Goal: Task Accomplishment & Management: Use online tool/utility

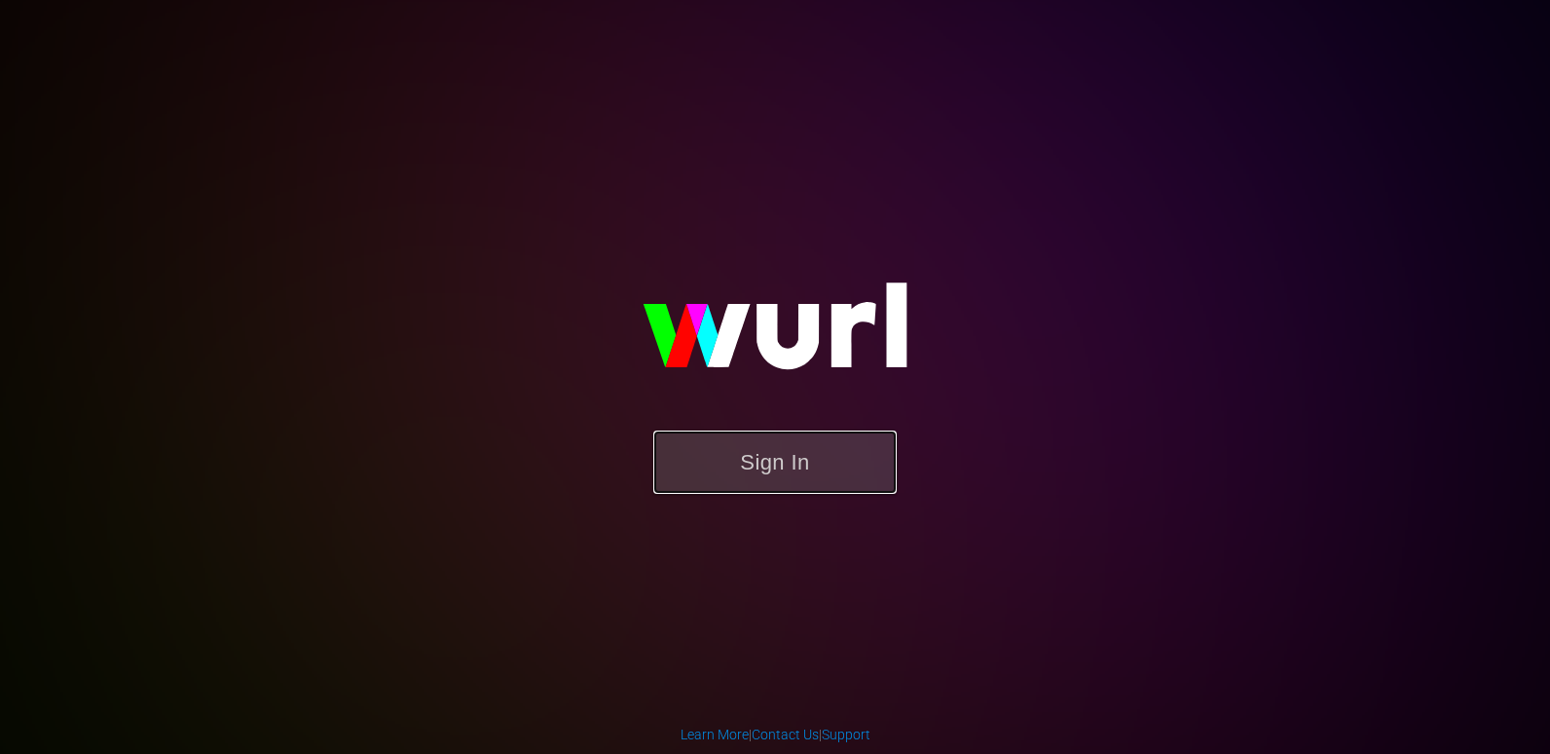
click at [778, 451] on button "Sign In" at bounding box center [774, 461] width 243 height 63
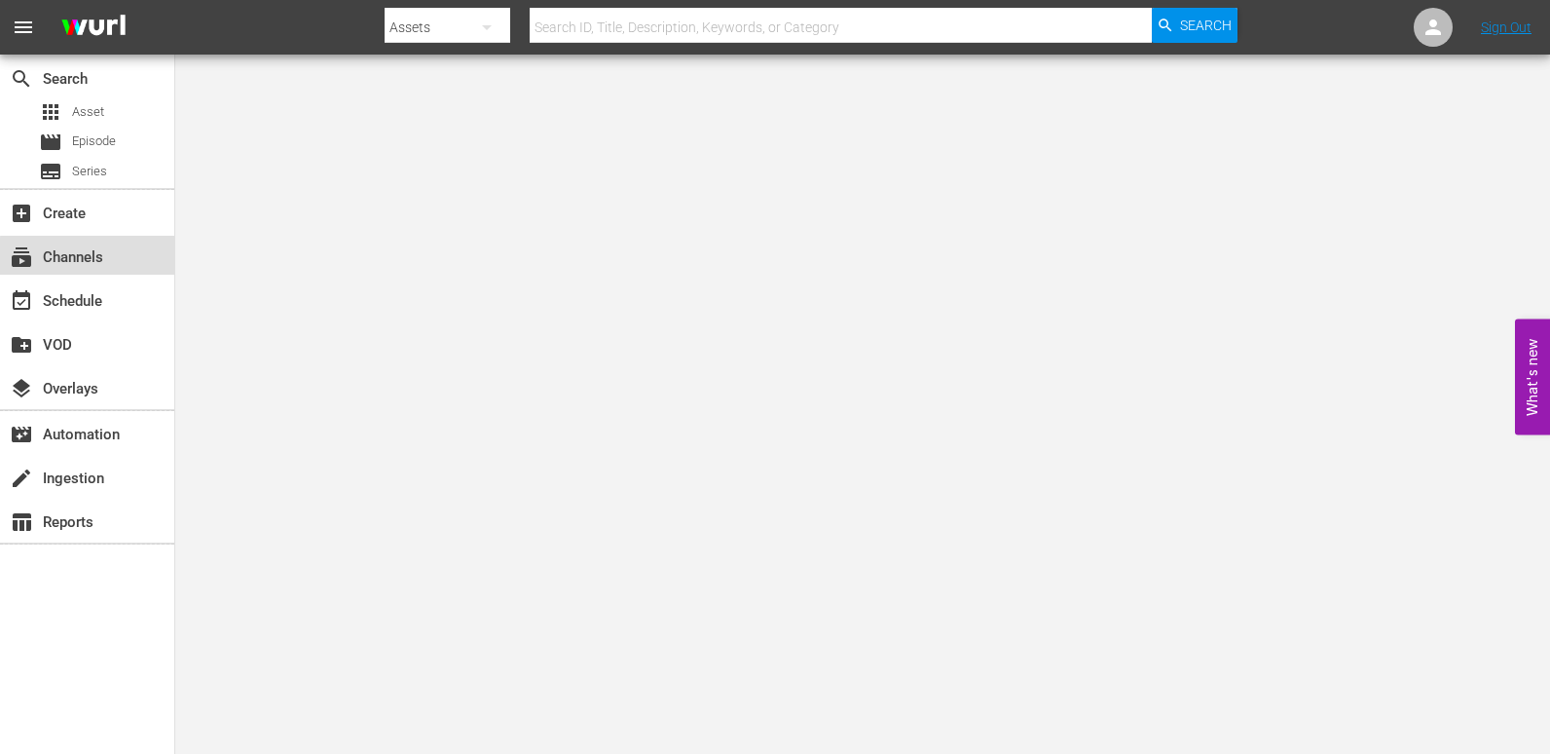
click at [101, 262] on div "subscriptions Channels" at bounding box center [54, 254] width 109 height 18
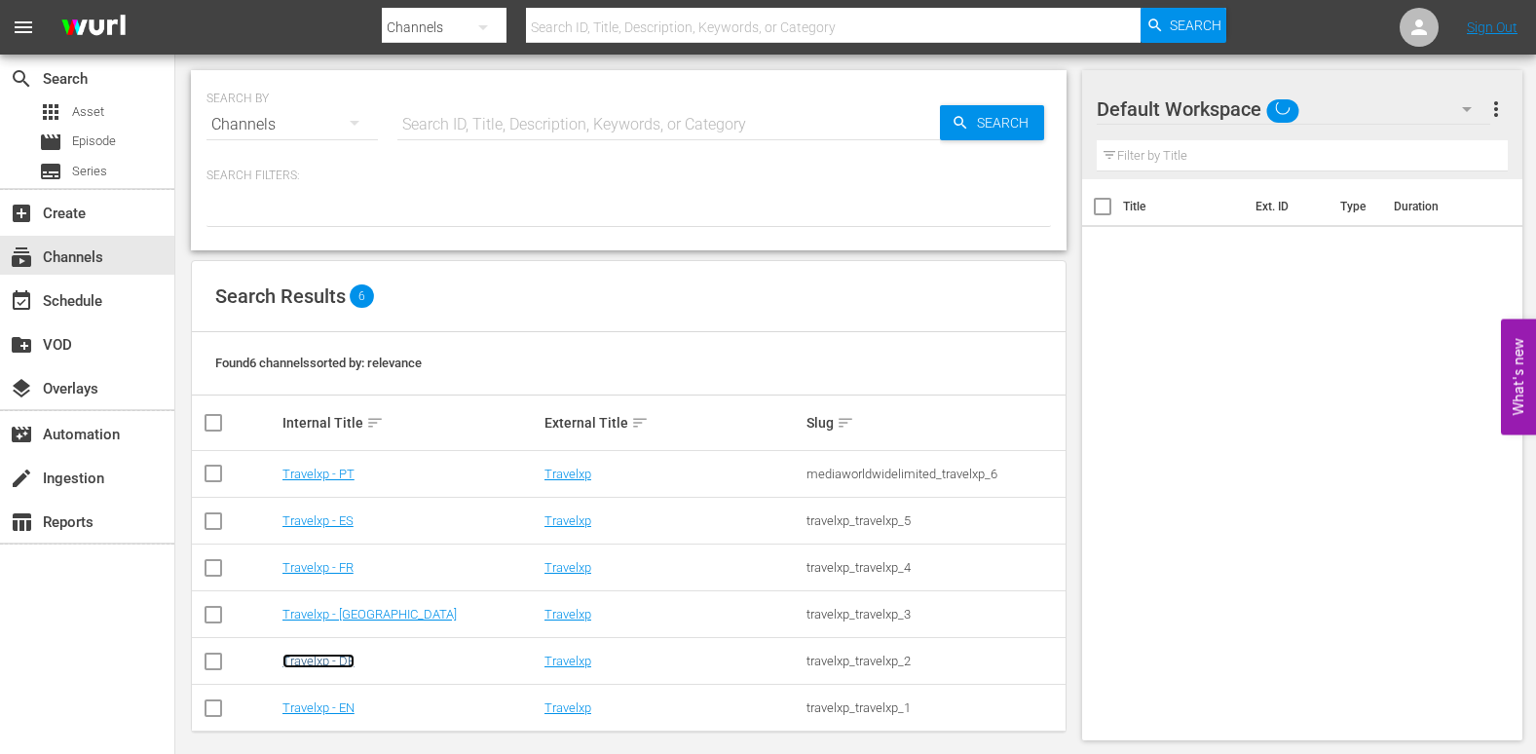
click at [325, 661] on link "Travelxp - DE" at bounding box center [318, 660] width 72 height 15
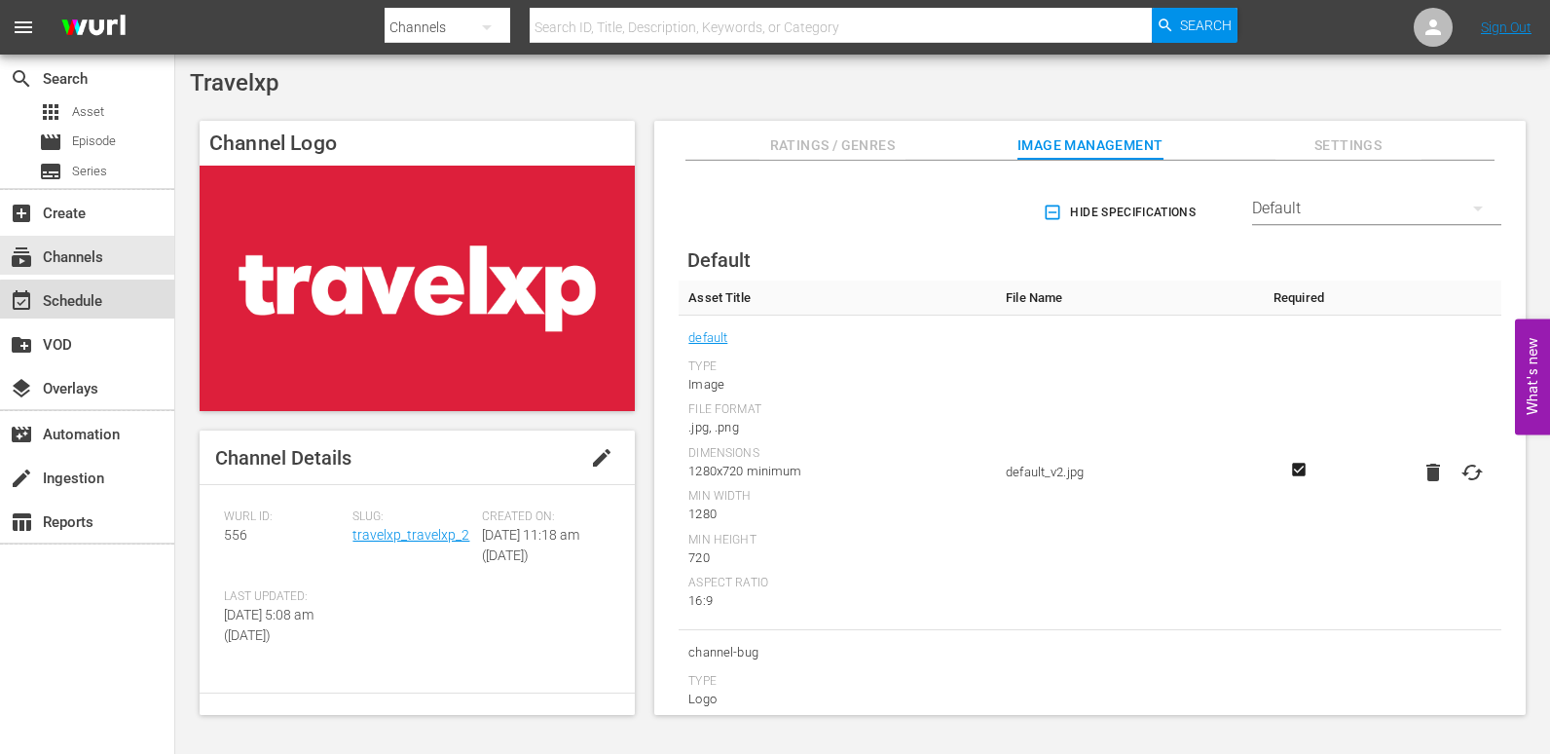
click at [91, 300] on div "event_available Schedule" at bounding box center [54, 298] width 109 height 18
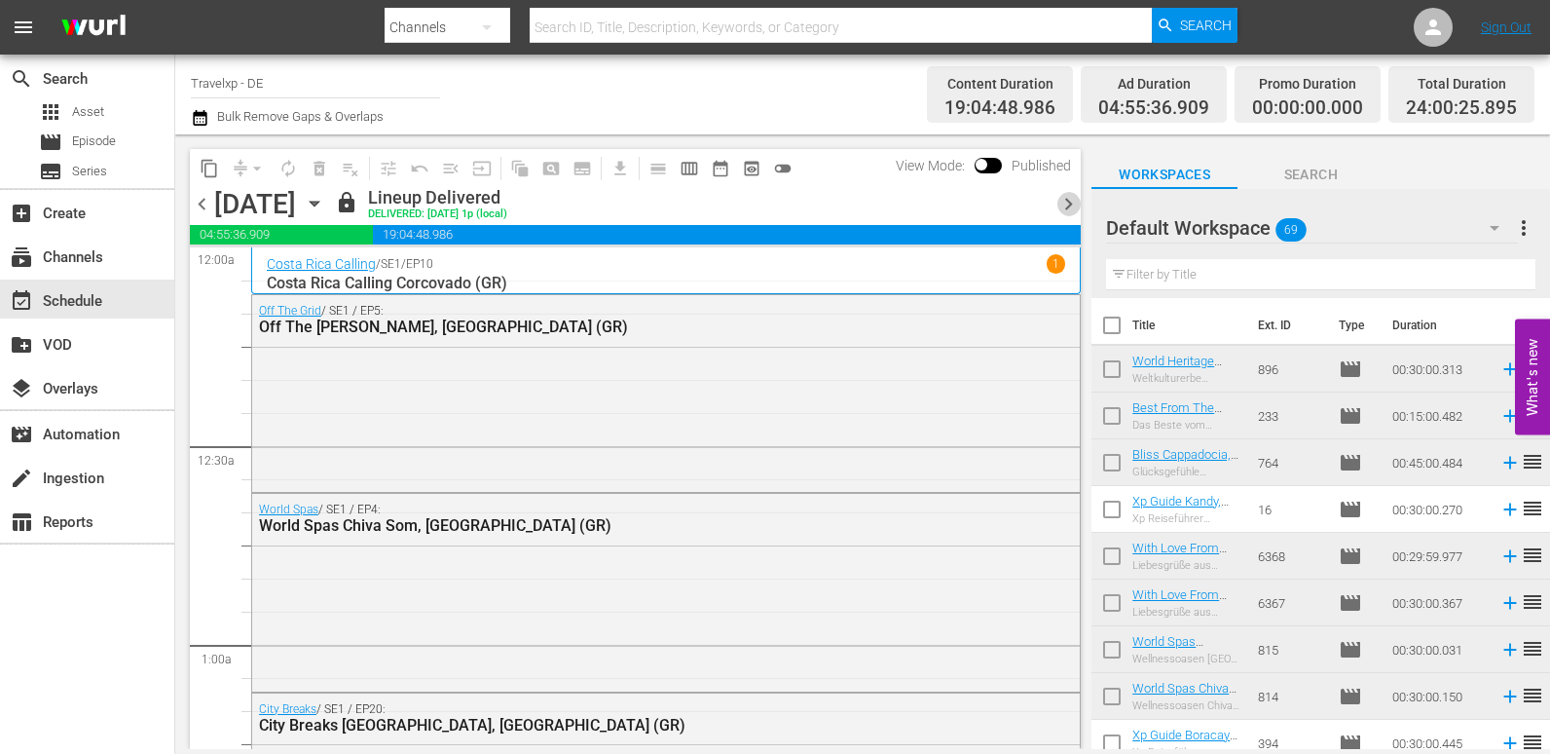
click at [1073, 203] on span "chevron_right" at bounding box center [1069, 204] width 24 height 24
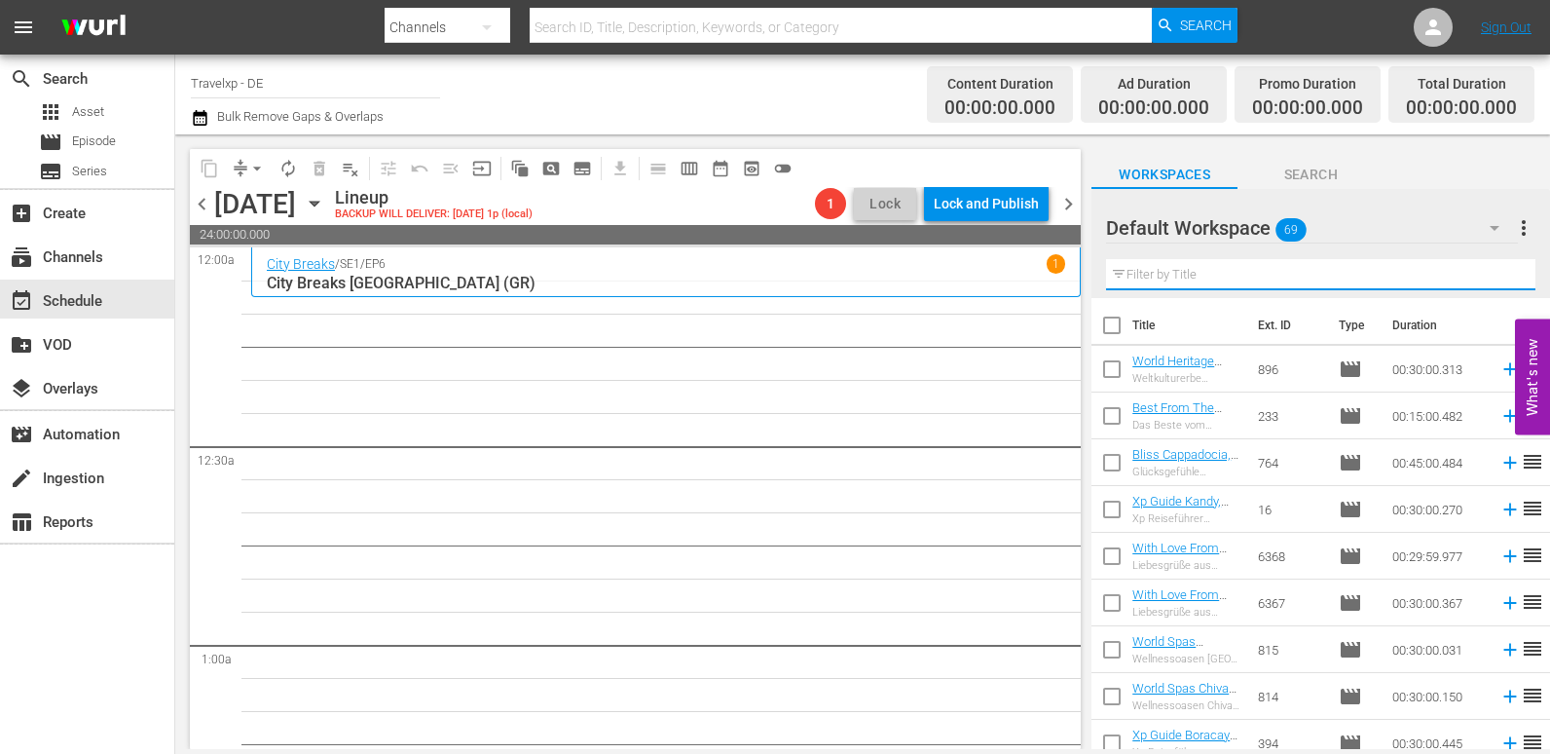
click at [1220, 278] on input "text" at bounding box center [1320, 274] width 429 height 31
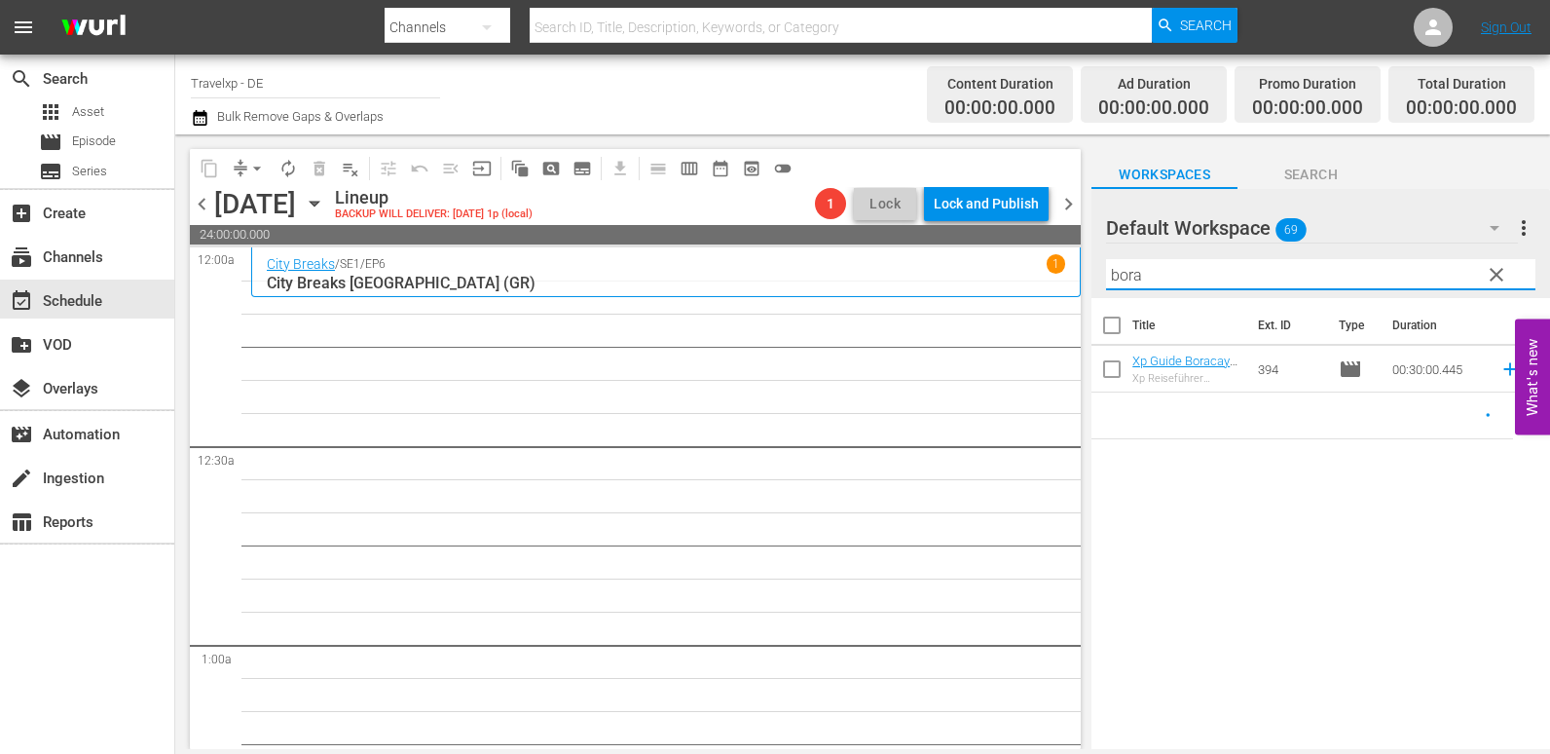
click at [1500, 371] on icon at bounding box center [1510, 368] width 21 height 21
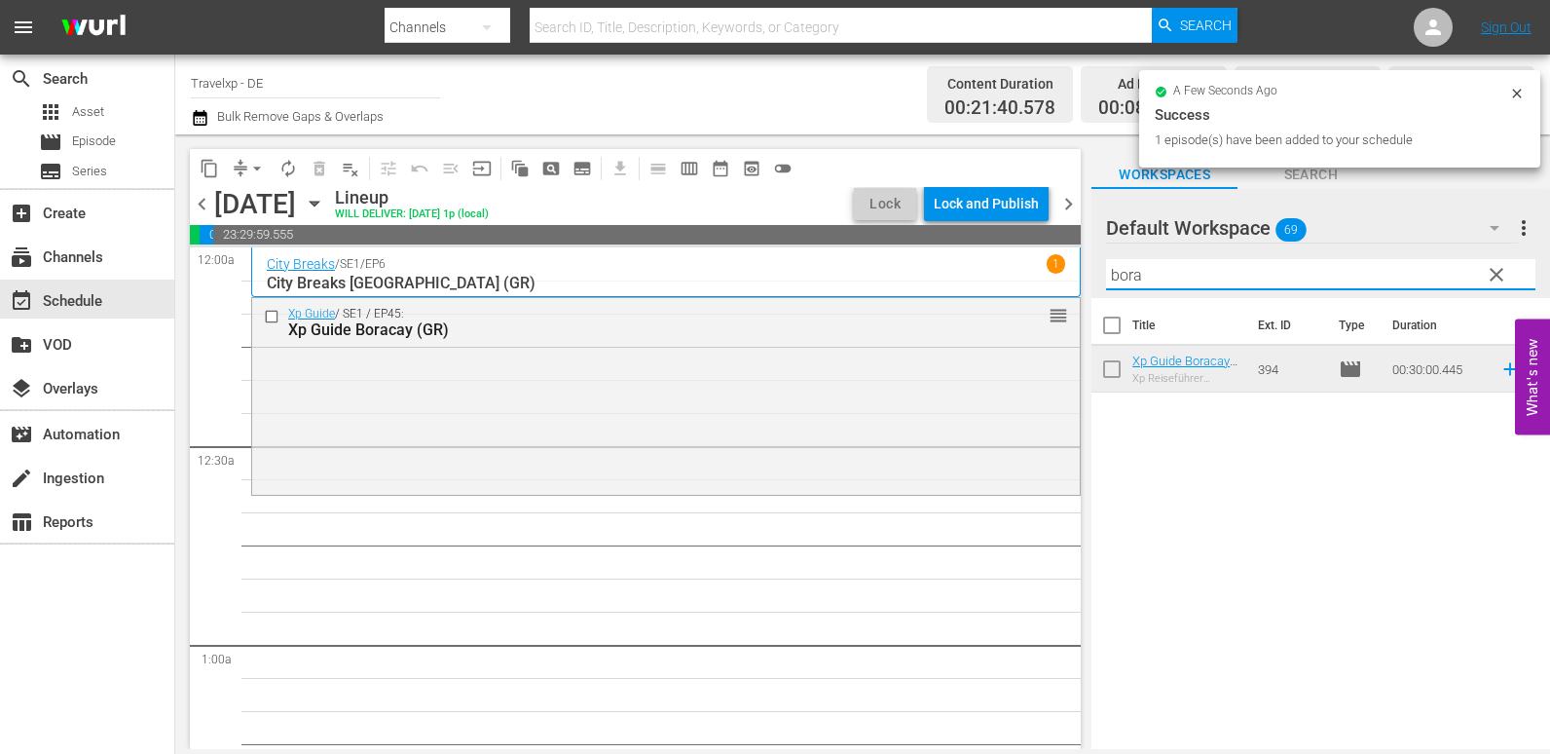
drag, startPoint x: 1126, startPoint y: 279, endPoint x: 1045, endPoint y: 279, distance: 80.8
click at [1045, 279] on div "content_copy compress arrow_drop_down autorenew_outlined delete_forever_outline…" at bounding box center [862, 441] width 1375 height 614
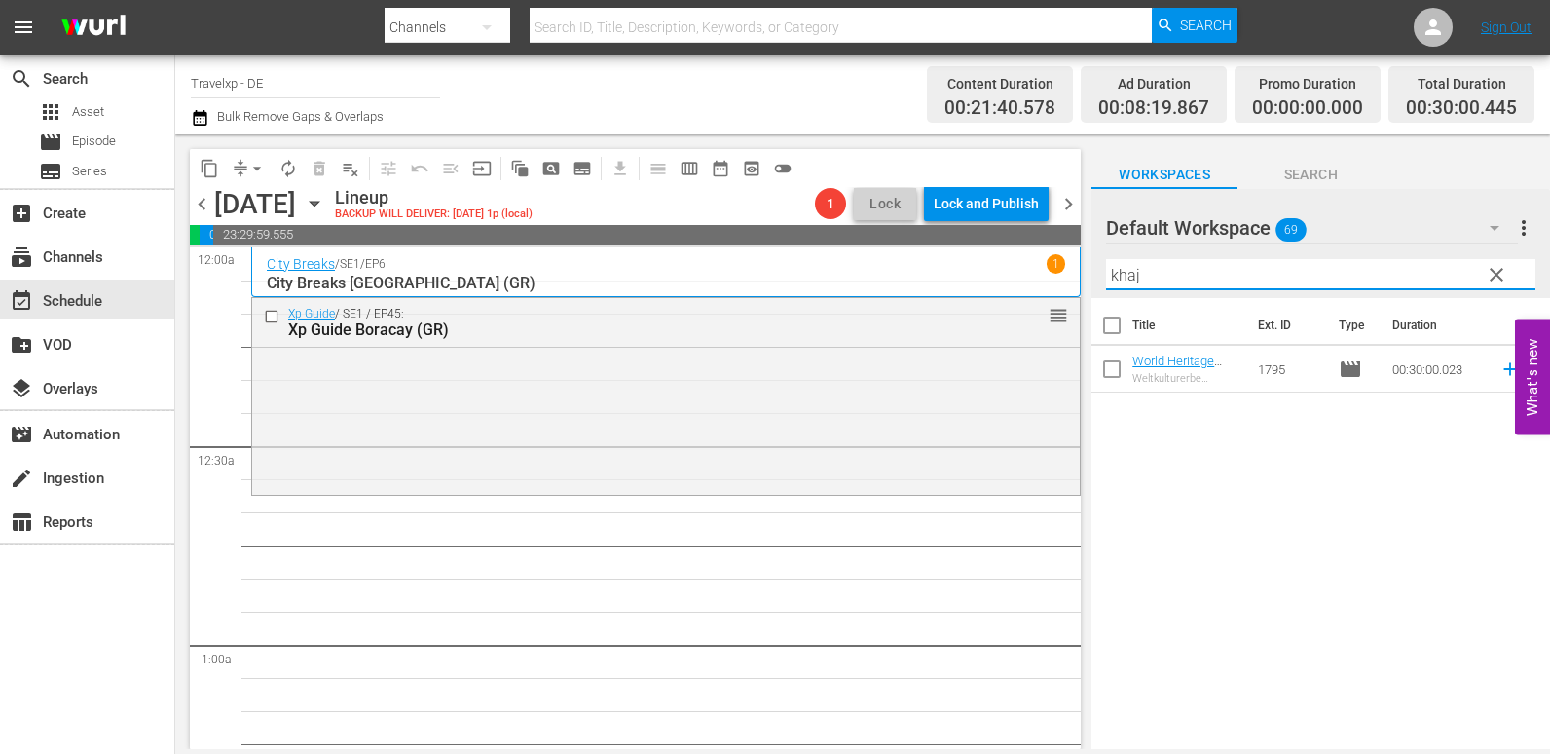
click at [1503, 374] on icon at bounding box center [1509, 369] width 13 height 13
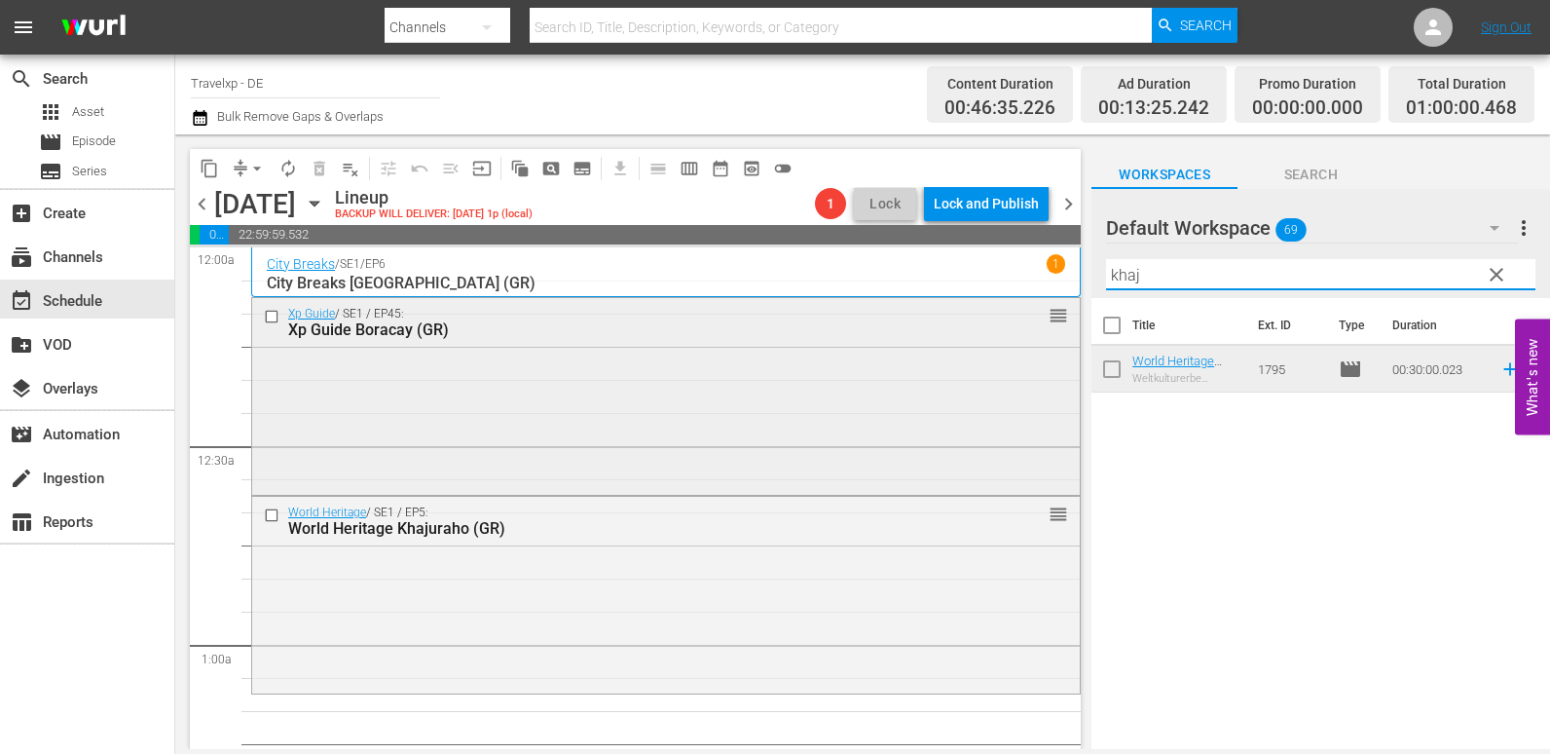
drag, startPoint x: 1189, startPoint y: 277, endPoint x: 1009, endPoint y: 302, distance: 181.9
click at [1009, 302] on div "content_copy compress arrow_drop_down autorenew_outlined delete_forever_outline…" at bounding box center [862, 441] width 1375 height 614
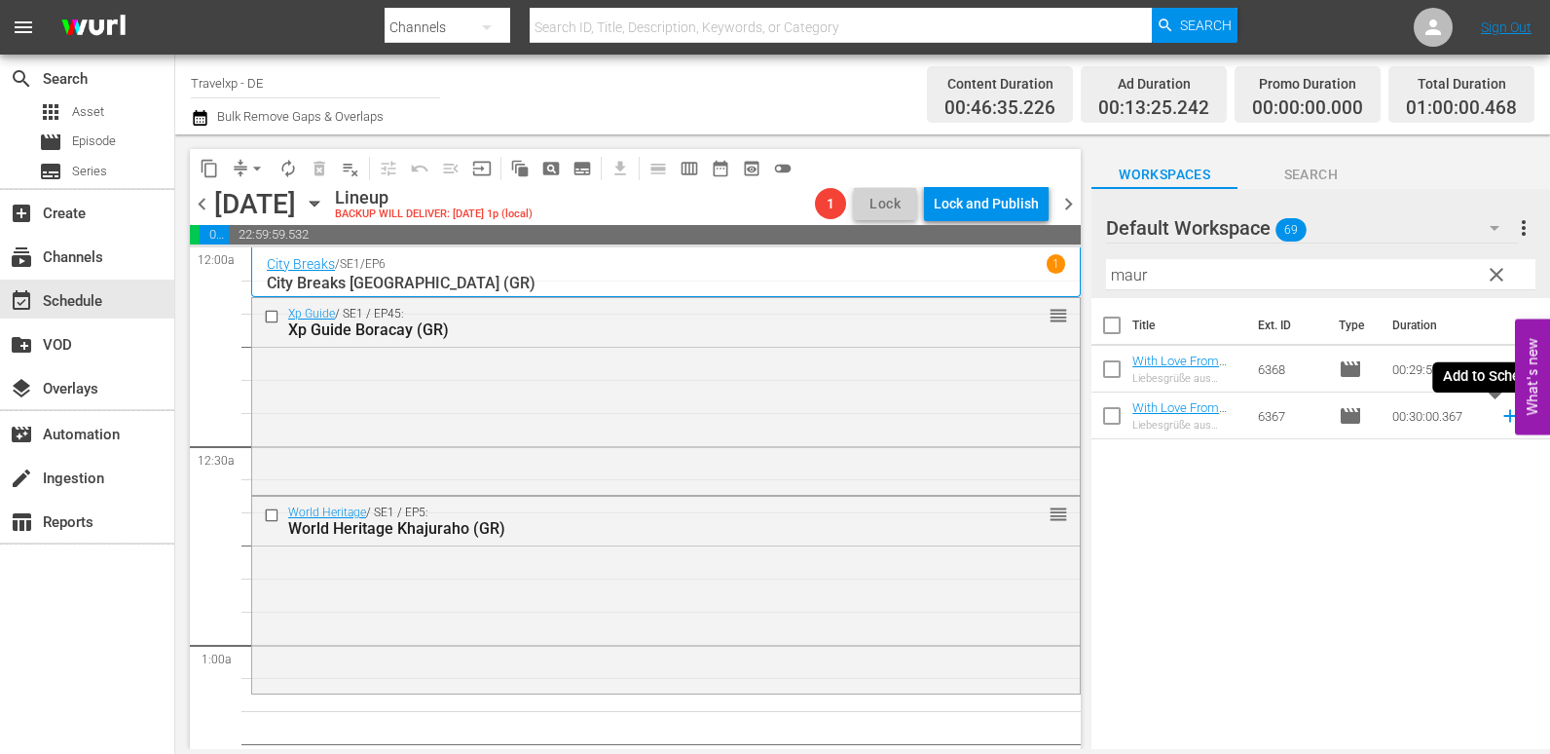
click at [1500, 418] on icon at bounding box center [1510, 415] width 21 height 21
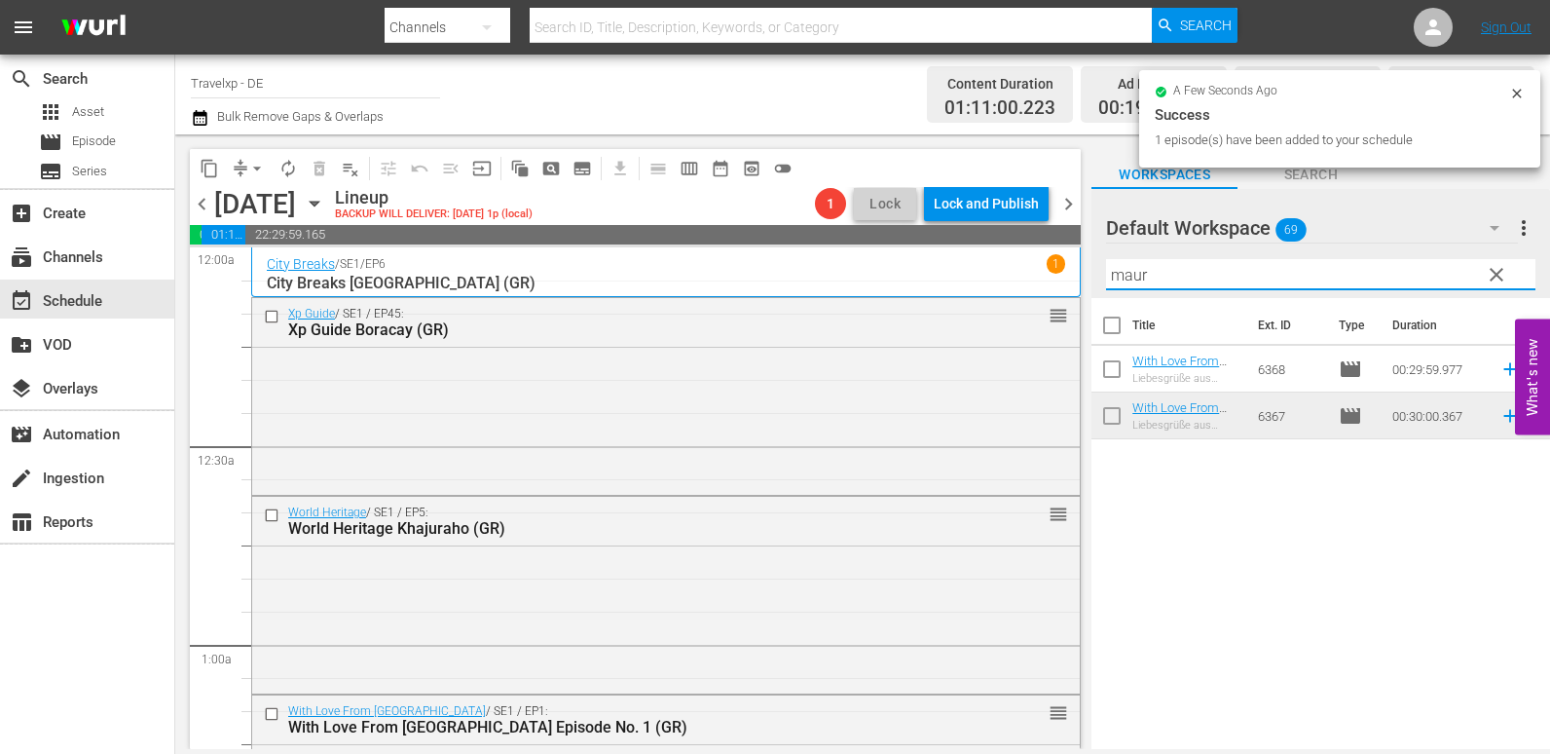
drag, startPoint x: 1158, startPoint y: 283, endPoint x: 949, endPoint y: 282, distance: 208.4
click at [949, 282] on div "content_copy compress arrow_drop_down autorenew_outlined delete_forever_outline…" at bounding box center [862, 441] width 1375 height 614
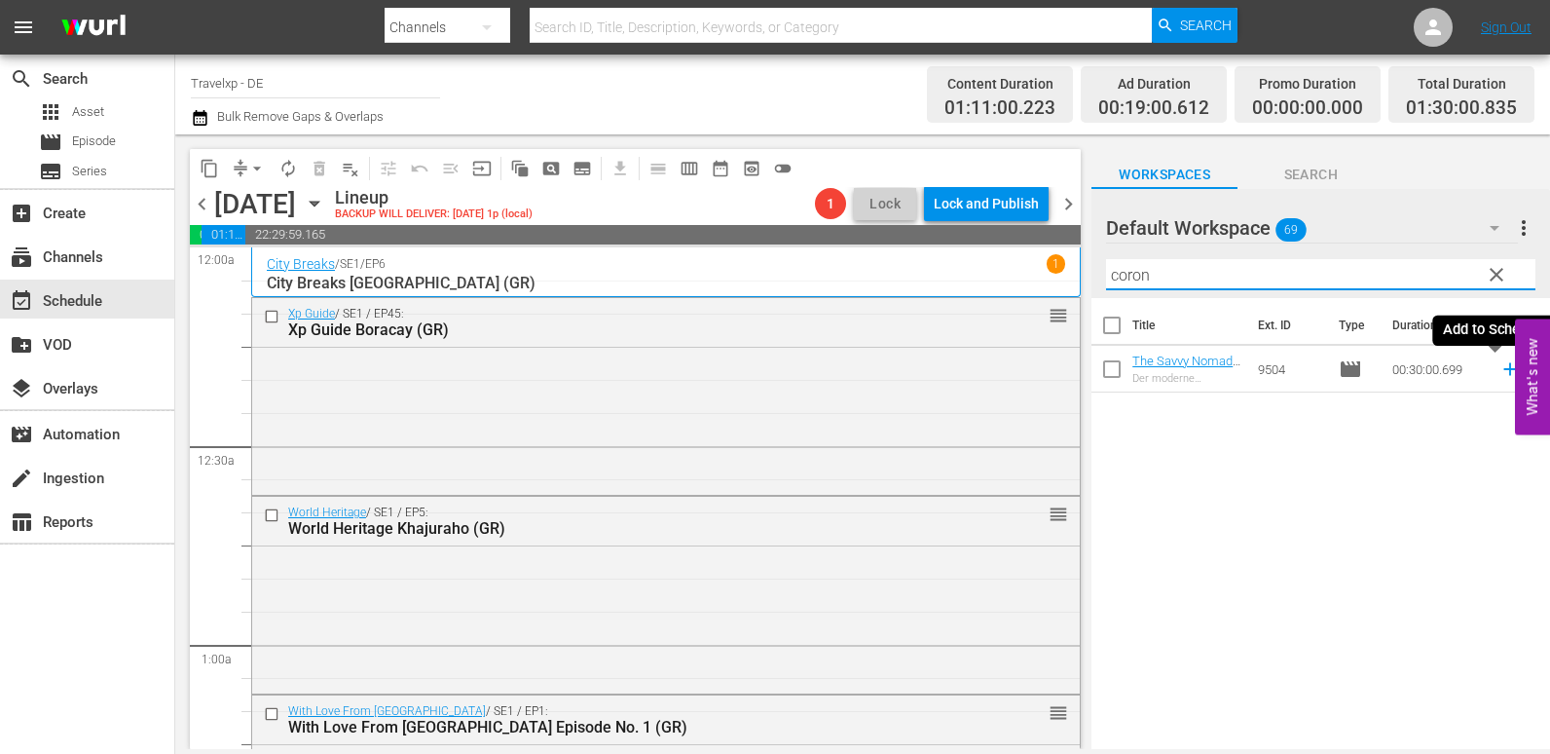
click at [1500, 366] on icon at bounding box center [1510, 368] width 21 height 21
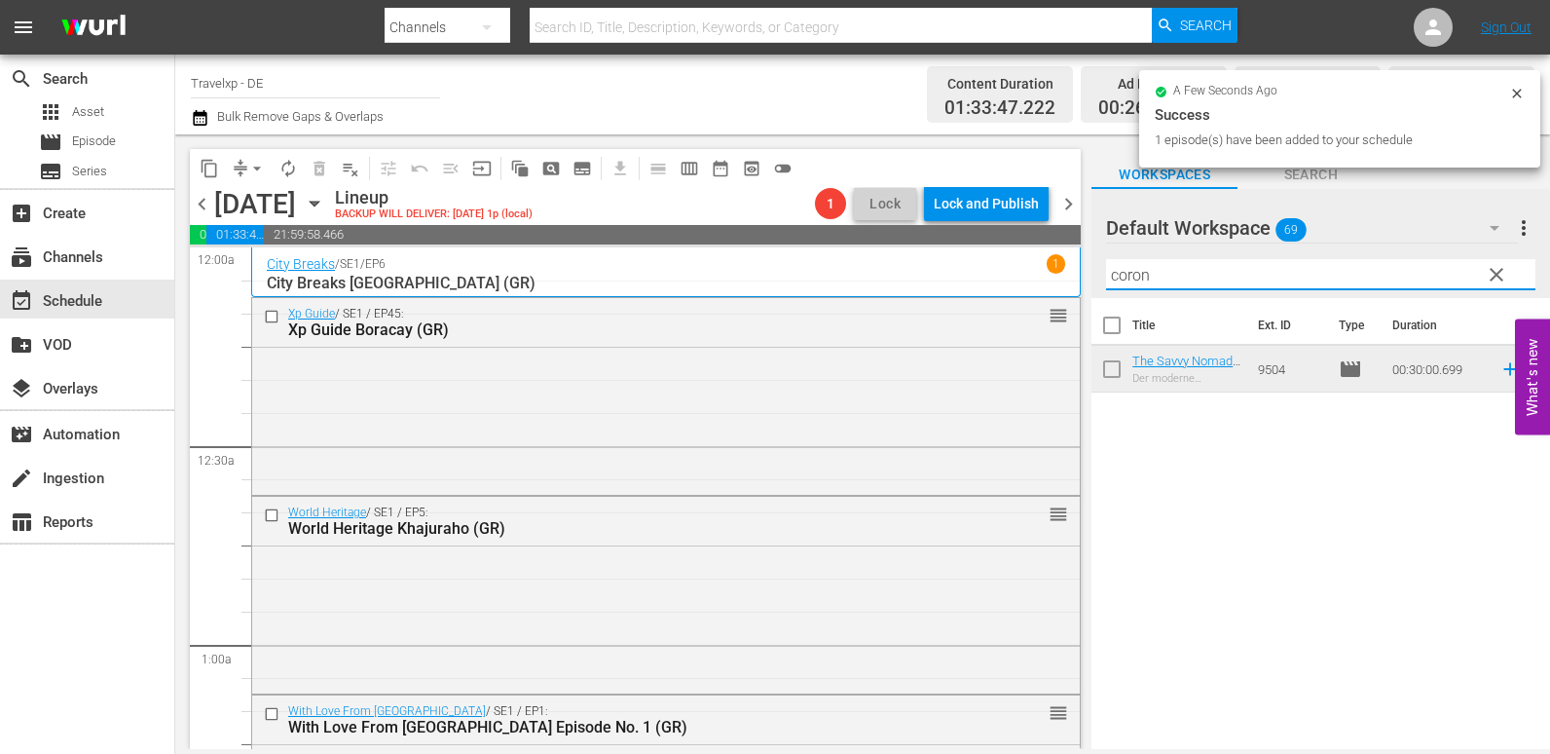
drag, startPoint x: 1197, startPoint y: 262, endPoint x: 1104, endPoint y: 262, distance: 92.5
click at [1104, 262] on div "Default Workspace 69 Default more_vert clear Filter by Title coron" at bounding box center [1321, 243] width 459 height 109
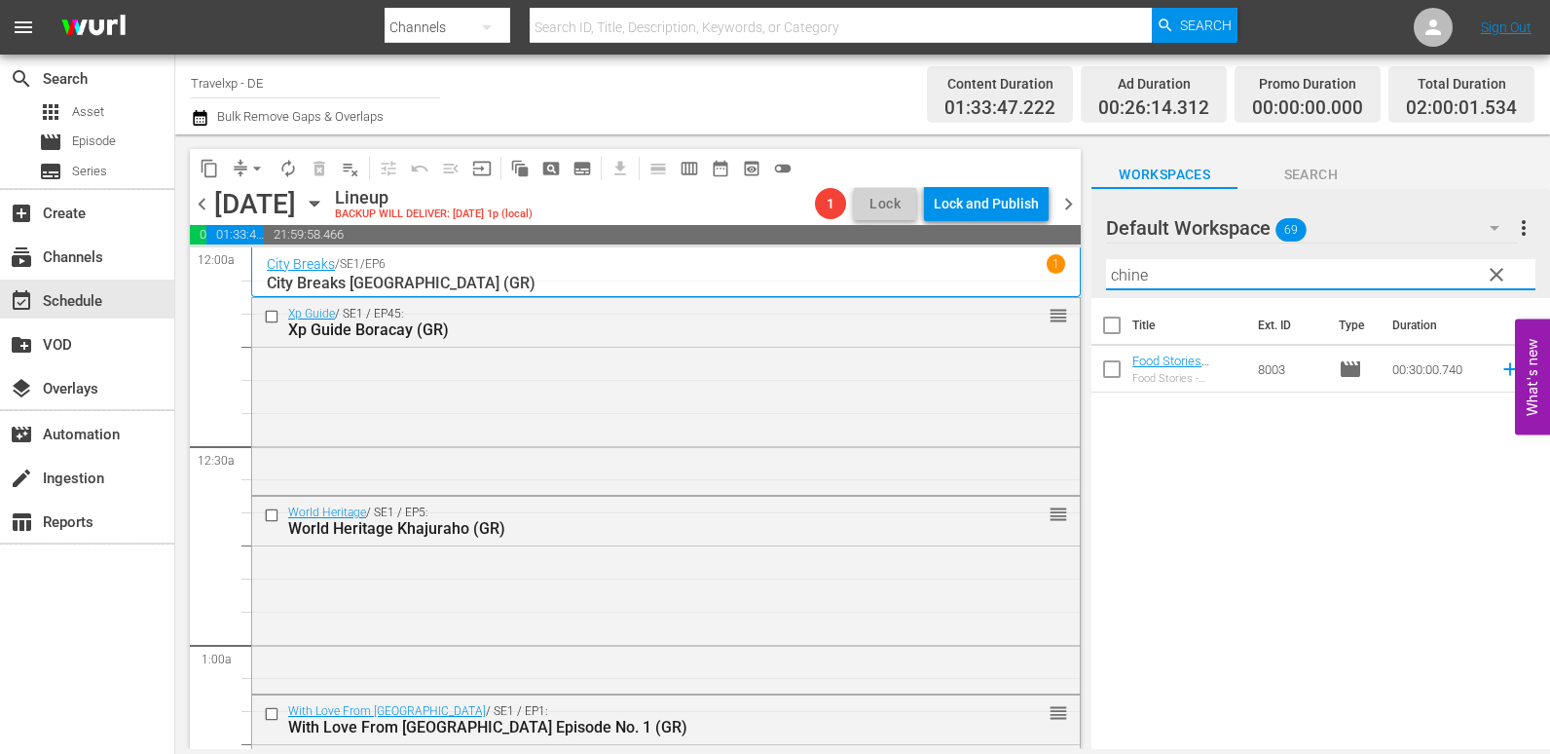
click at [1503, 366] on icon at bounding box center [1509, 369] width 13 height 13
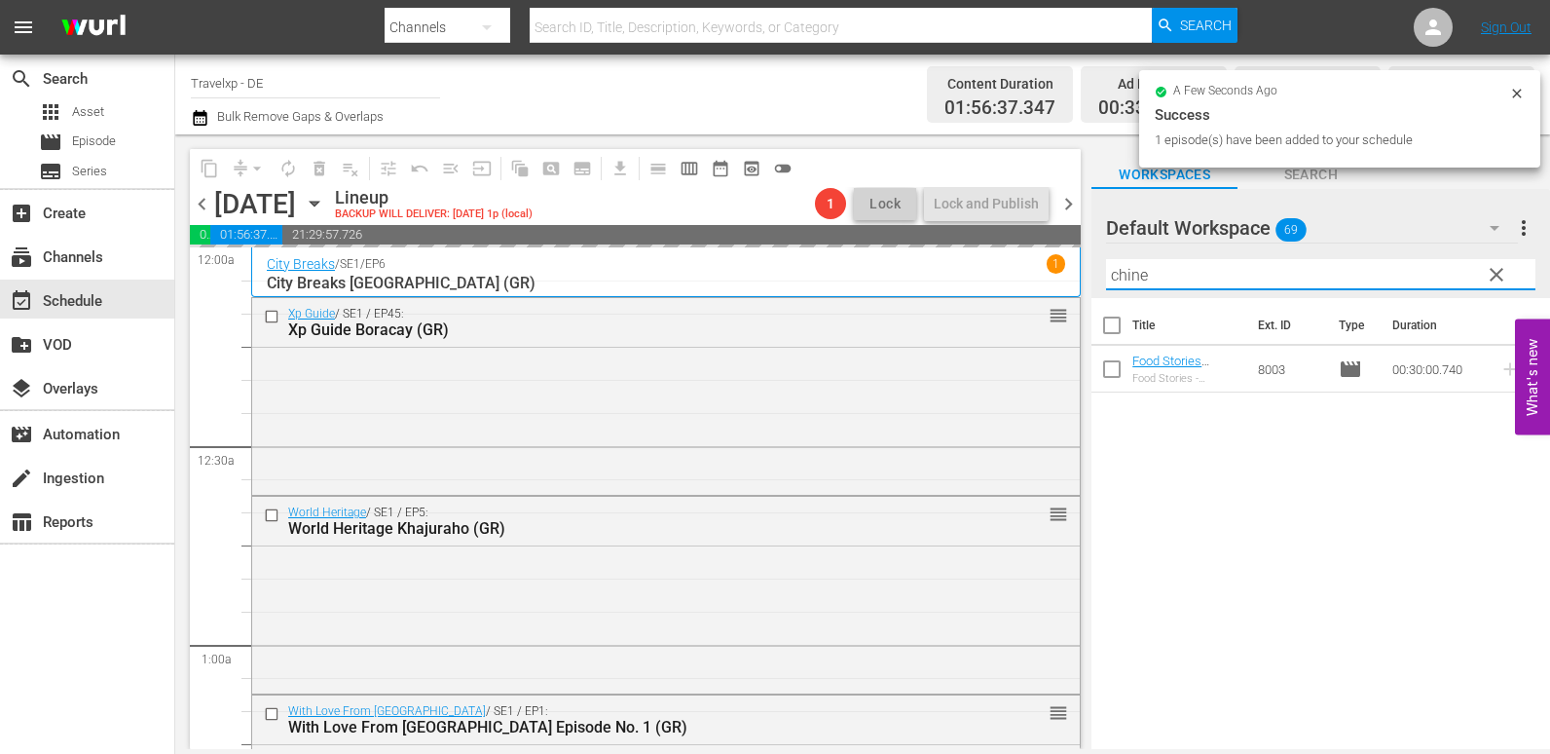
drag, startPoint x: 1178, startPoint y: 283, endPoint x: 1093, endPoint y: 285, distance: 85.7
click at [1093, 285] on div "Default Workspace 69 Default more_vert clear Filter by Title chine" at bounding box center [1321, 243] width 459 height 109
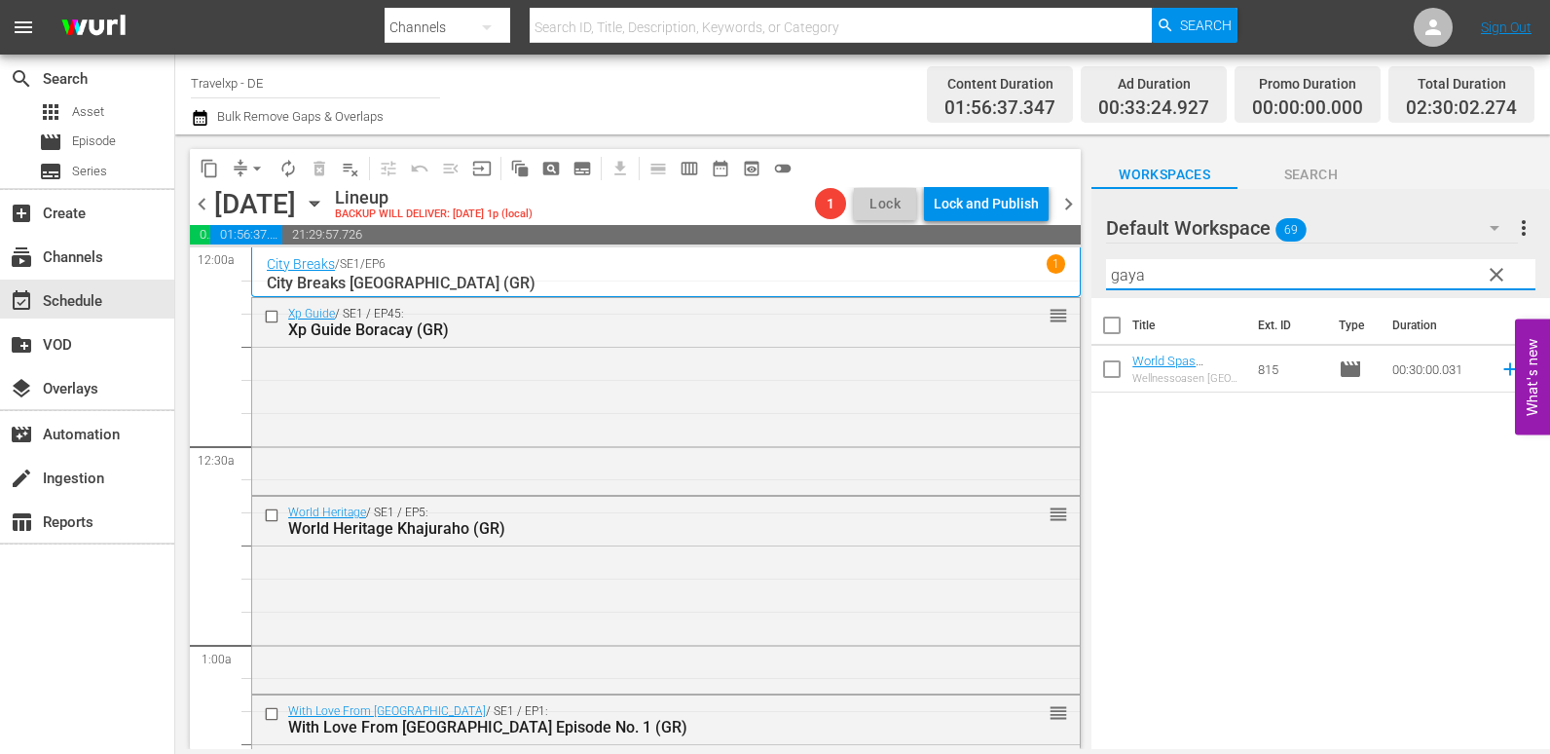
click at [1500, 367] on icon at bounding box center [1510, 368] width 21 height 21
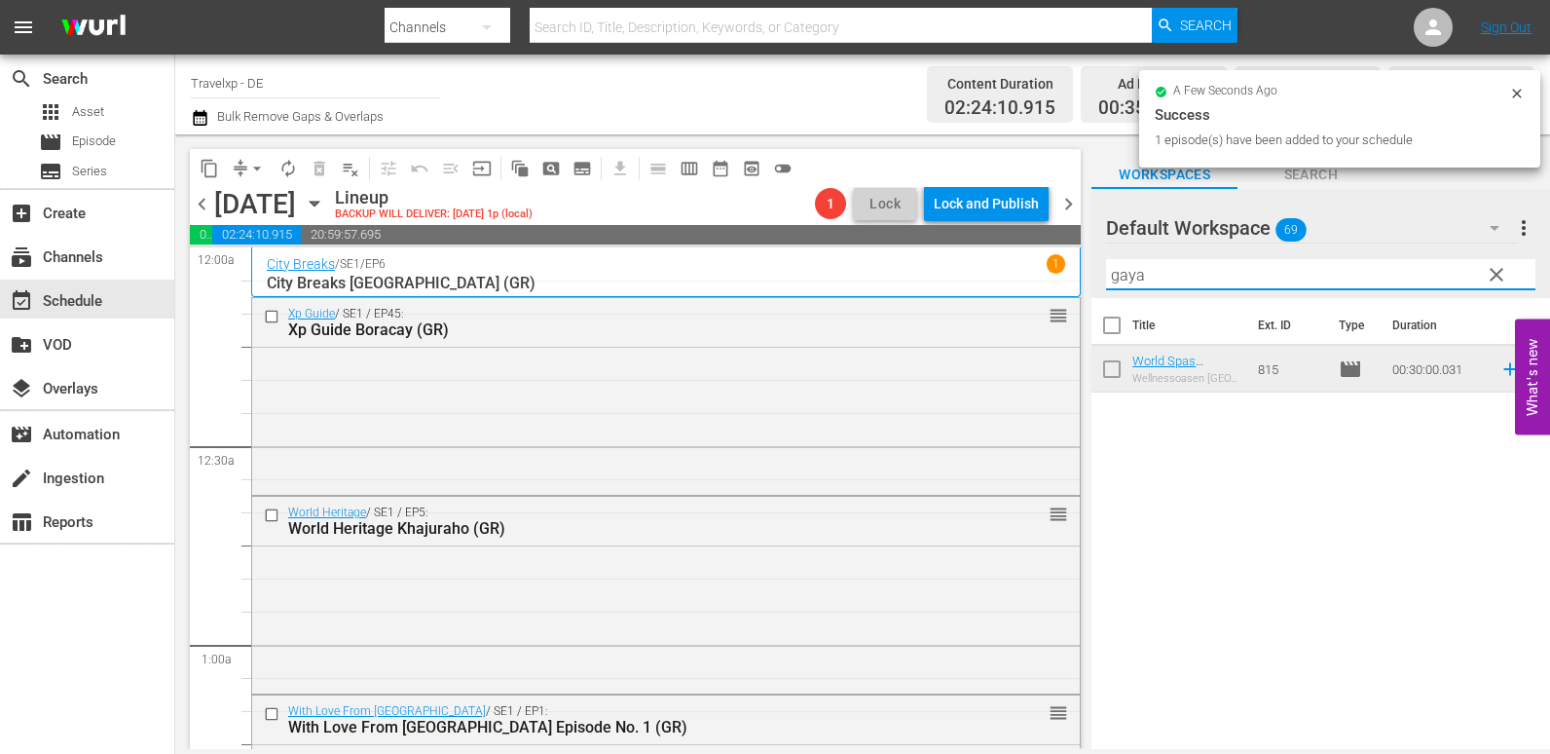
drag, startPoint x: 1154, startPoint y: 273, endPoint x: 1059, endPoint y: 278, distance: 94.6
click at [1059, 278] on div "content_copy compress arrow_drop_down autorenew_outlined delete_forever_outline…" at bounding box center [862, 441] width 1375 height 614
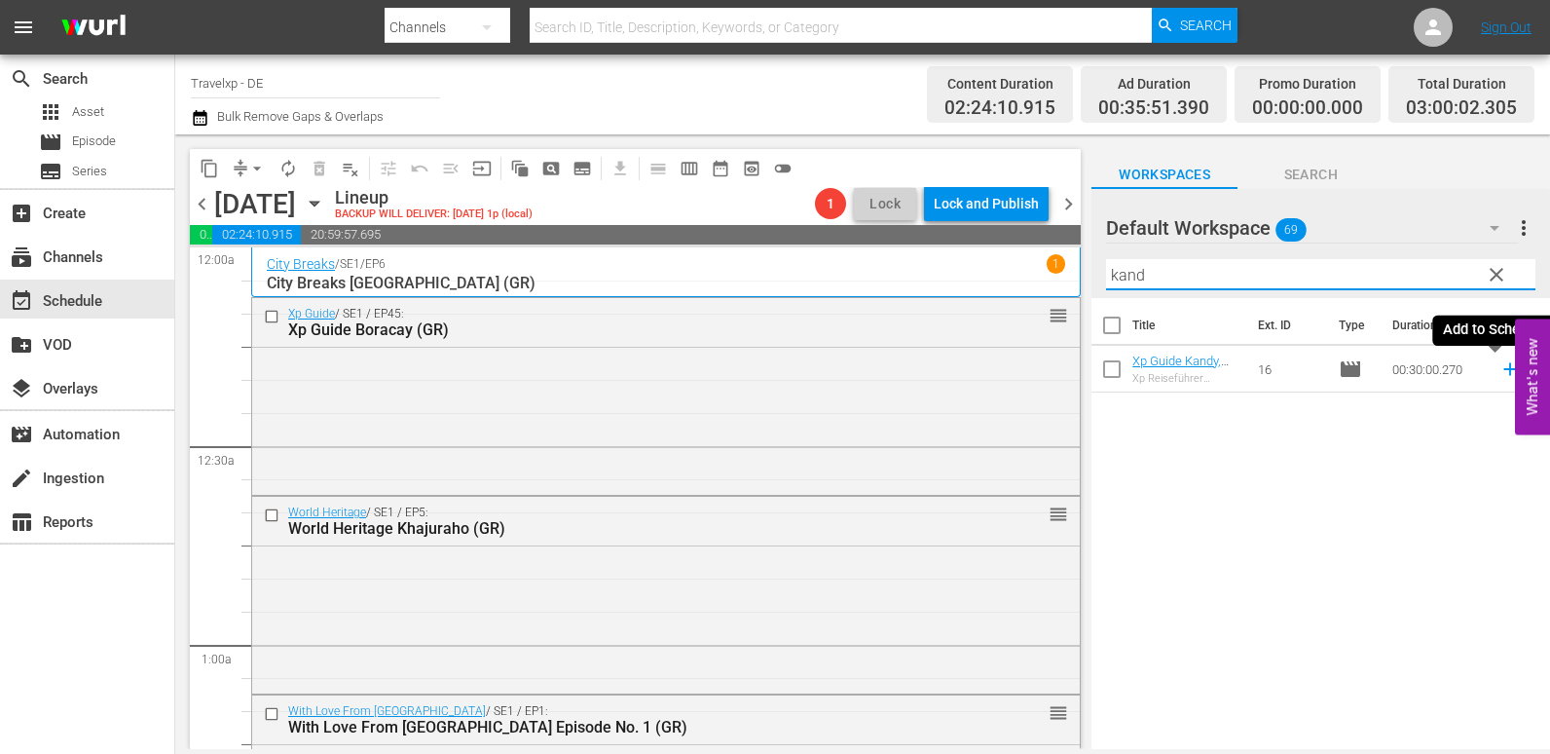
click at [1500, 372] on icon at bounding box center [1510, 368] width 21 height 21
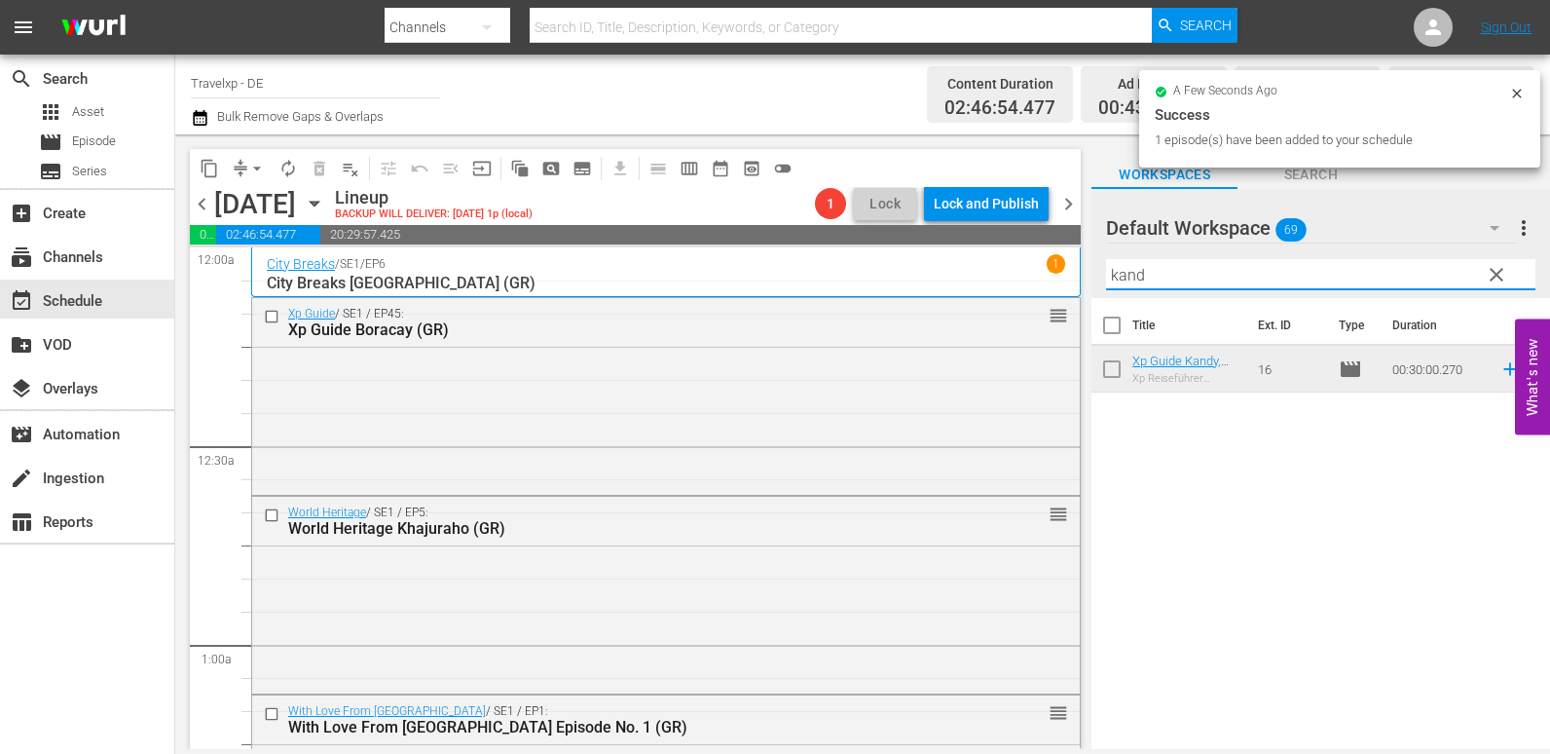
drag, startPoint x: 1180, startPoint y: 273, endPoint x: 1105, endPoint y: 278, distance: 75.2
click at [1105, 278] on div "Default Workspace 69 Default more_vert clear Filter by Title kand" at bounding box center [1321, 243] width 459 height 109
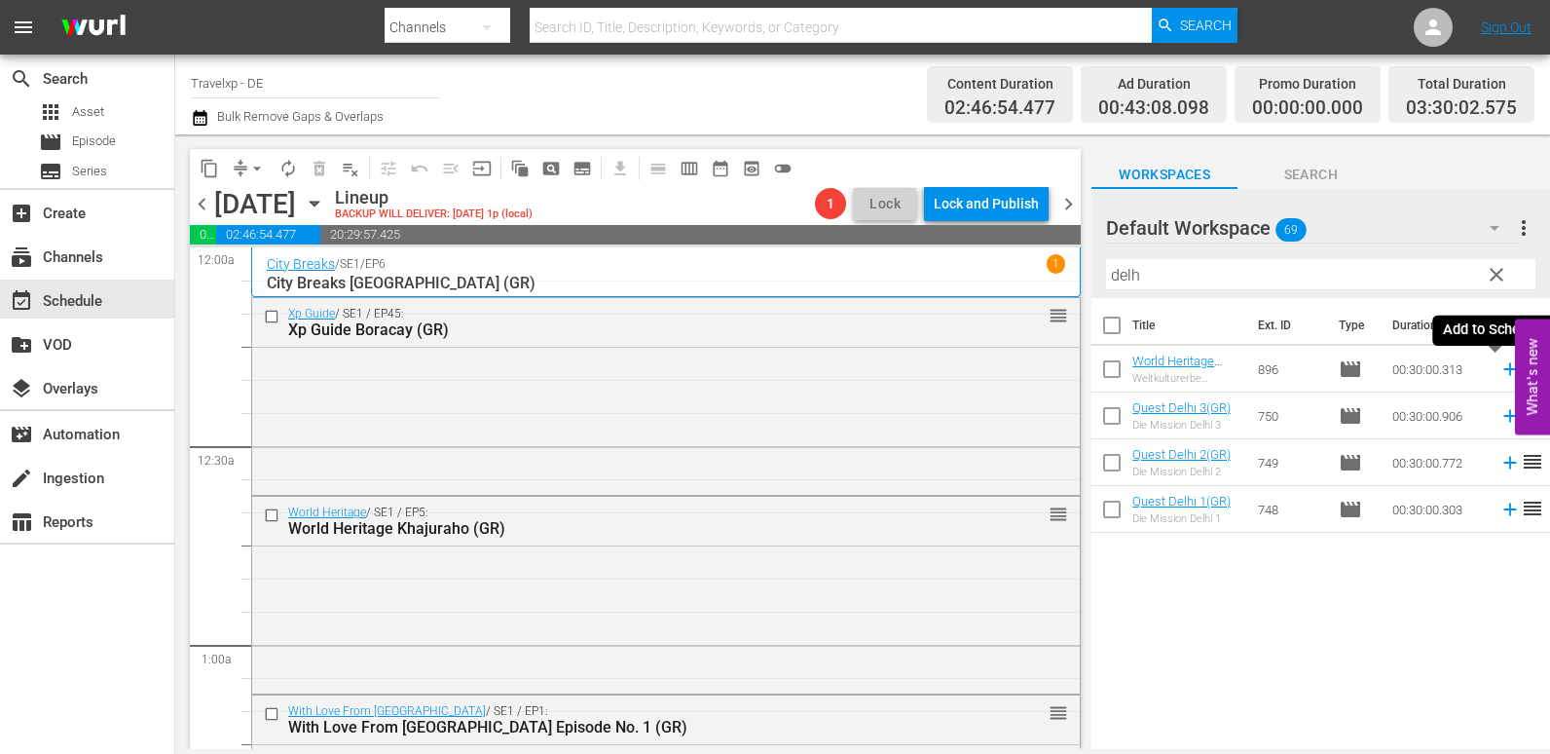
click at [1503, 368] on icon at bounding box center [1509, 369] width 13 height 13
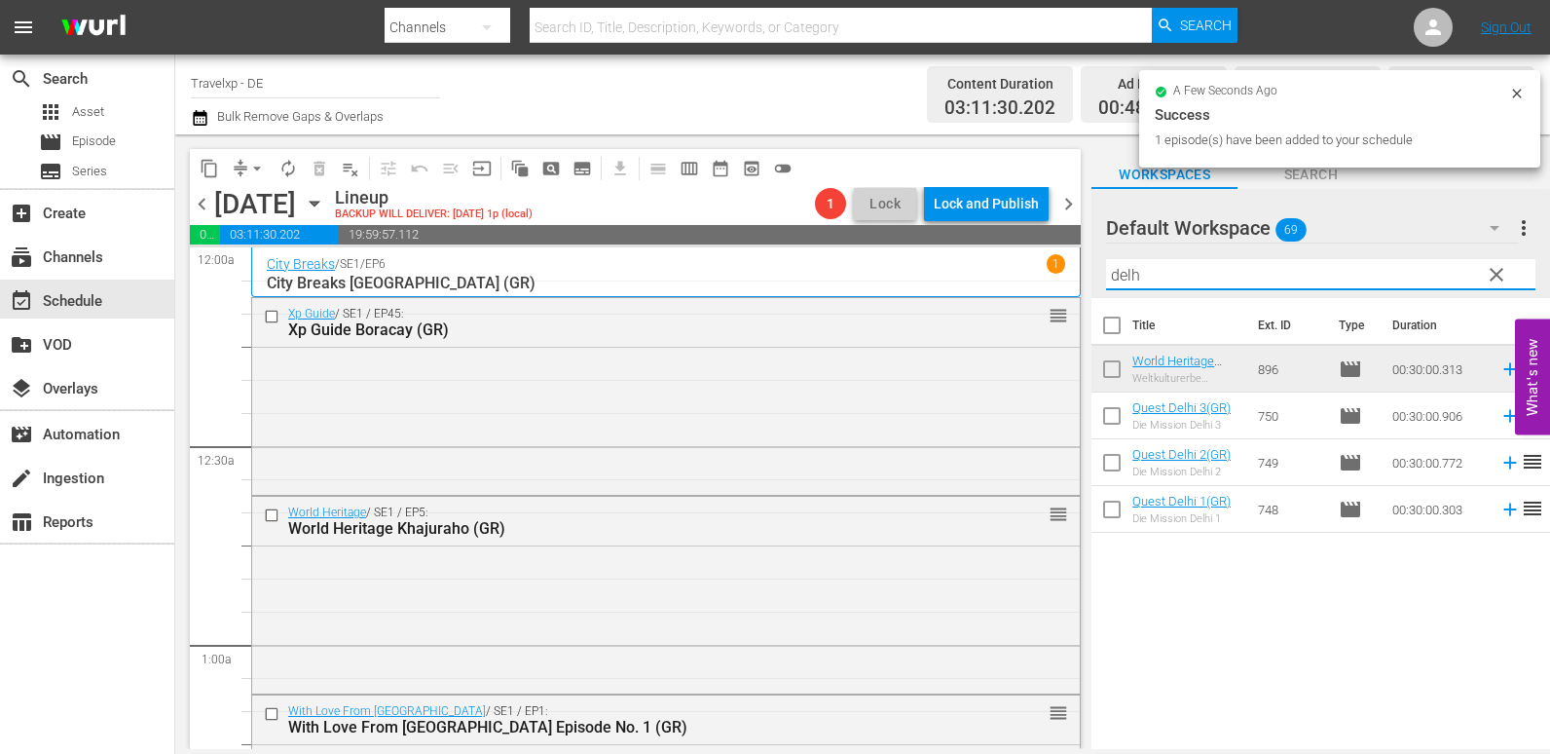
click at [1034, 278] on div "content_copy compress arrow_drop_down autorenew_outlined delete_forever_outline…" at bounding box center [862, 441] width 1375 height 614
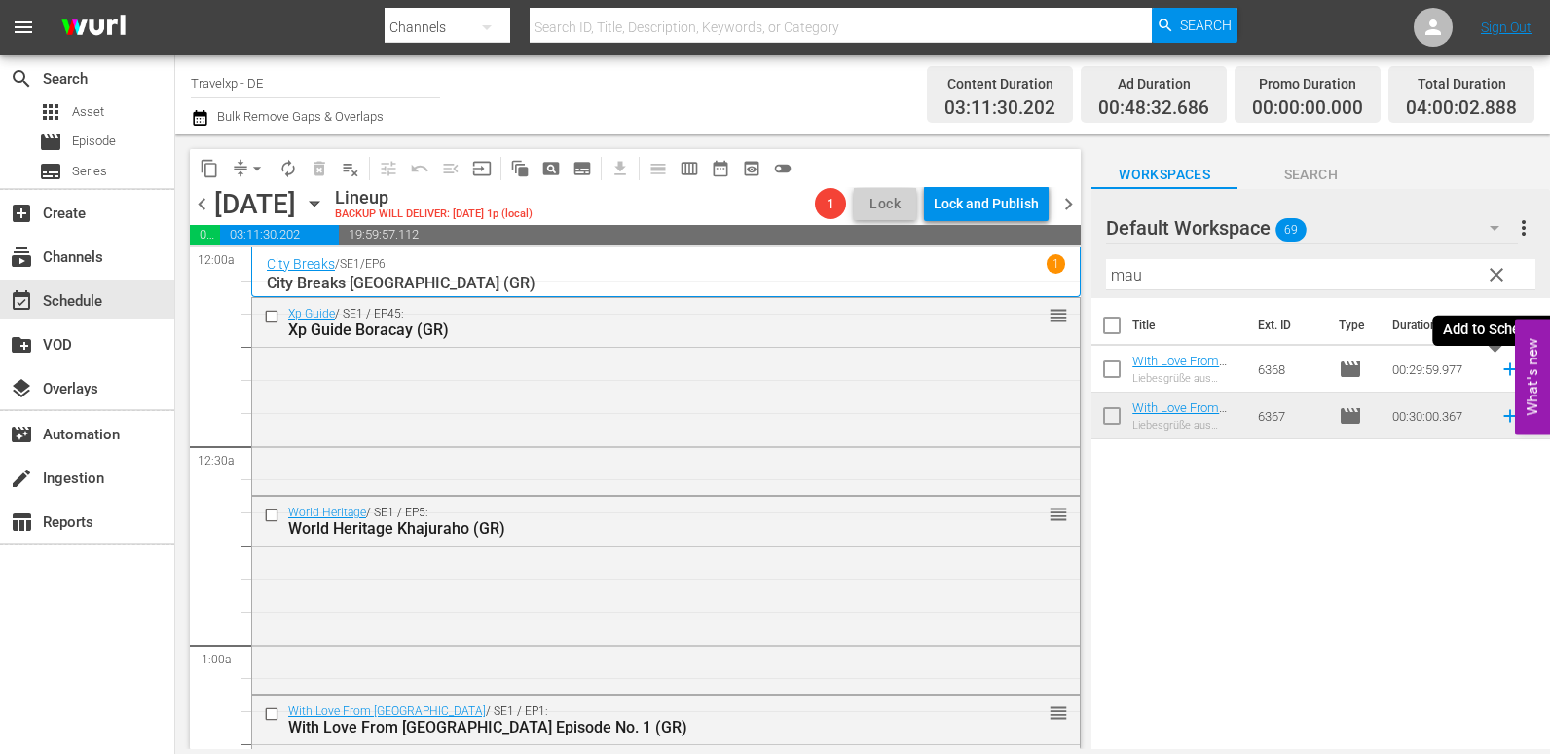
click at [1503, 361] on icon at bounding box center [1510, 368] width 21 height 21
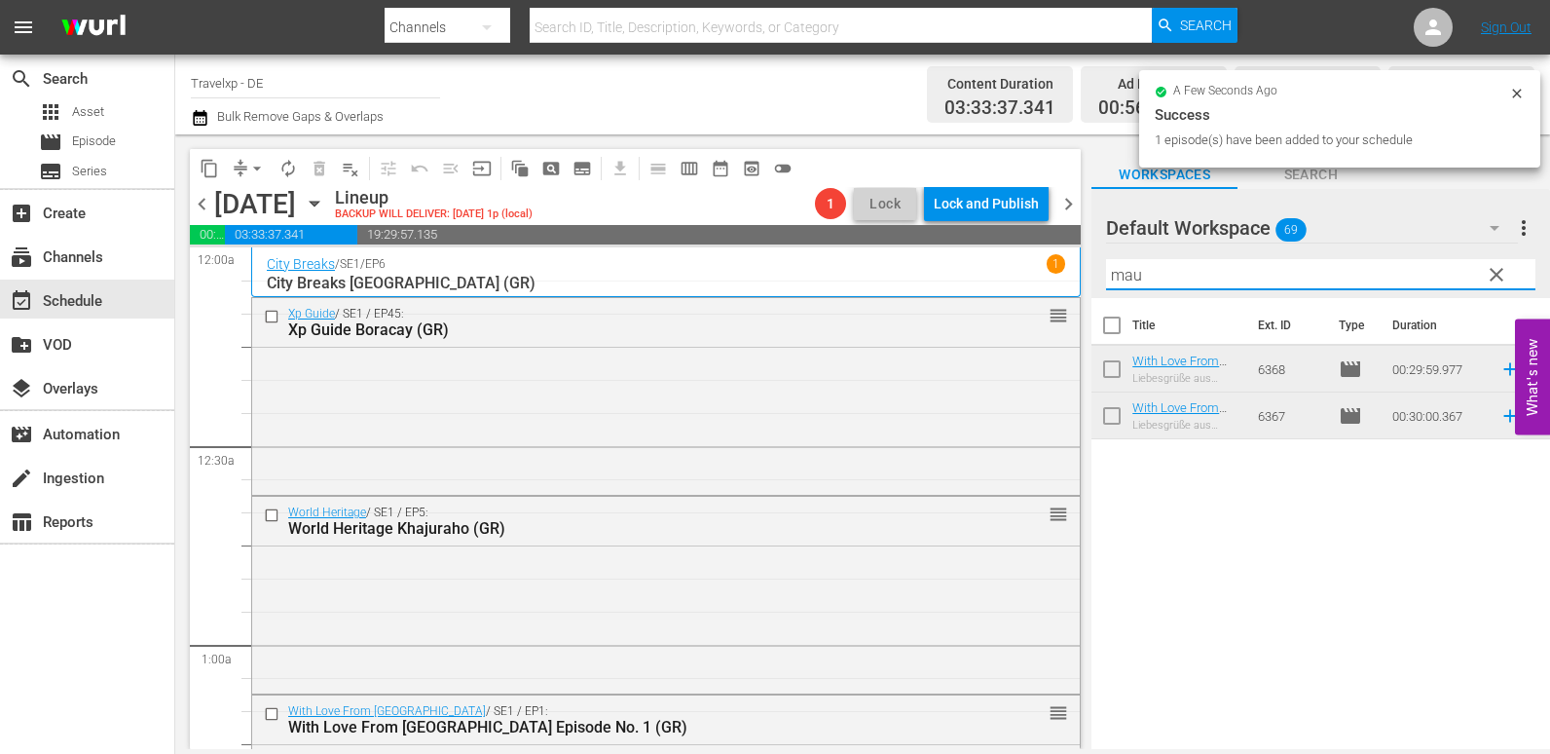
drag, startPoint x: 1176, startPoint y: 278, endPoint x: 1101, endPoint y: 281, distance: 75.1
click at [1101, 281] on div "Default Workspace 69 Default more_vert clear Filter by Title mau" at bounding box center [1321, 243] width 459 height 109
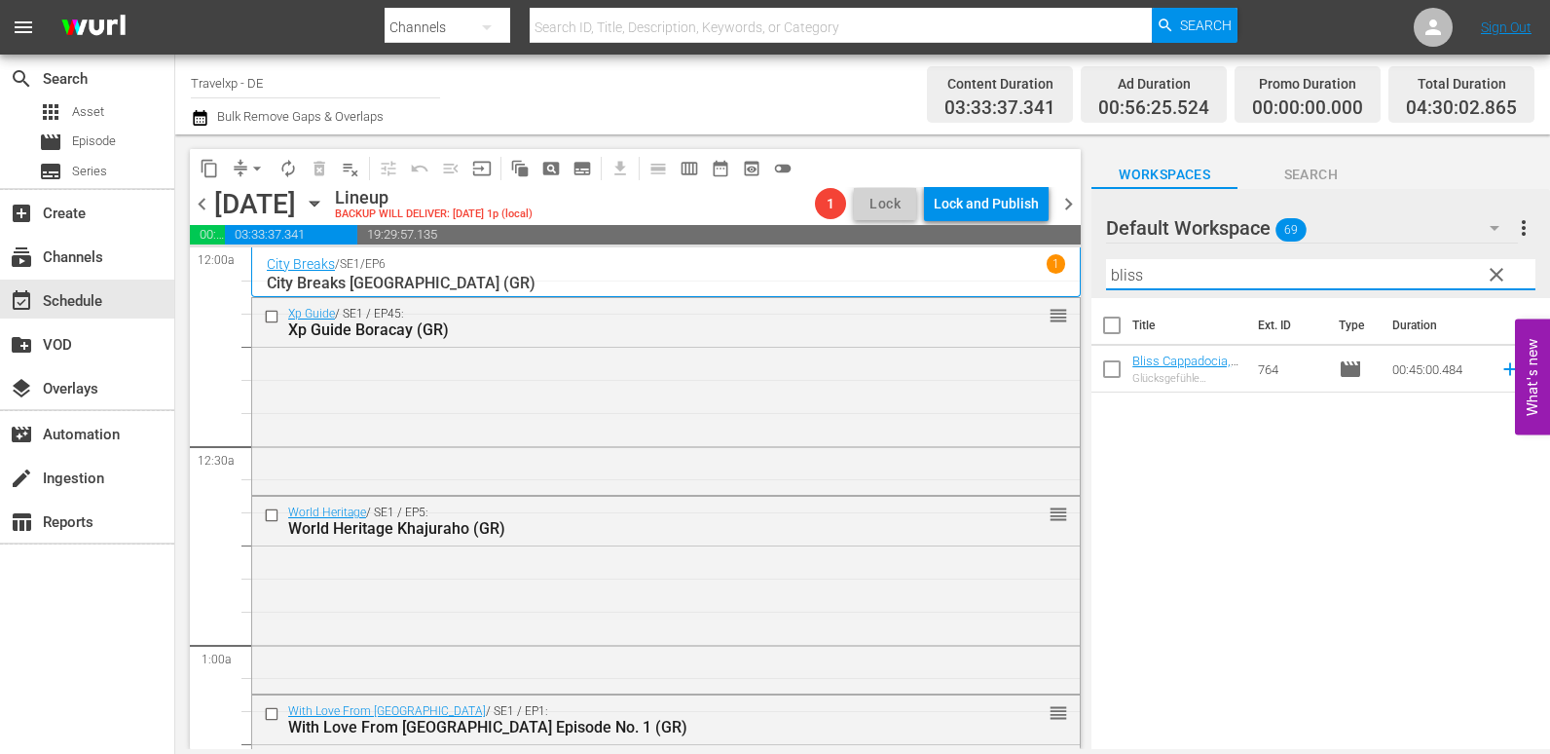
click at [1503, 370] on icon at bounding box center [1509, 369] width 13 height 13
drag, startPoint x: 1116, startPoint y: 285, endPoint x: 1077, endPoint y: 290, distance: 39.3
click at [1077, 290] on div "content_copy compress arrow_drop_down autorenew_outlined delete_forever_outline…" at bounding box center [862, 441] width 1375 height 614
click at [1503, 372] on icon at bounding box center [1509, 369] width 13 height 13
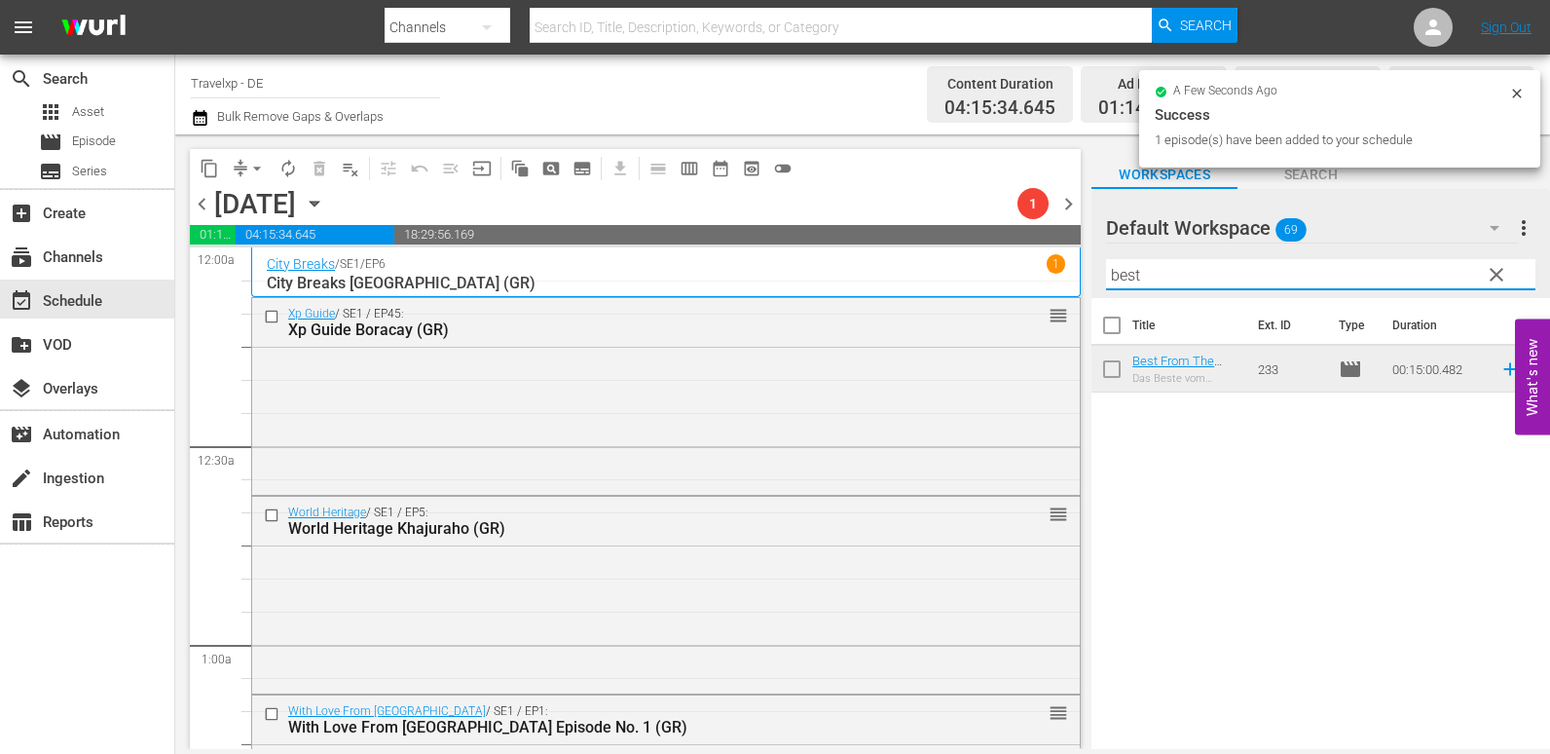
drag, startPoint x: 1206, startPoint y: 263, endPoint x: 1066, endPoint y: 276, distance: 140.8
click at [1066, 276] on div "content_copy compress arrow_drop_down autorenew_outlined delete_forever_outline…" at bounding box center [862, 441] width 1375 height 614
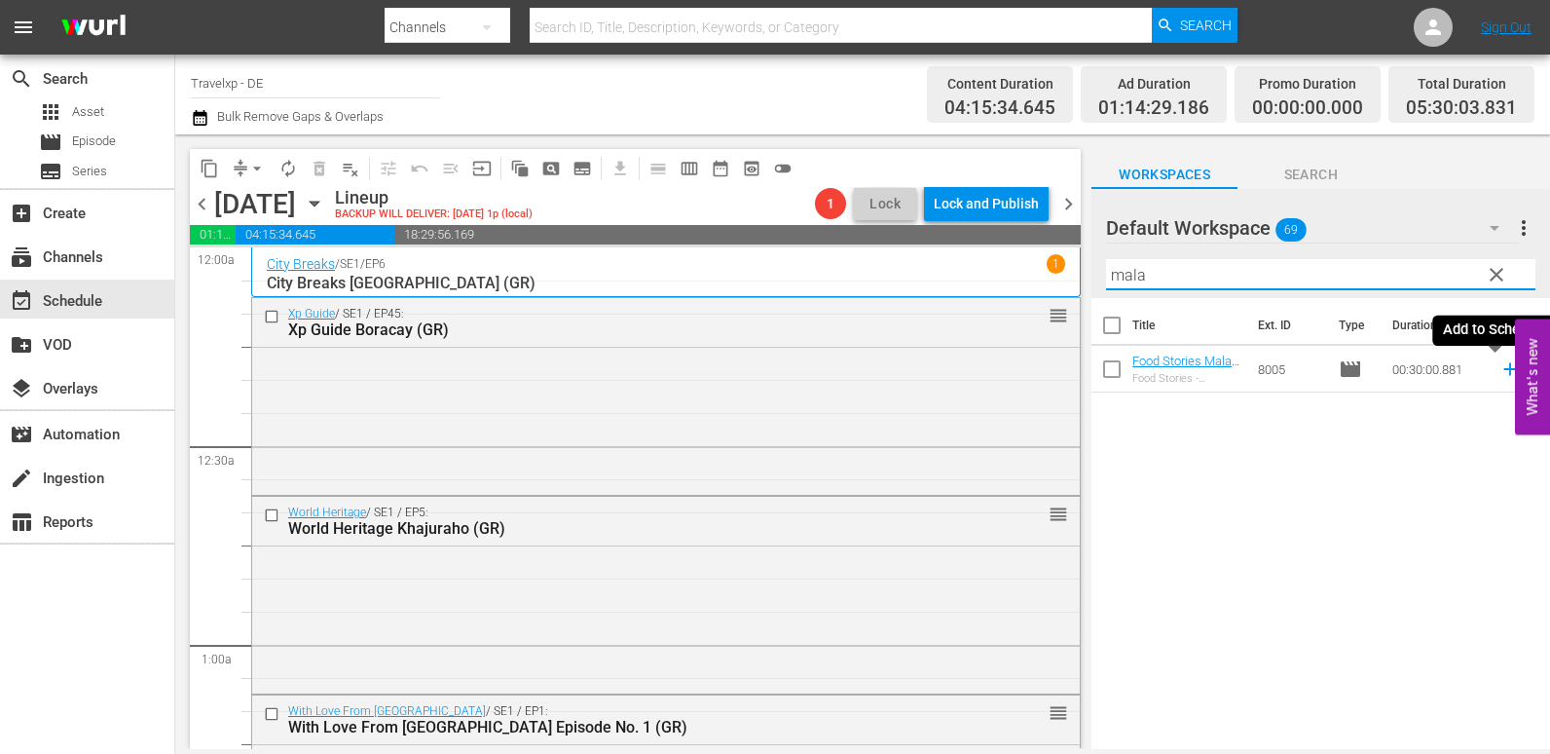
click at [1500, 371] on icon at bounding box center [1510, 368] width 21 height 21
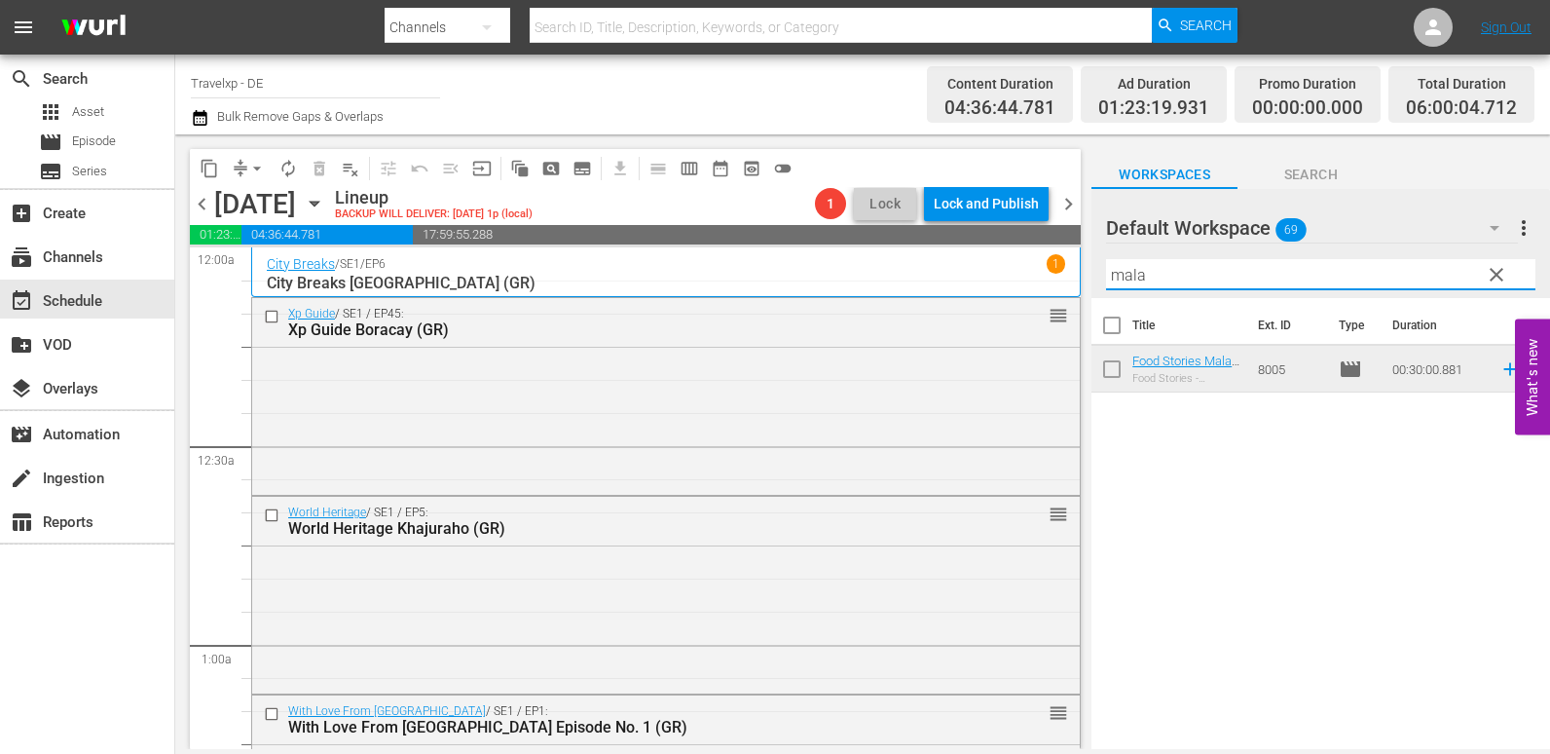
drag, startPoint x: 1145, startPoint y: 281, endPoint x: 1091, endPoint y: 285, distance: 54.7
click at [1091, 285] on div "content_copy compress arrow_drop_down autorenew_outlined delete_forever_outline…" at bounding box center [862, 441] width 1375 height 614
click at [1497, 356] on td at bounding box center [1506, 369] width 29 height 47
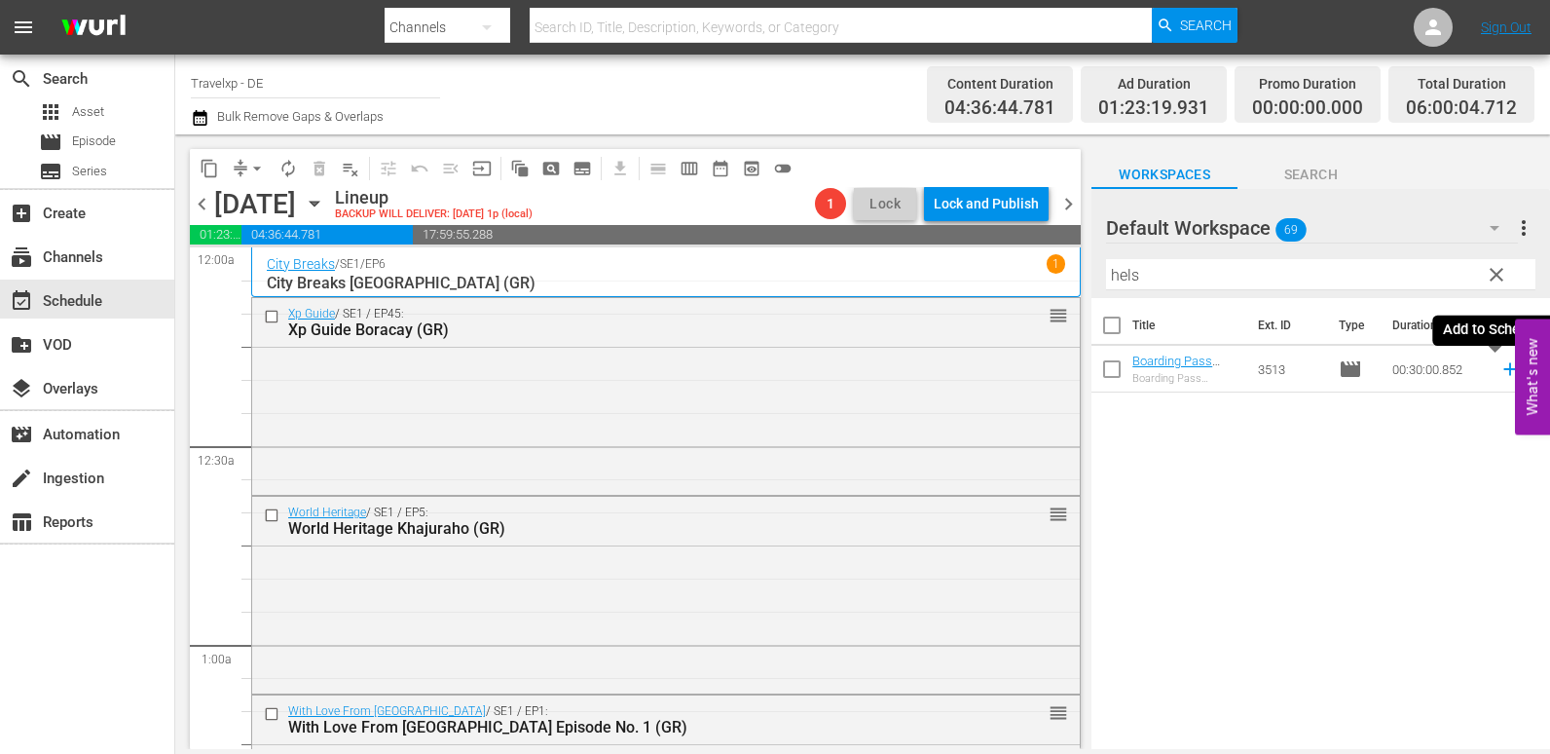
click at [1500, 369] on icon at bounding box center [1510, 368] width 21 height 21
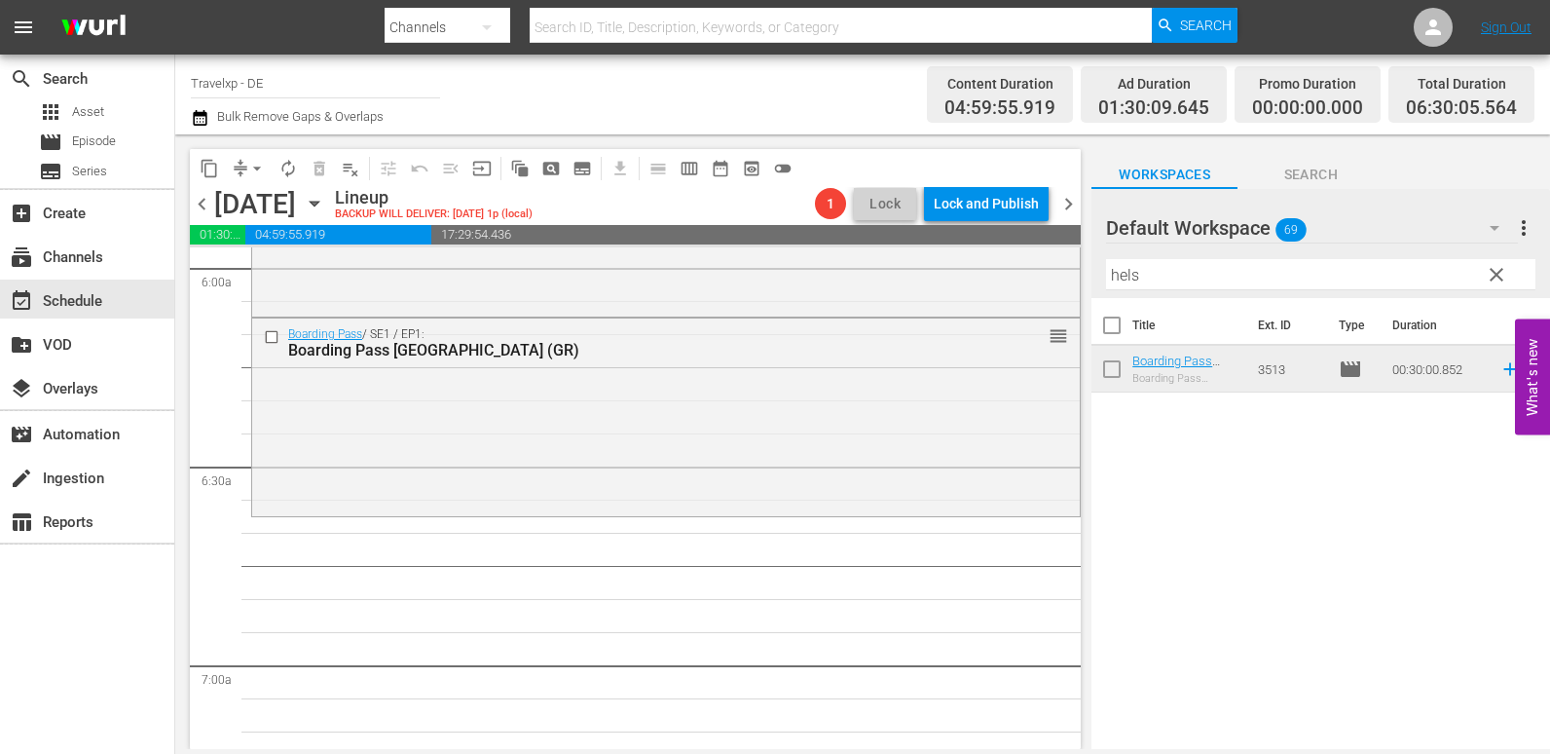
scroll to position [2337, 0]
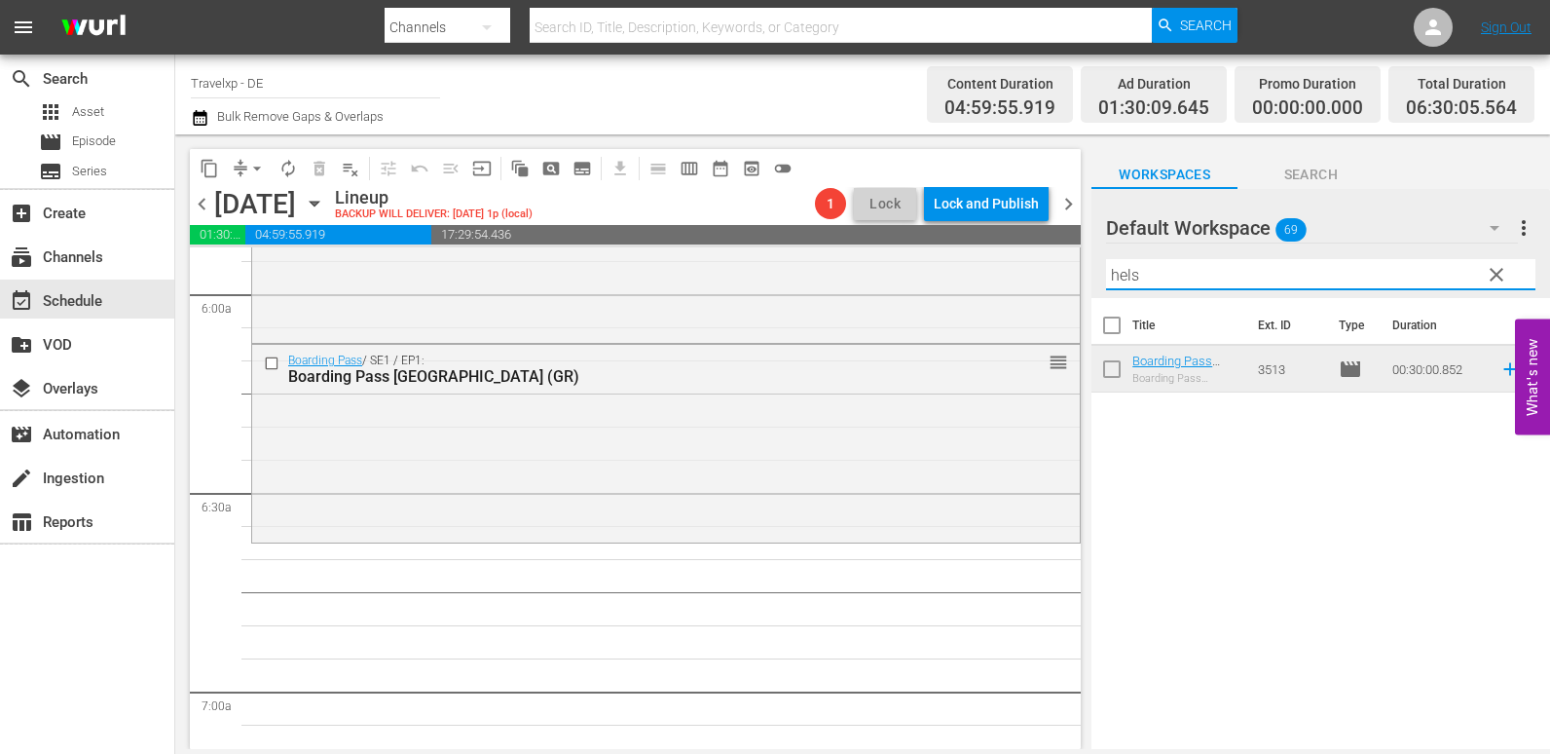
drag, startPoint x: 1167, startPoint y: 284, endPoint x: 1088, endPoint y: 287, distance: 78.9
click at [1088, 287] on div "content_copy compress arrow_drop_down autorenew_outlined delete_forever_outline…" at bounding box center [862, 441] width 1375 height 614
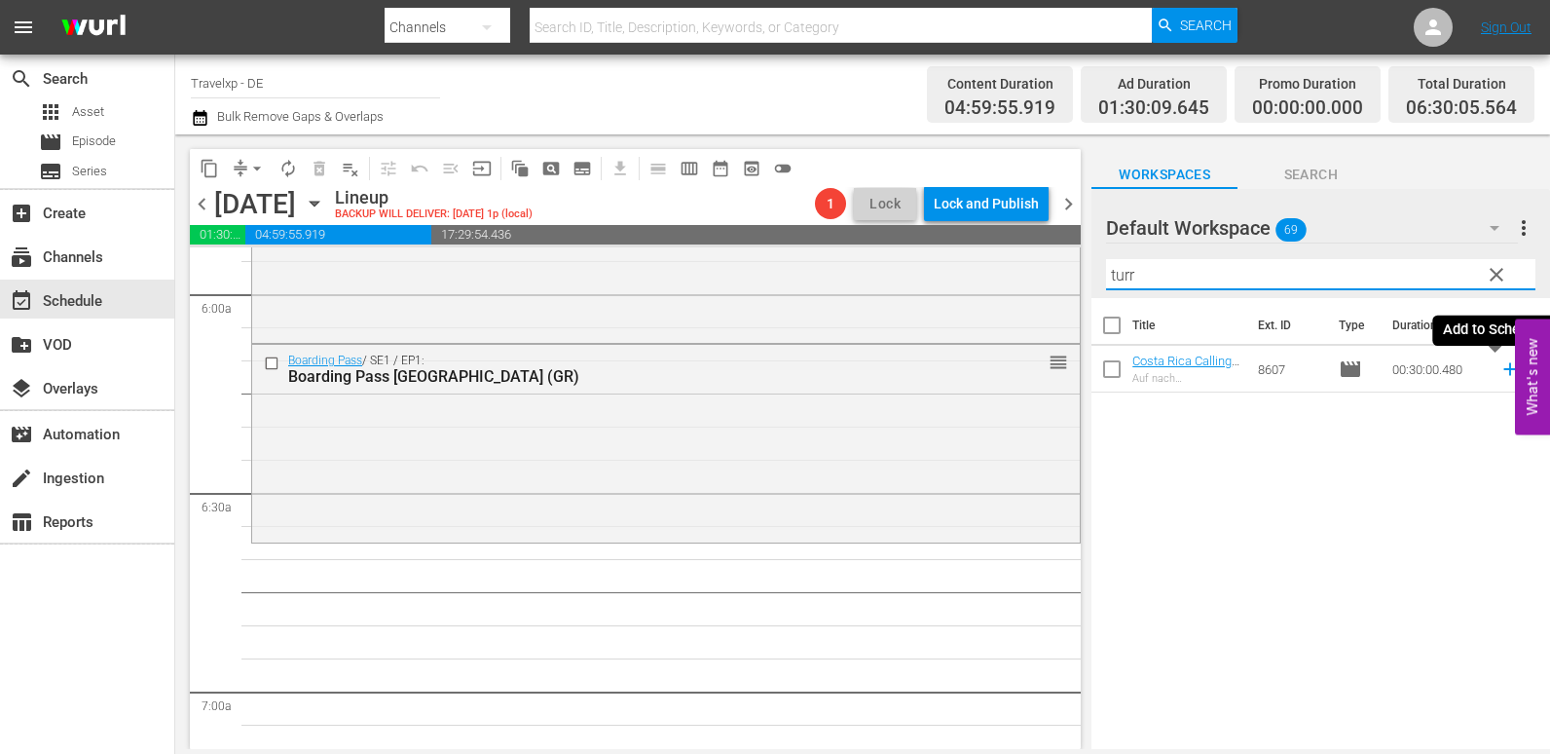
click at [1500, 365] on icon at bounding box center [1510, 368] width 21 height 21
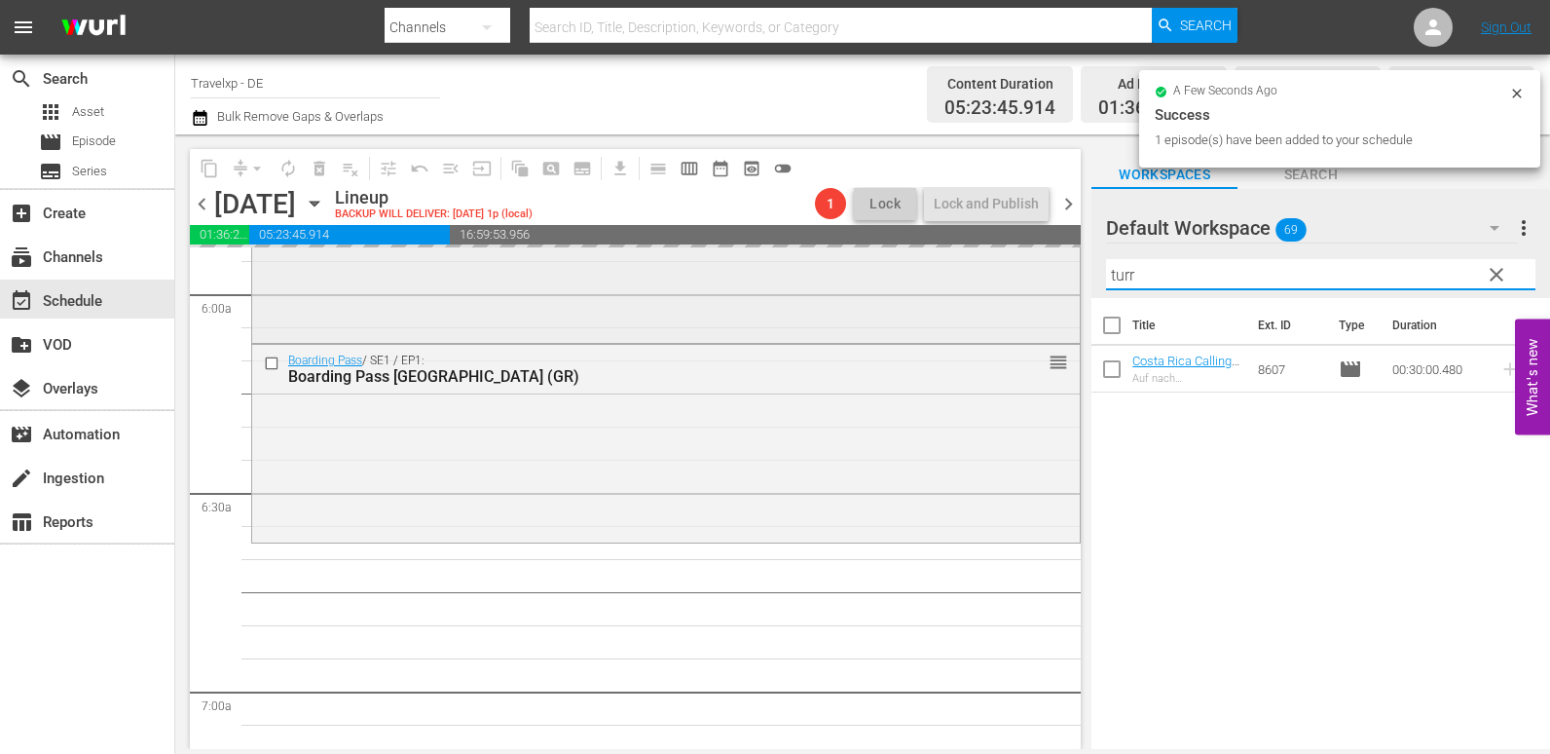
click at [1017, 286] on div "content_copy compress arrow_drop_down autorenew_outlined delete_forever_outline…" at bounding box center [862, 441] width 1375 height 614
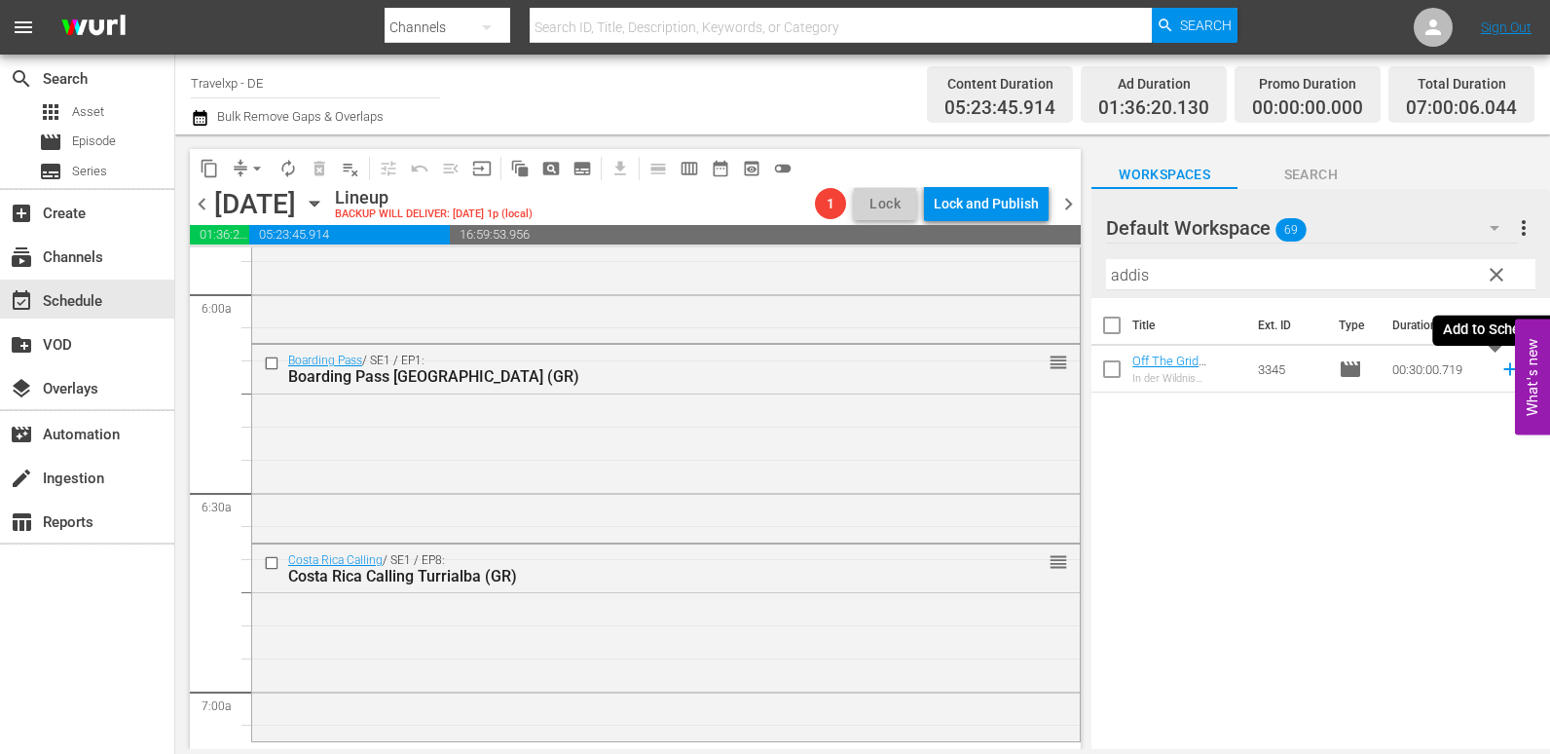
click at [1503, 370] on icon at bounding box center [1509, 369] width 13 height 13
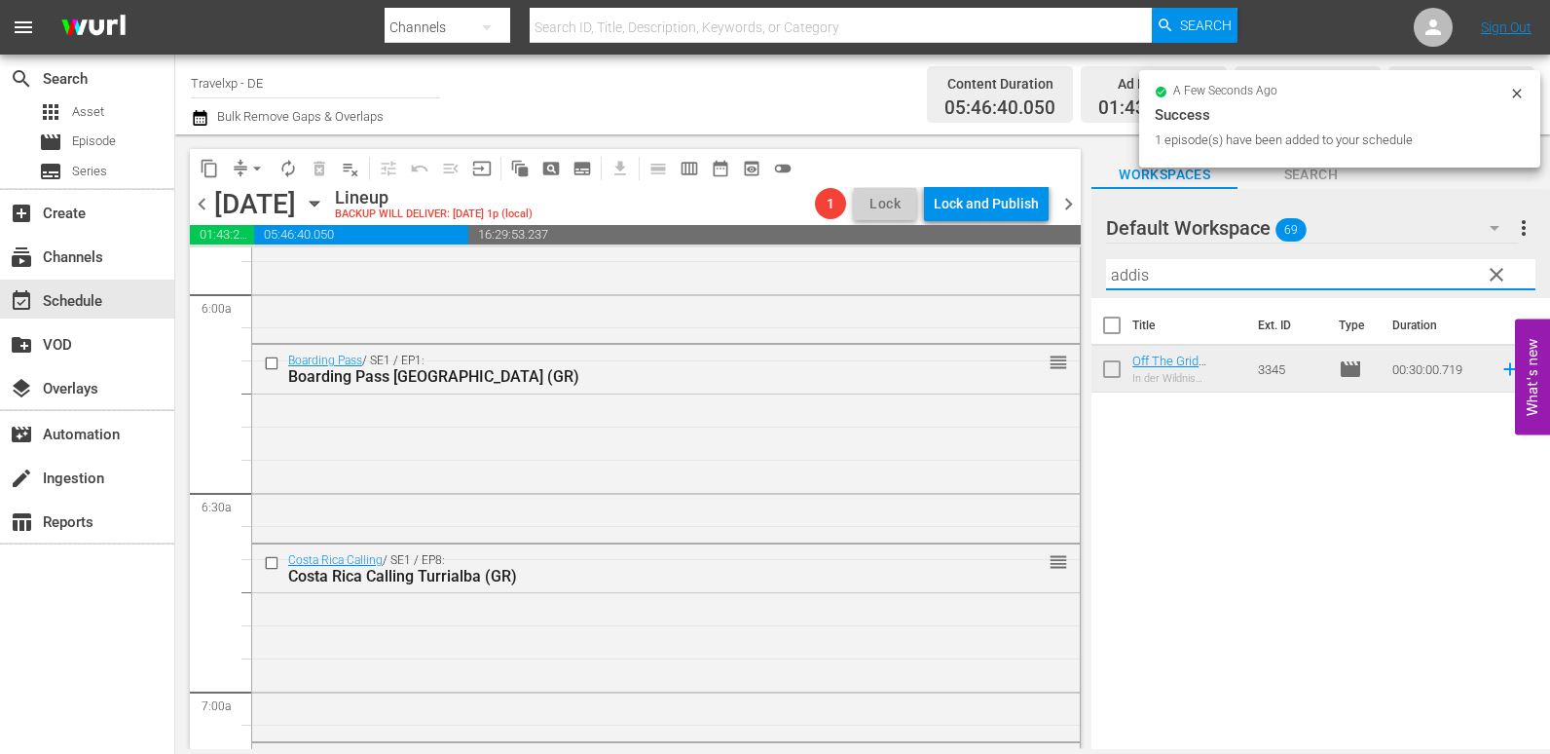
drag, startPoint x: 1169, startPoint y: 267, endPoint x: 1091, endPoint y: 277, distance: 79.5
click at [1091, 277] on div "content_copy compress arrow_drop_down autorenew_outlined delete_forever_outline…" at bounding box center [862, 441] width 1375 height 614
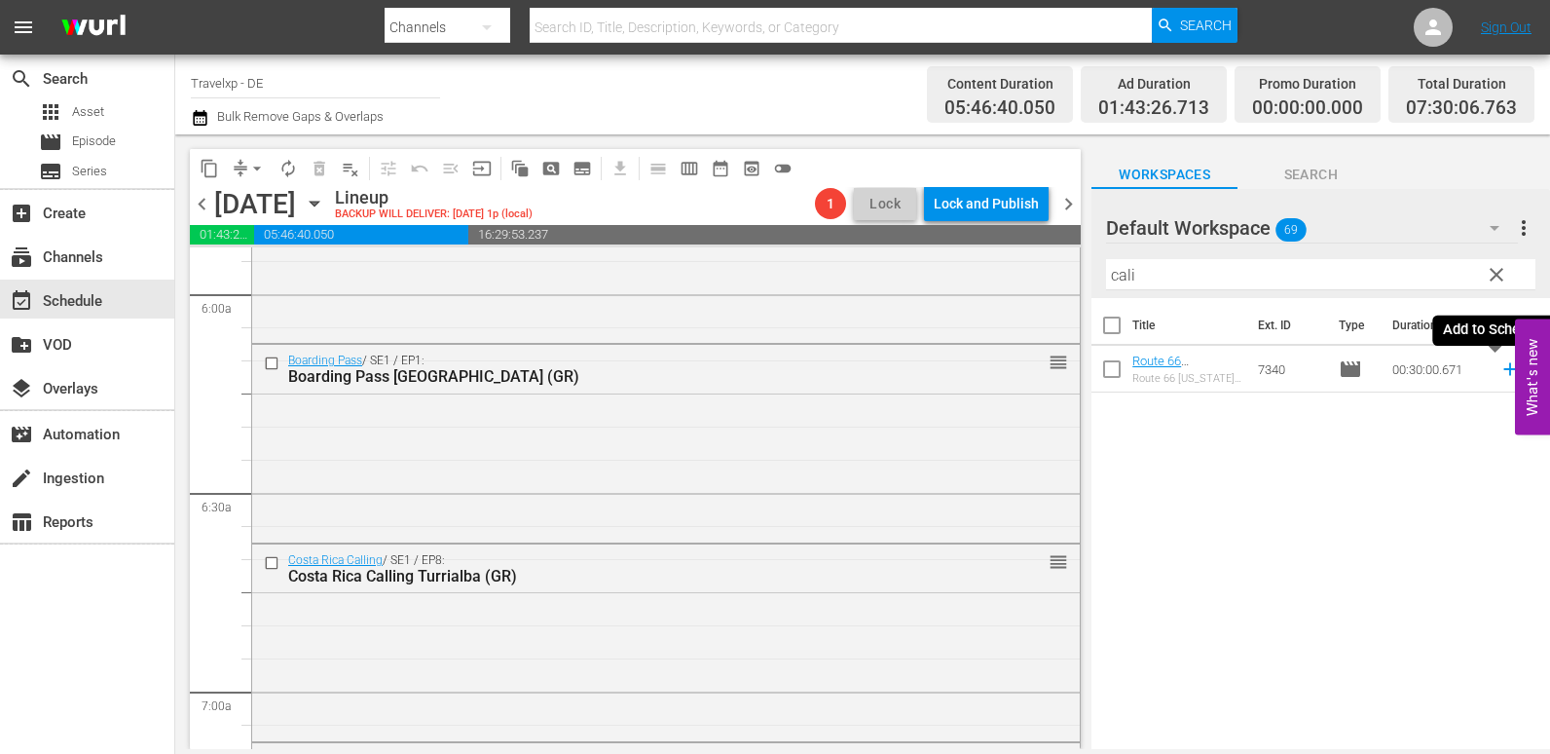
click at [1500, 367] on icon at bounding box center [1510, 368] width 21 height 21
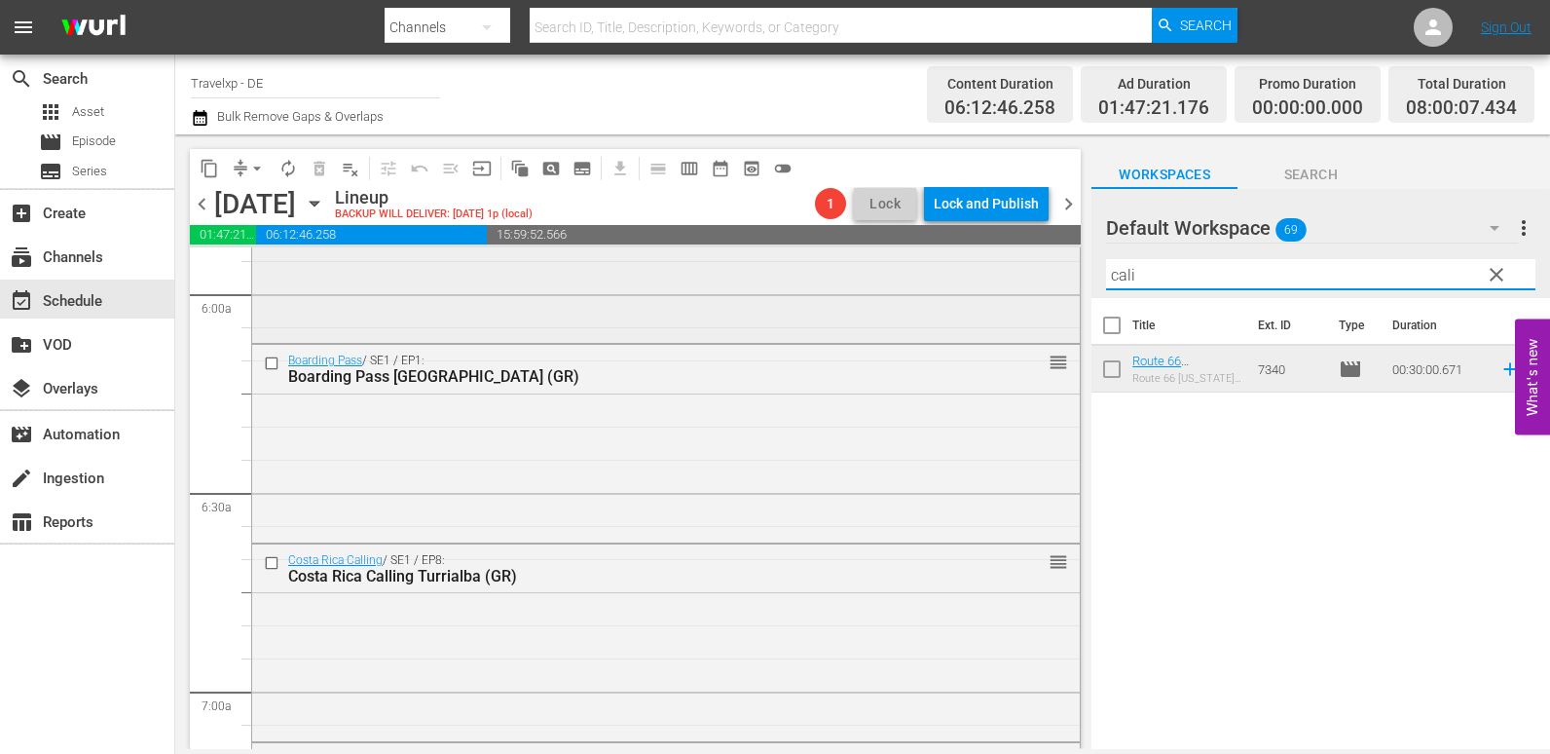
drag, startPoint x: 1153, startPoint y: 271, endPoint x: 979, endPoint y: 297, distance: 176.3
click at [979, 297] on div "content_copy compress arrow_drop_down autorenew_outlined delete_forever_outline…" at bounding box center [862, 441] width 1375 height 614
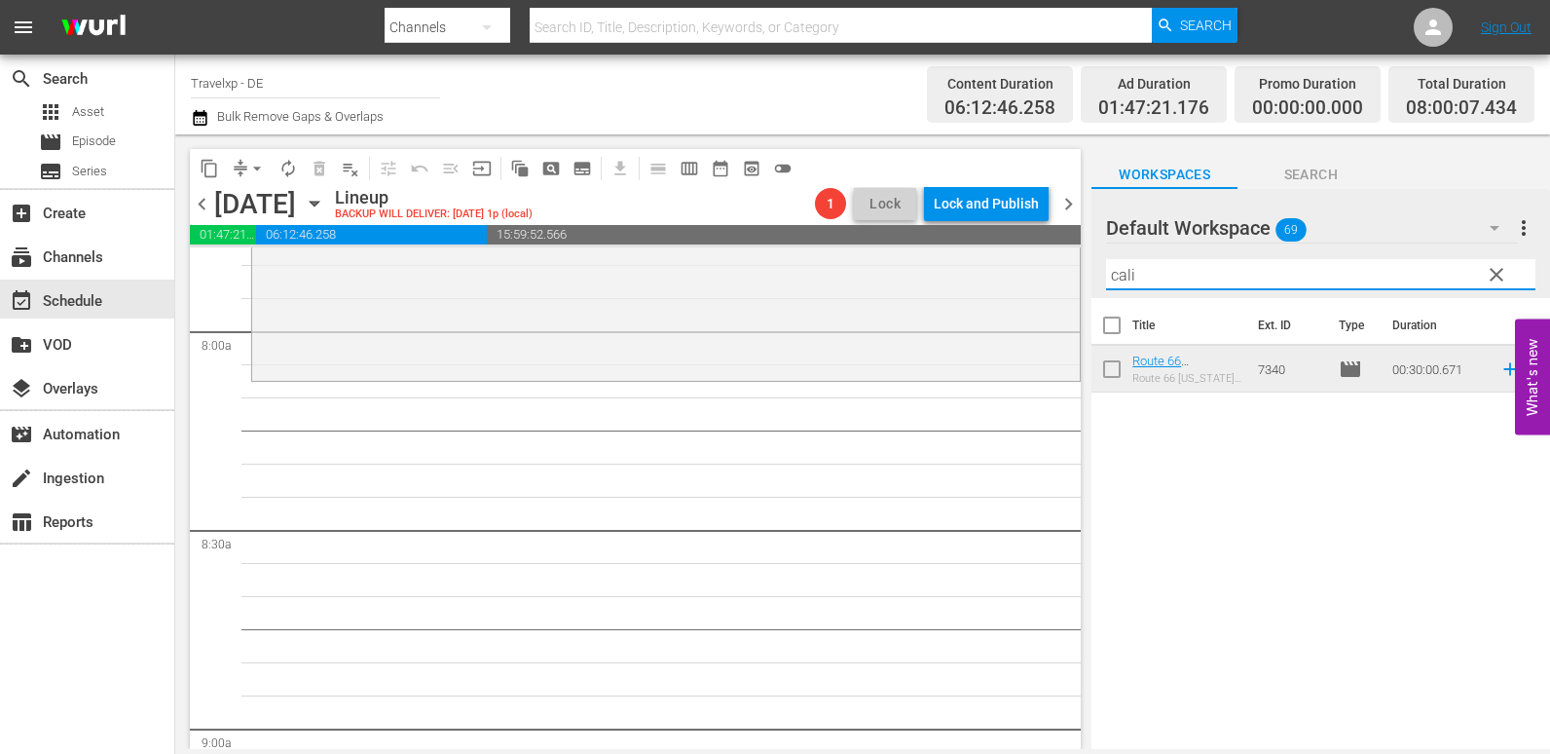
scroll to position [2921, 0]
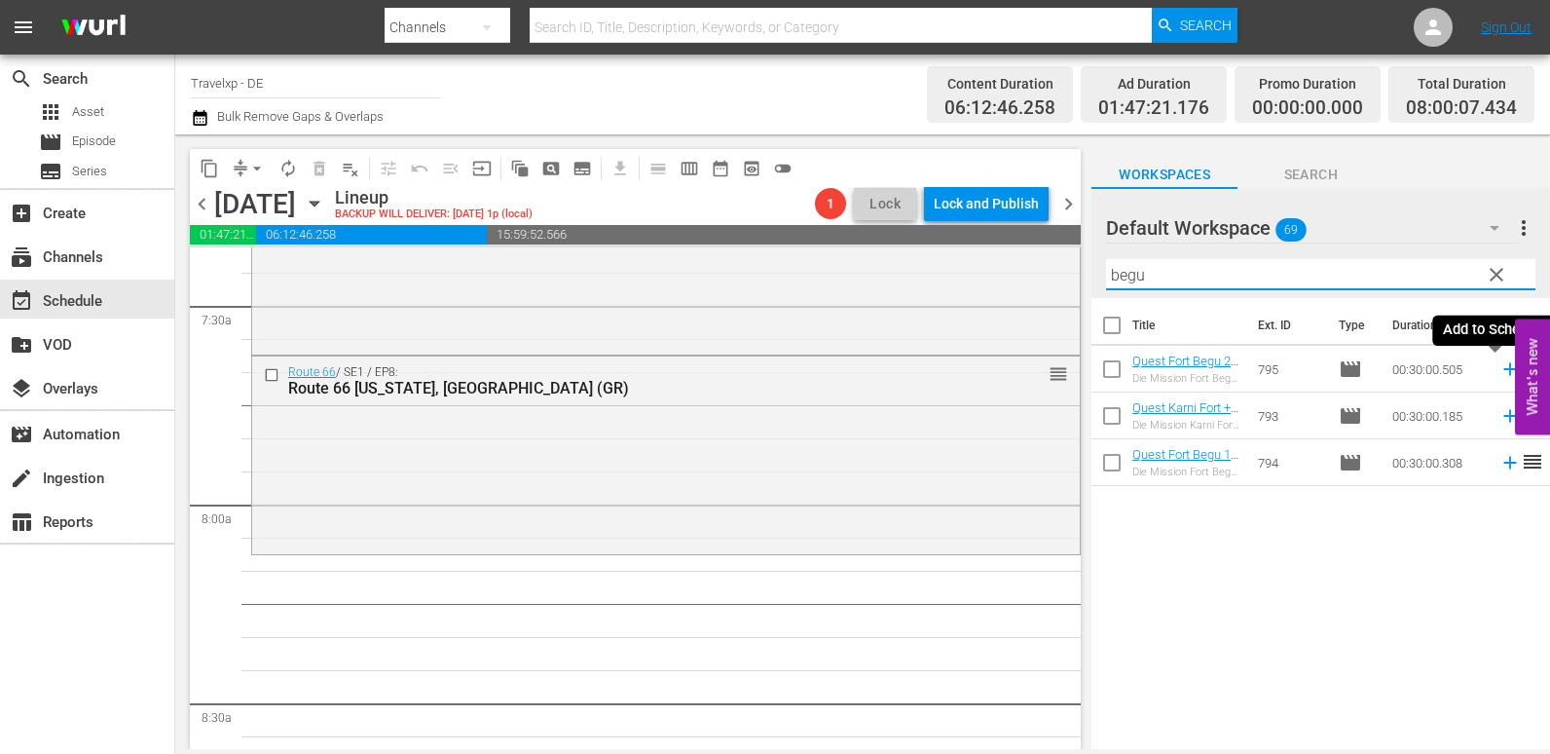
click at [1500, 365] on icon at bounding box center [1510, 368] width 21 height 21
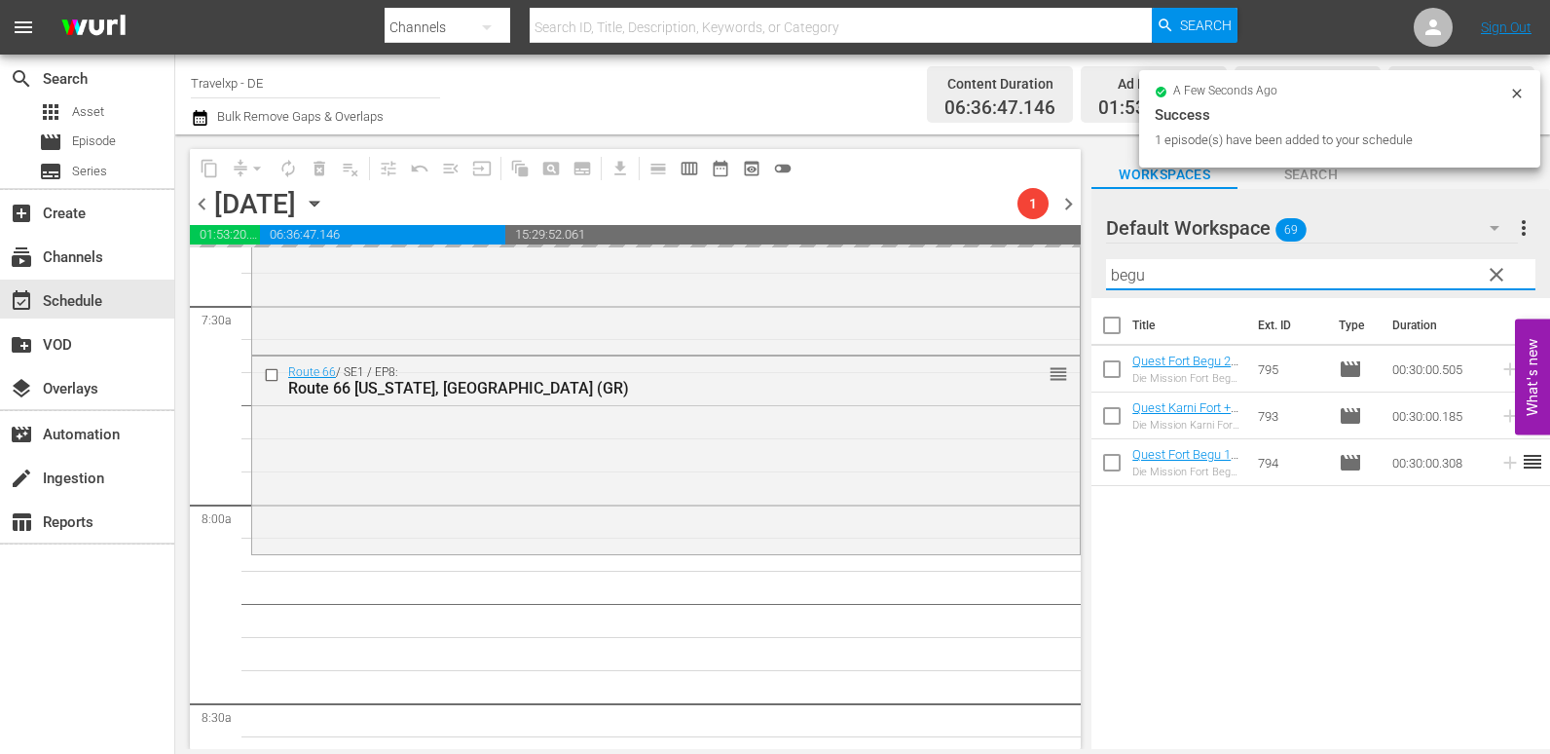
drag, startPoint x: 1169, startPoint y: 284, endPoint x: 1081, endPoint y: 282, distance: 87.7
click at [1081, 282] on div "content_copy compress arrow_drop_down autorenew_outlined delete_forever_outline…" at bounding box center [862, 441] width 1375 height 614
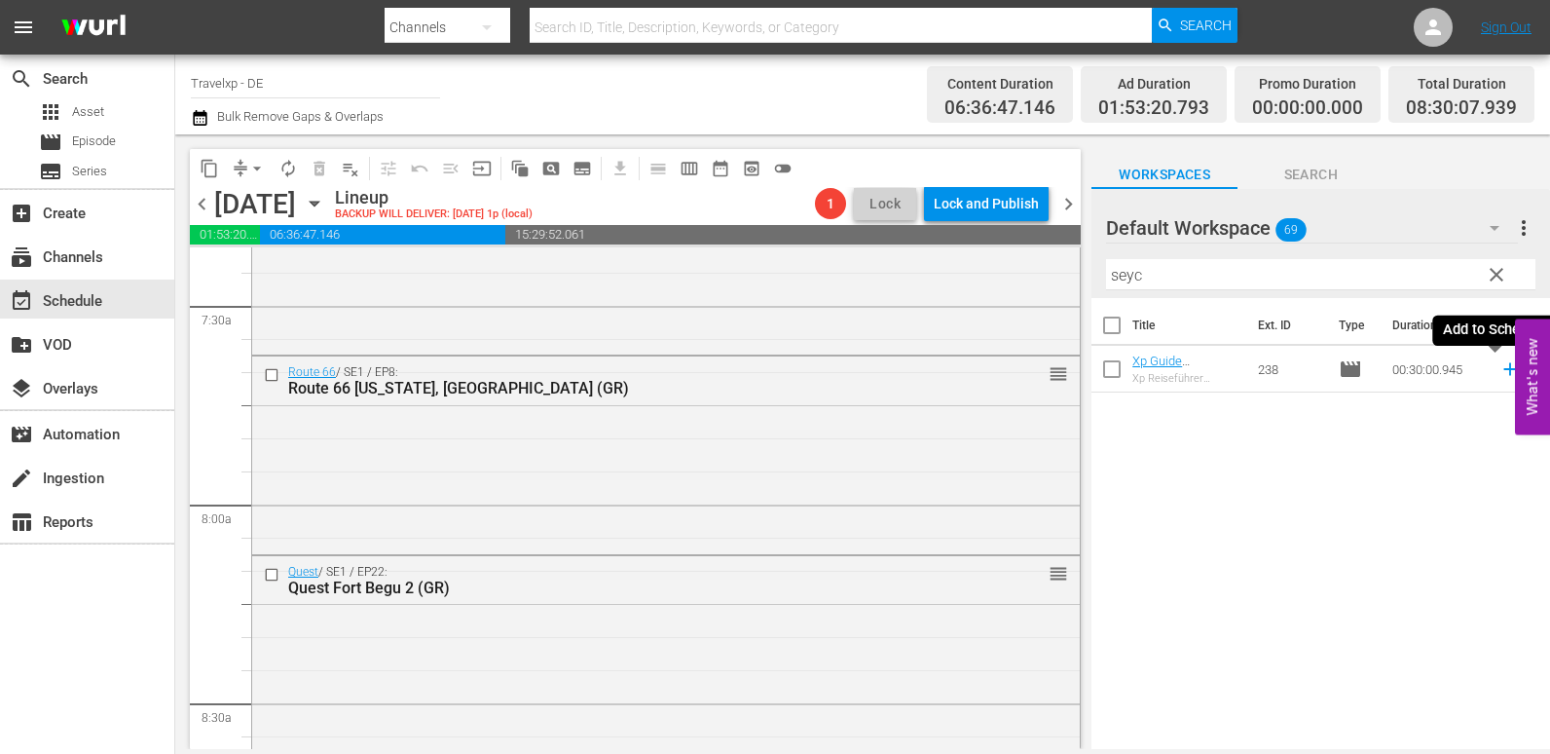
click at [1500, 376] on icon at bounding box center [1510, 368] width 21 height 21
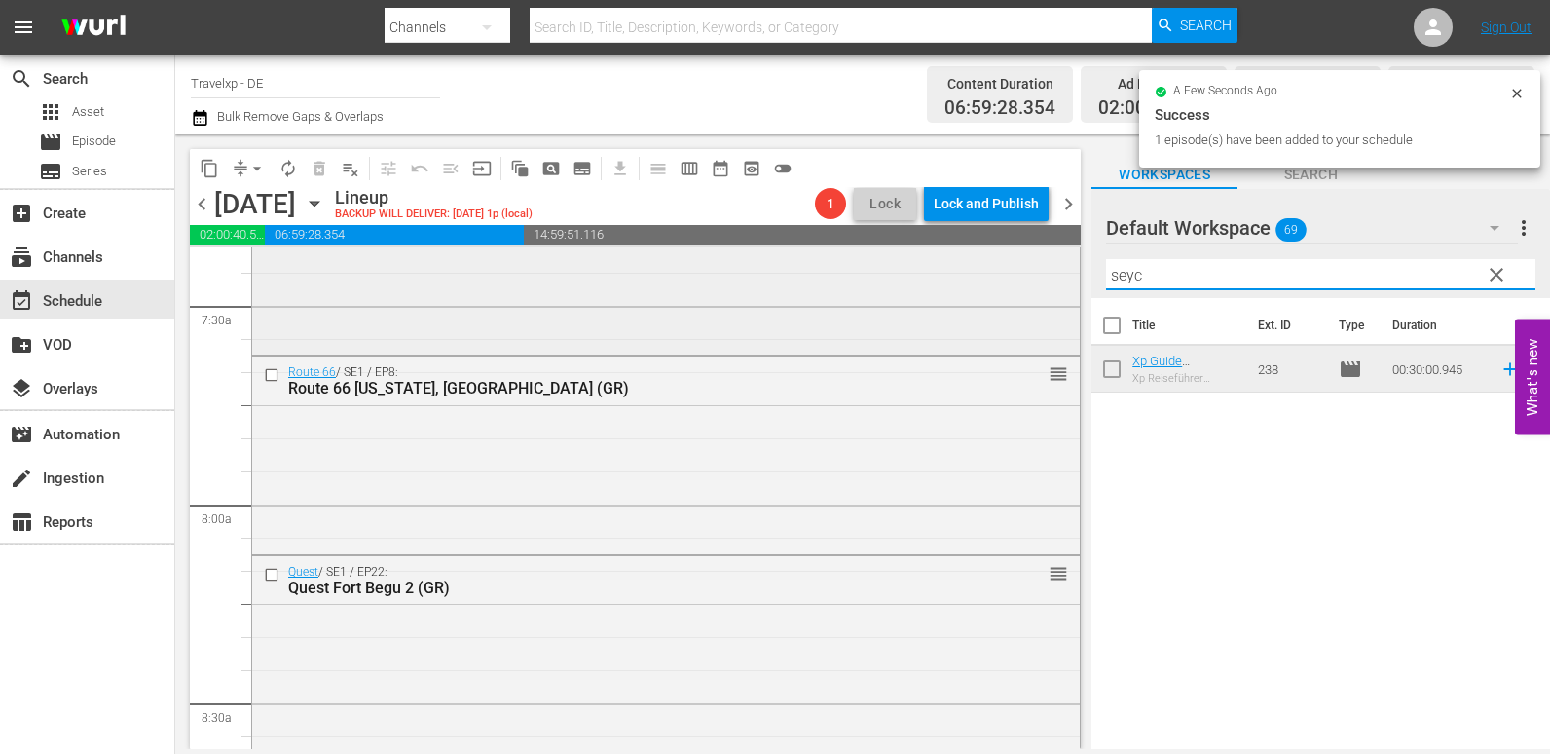
drag, startPoint x: 1167, startPoint y: 278, endPoint x: 1052, endPoint y: 278, distance: 114.9
click at [1052, 278] on div "content_copy compress arrow_drop_down autorenew_outlined delete_forever_outline…" at bounding box center [862, 441] width 1375 height 614
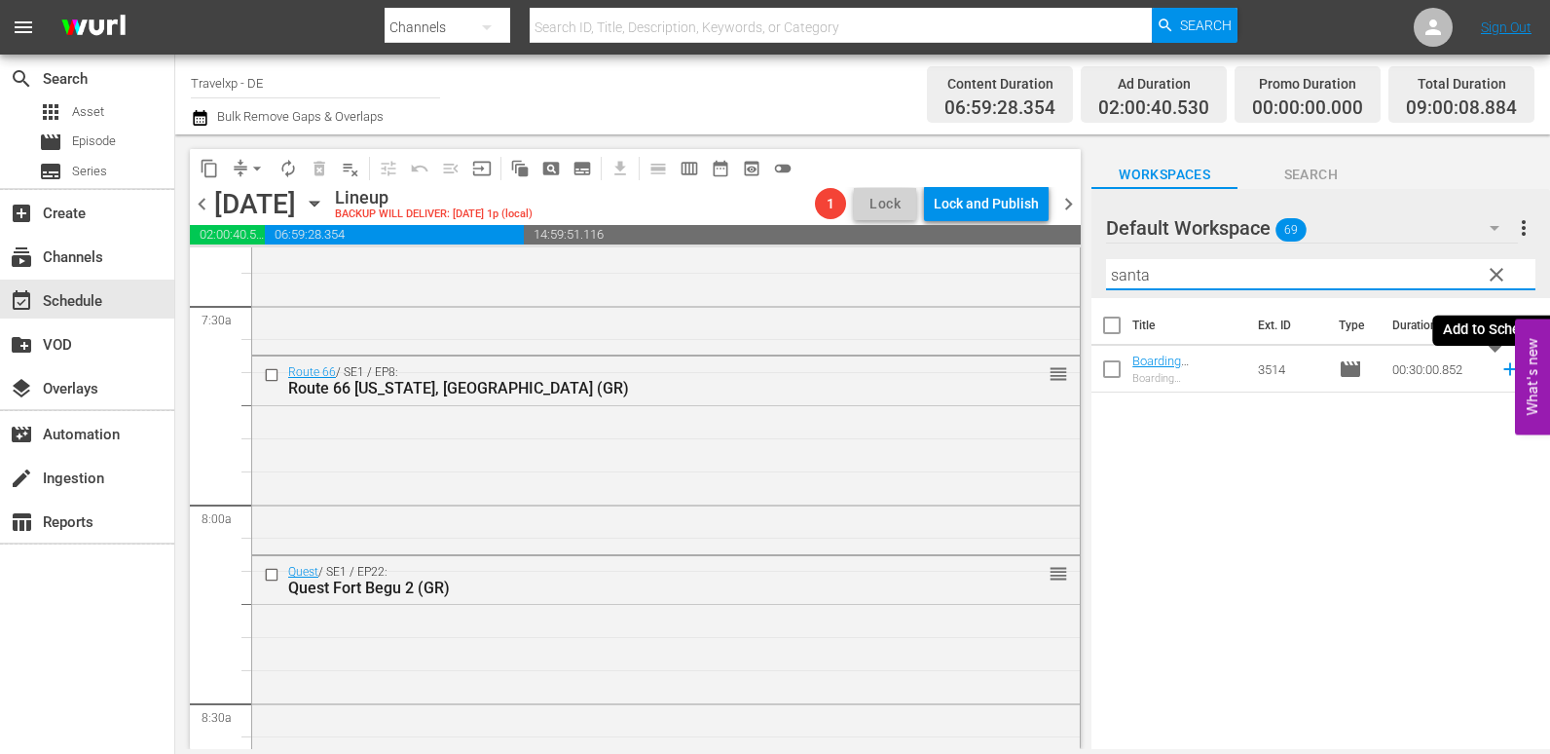
click at [1500, 379] on icon at bounding box center [1510, 368] width 21 height 21
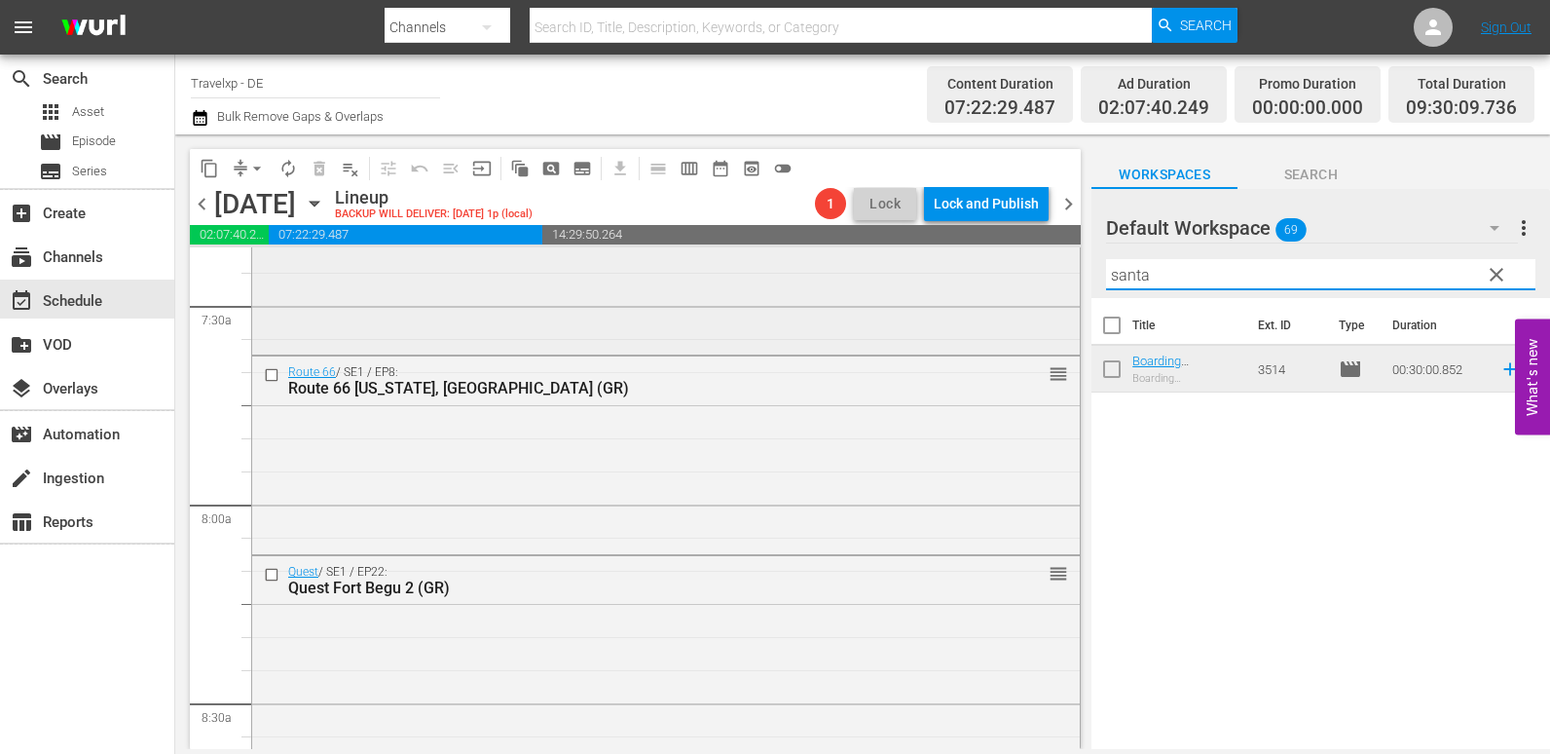
drag, startPoint x: 1169, startPoint y: 278, endPoint x: 960, endPoint y: 278, distance: 208.4
click at [960, 278] on div "content_copy compress arrow_drop_down autorenew_outlined delete_forever_outline…" at bounding box center [862, 441] width 1375 height 614
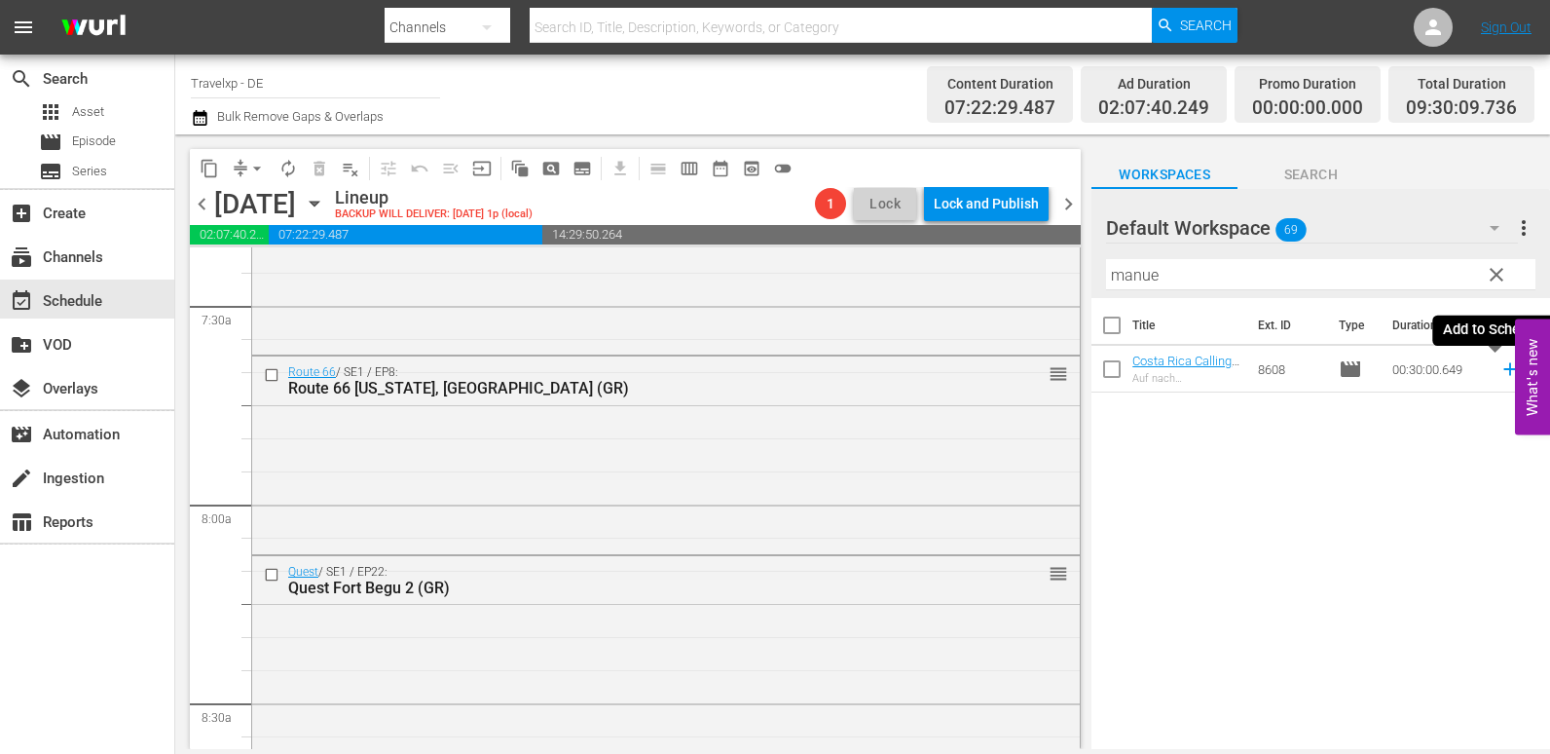
click at [1500, 368] on icon at bounding box center [1510, 368] width 21 height 21
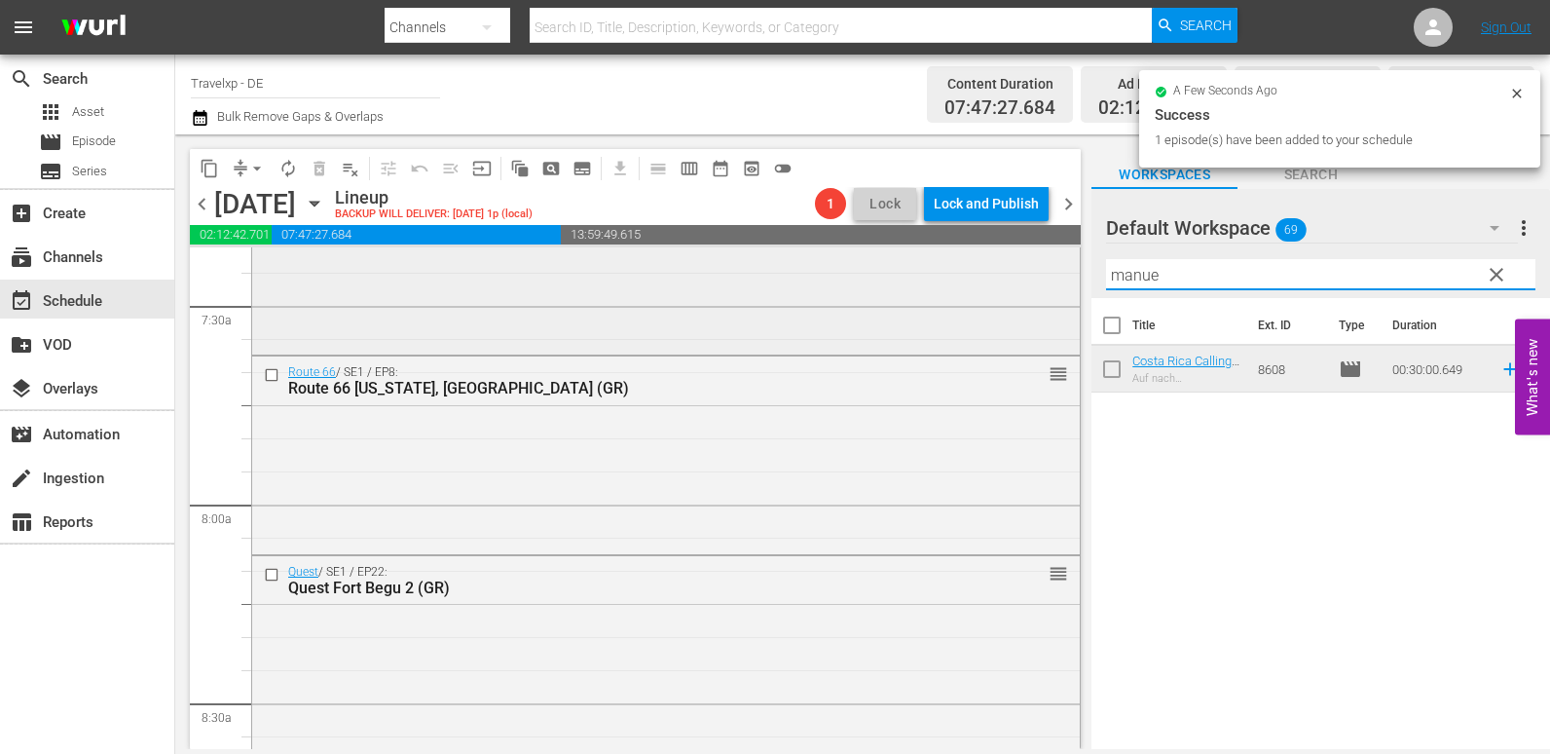
drag, startPoint x: 1169, startPoint y: 276, endPoint x: 928, endPoint y: 279, distance: 240.5
click at [928, 279] on div "content_copy compress arrow_drop_down autorenew_outlined delete_forever_outline…" at bounding box center [862, 441] width 1375 height 614
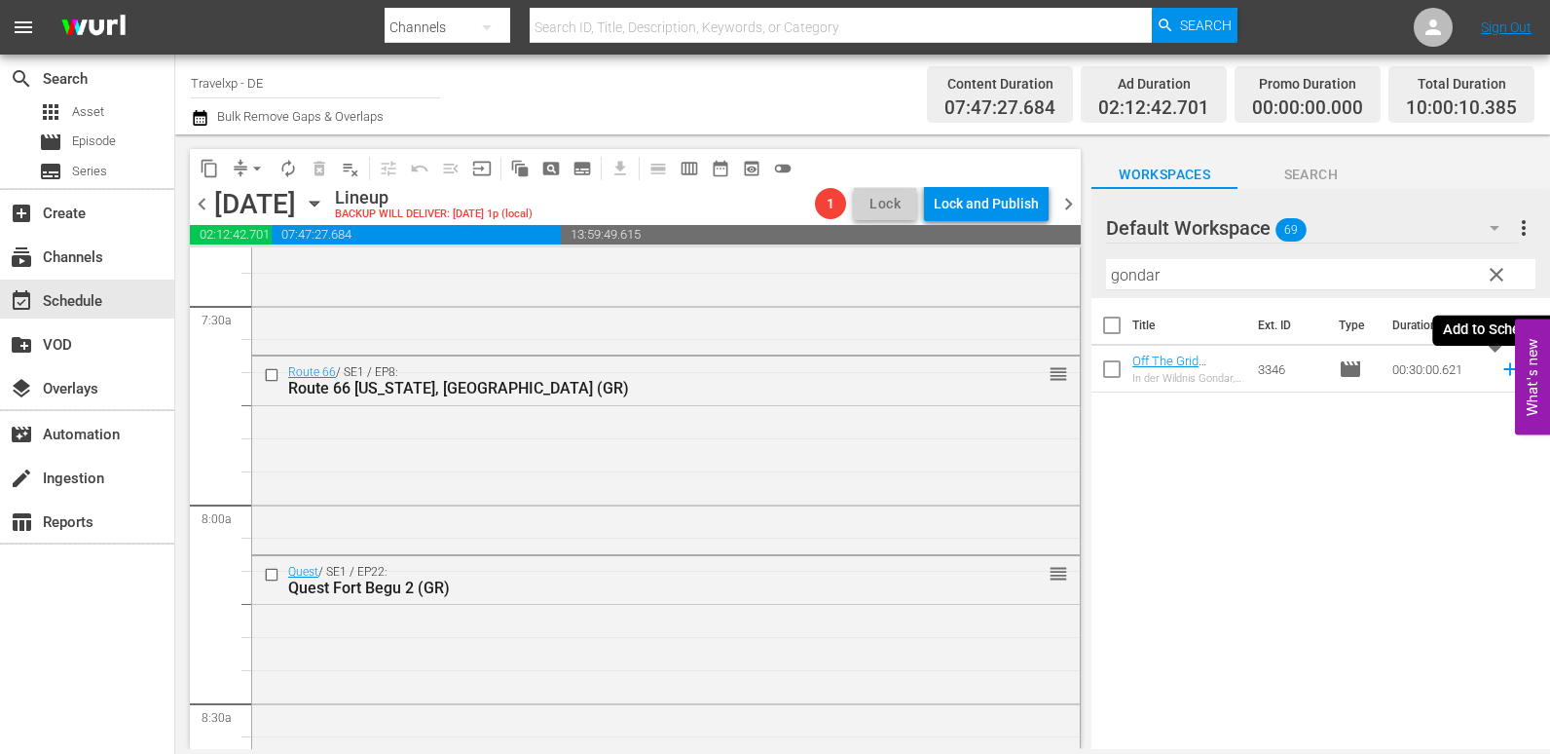
click at [1503, 369] on icon at bounding box center [1509, 369] width 13 height 13
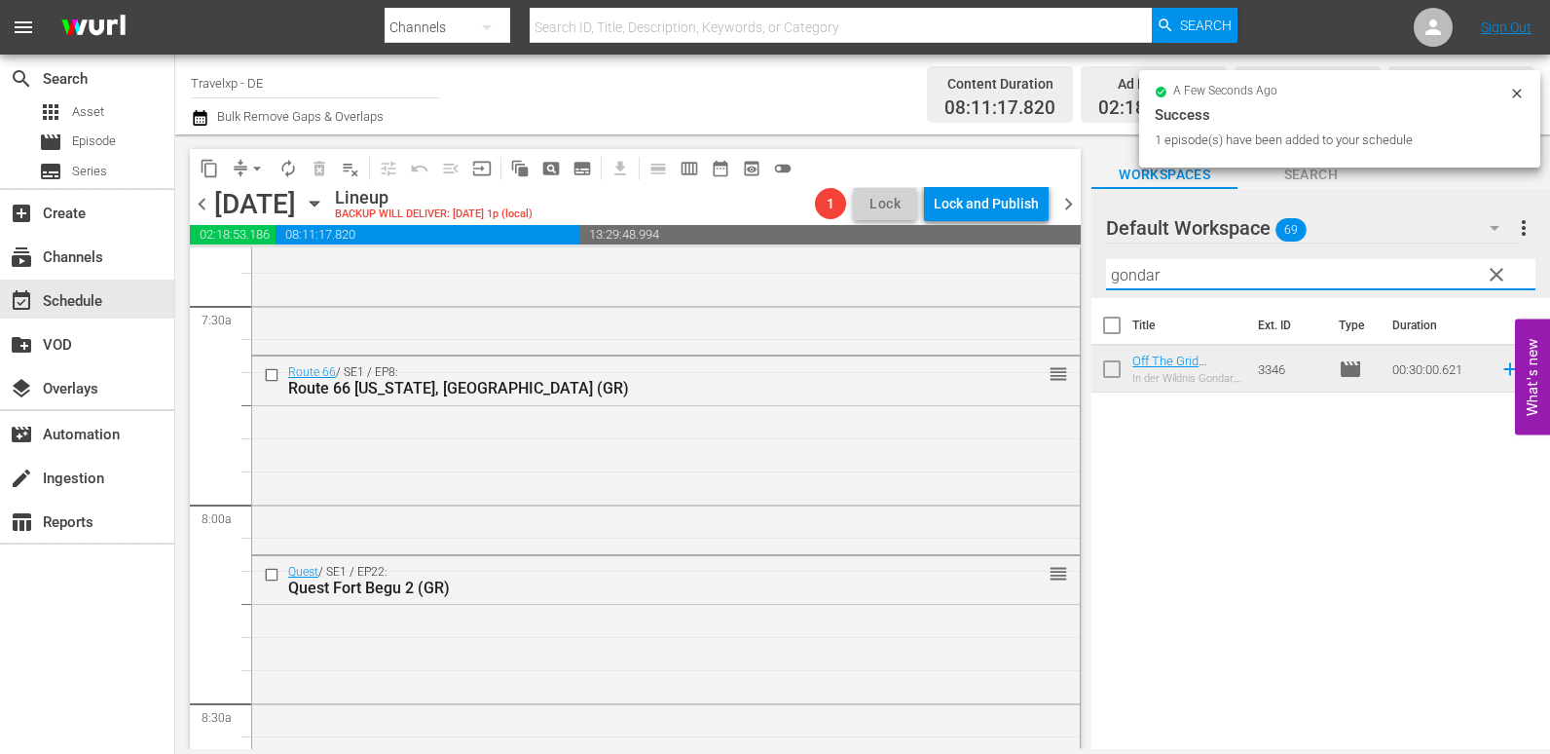
drag, startPoint x: 1225, startPoint y: 275, endPoint x: 1085, endPoint y: 285, distance: 140.6
click at [1085, 285] on div "content_copy compress arrow_drop_down autorenew_outlined delete_forever_outline…" at bounding box center [862, 441] width 1375 height 614
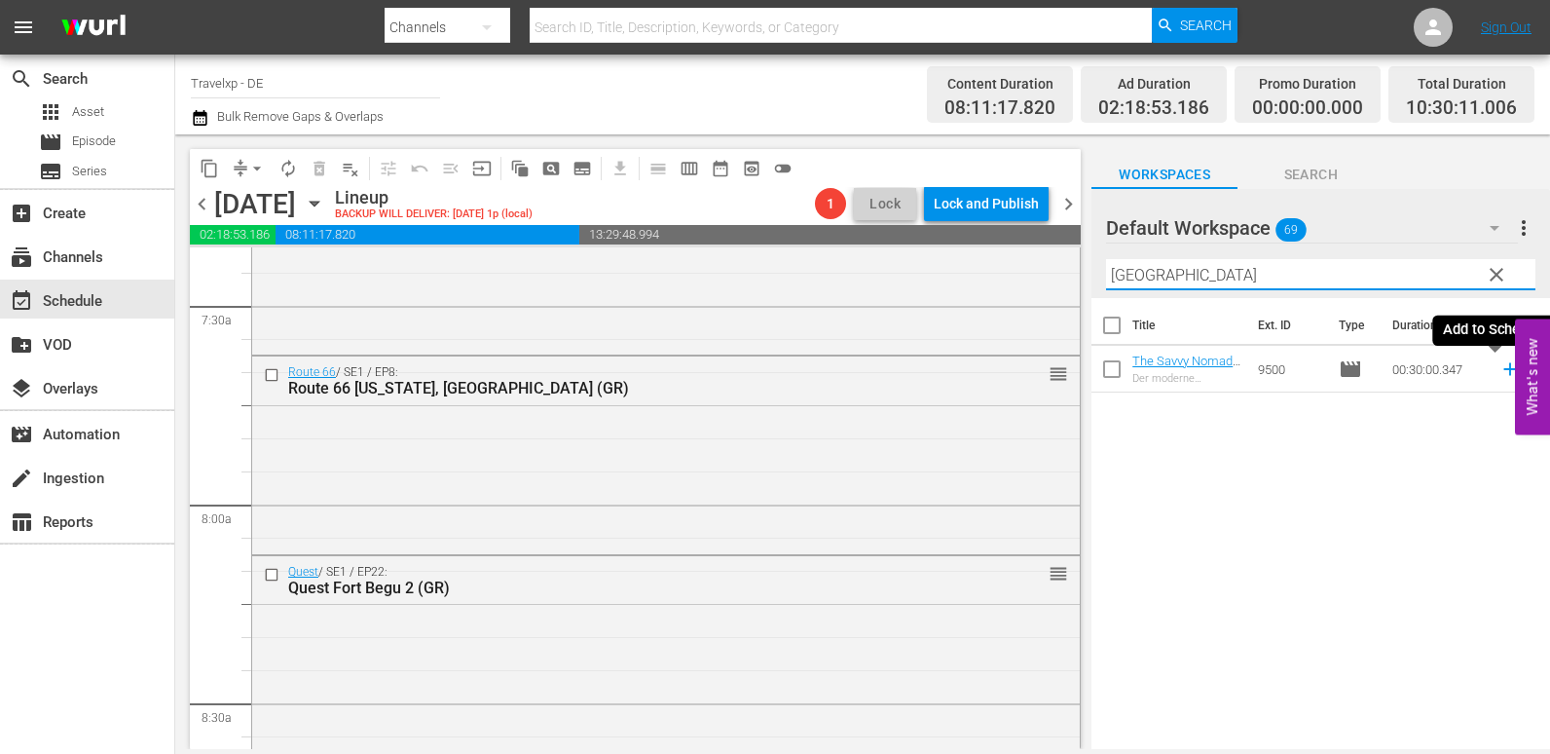
click at [1500, 369] on icon at bounding box center [1510, 368] width 21 height 21
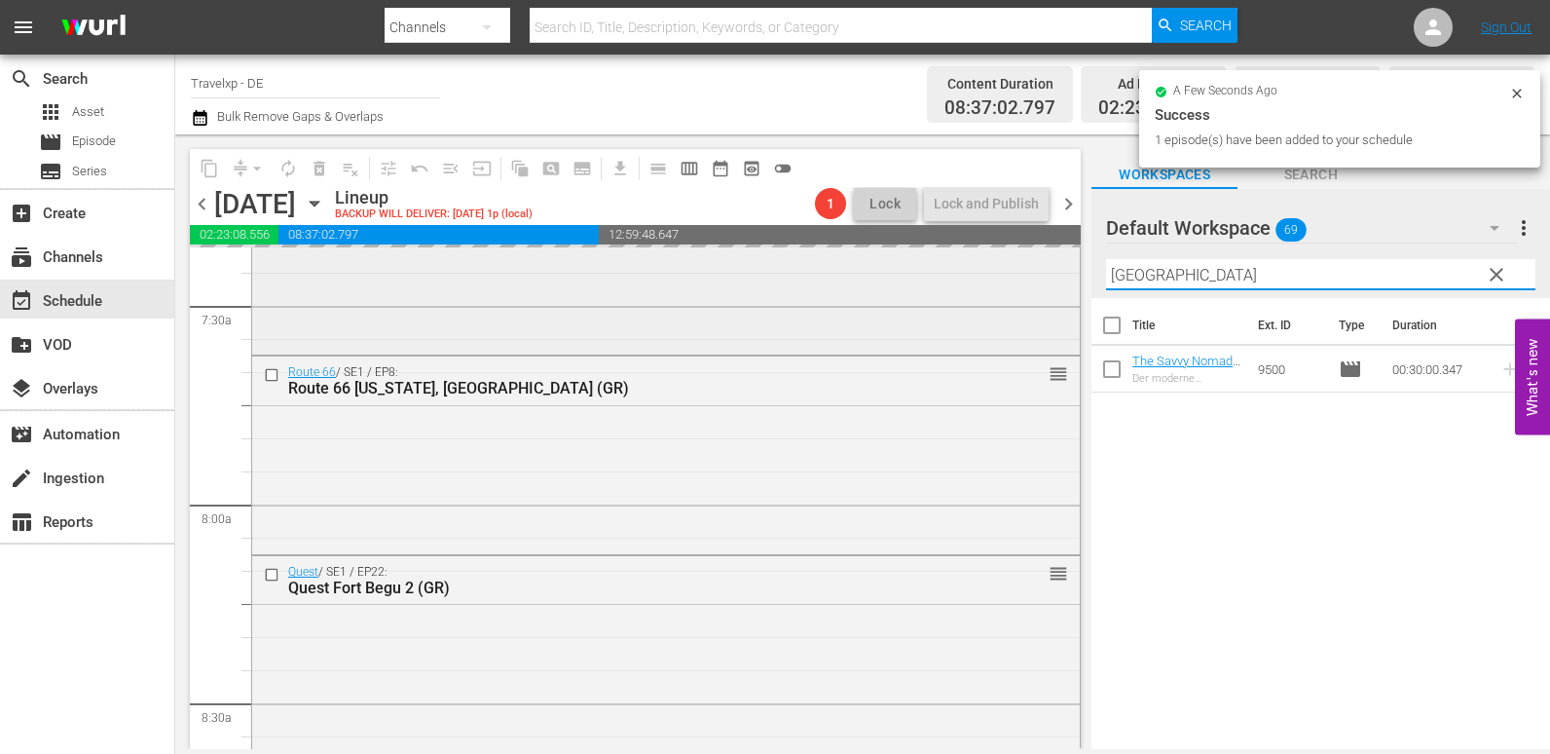
drag, startPoint x: 1186, startPoint y: 273, endPoint x: 996, endPoint y: 273, distance: 189.9
click at [996, 273] on div "content_copy compress arrow_drop_down autorenew_outlined delete_forever_outline…" at bounding box center [862, 441] width 1375 height 614
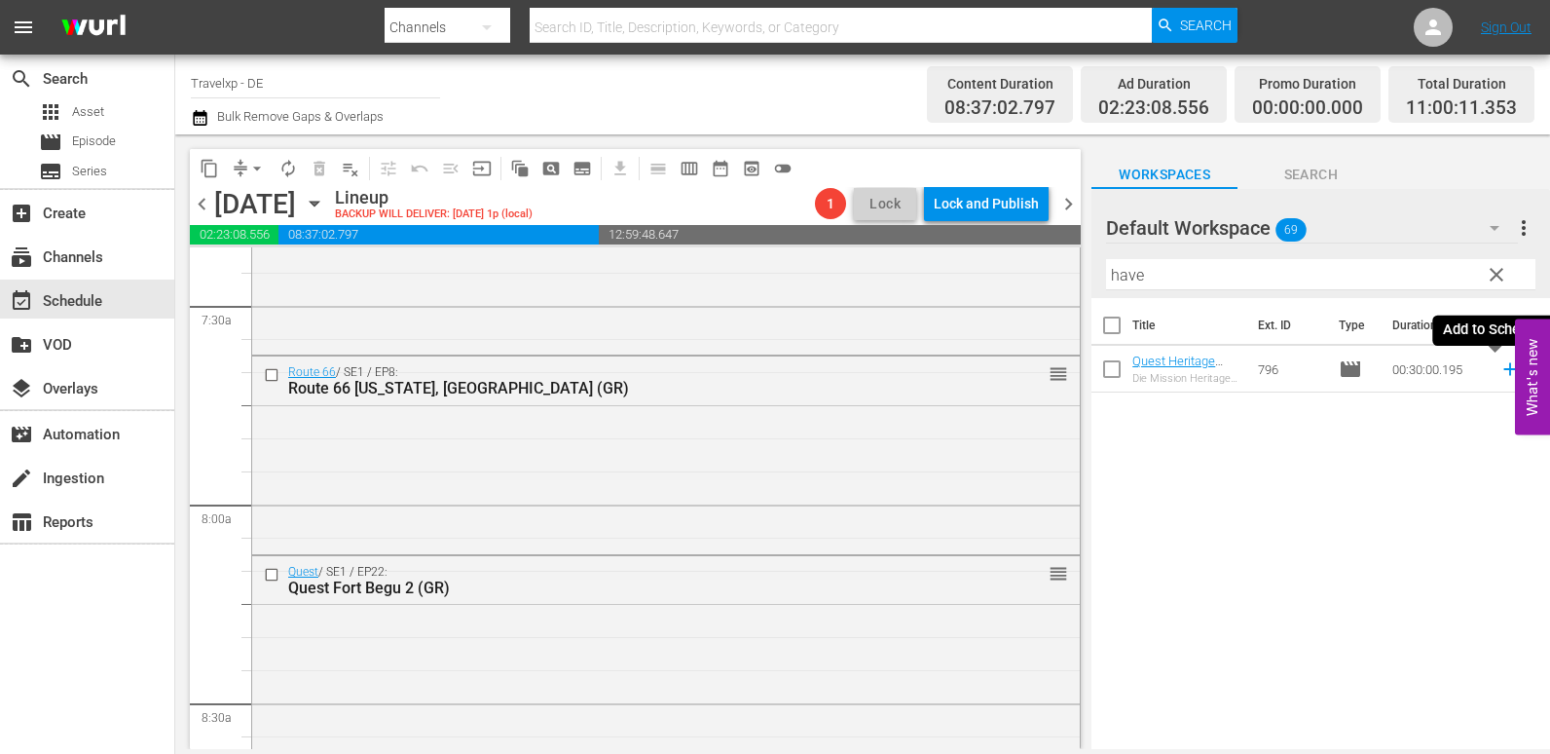
click at [1500, 369] on icon at bounding box center [1510, 368] width 21 height 21
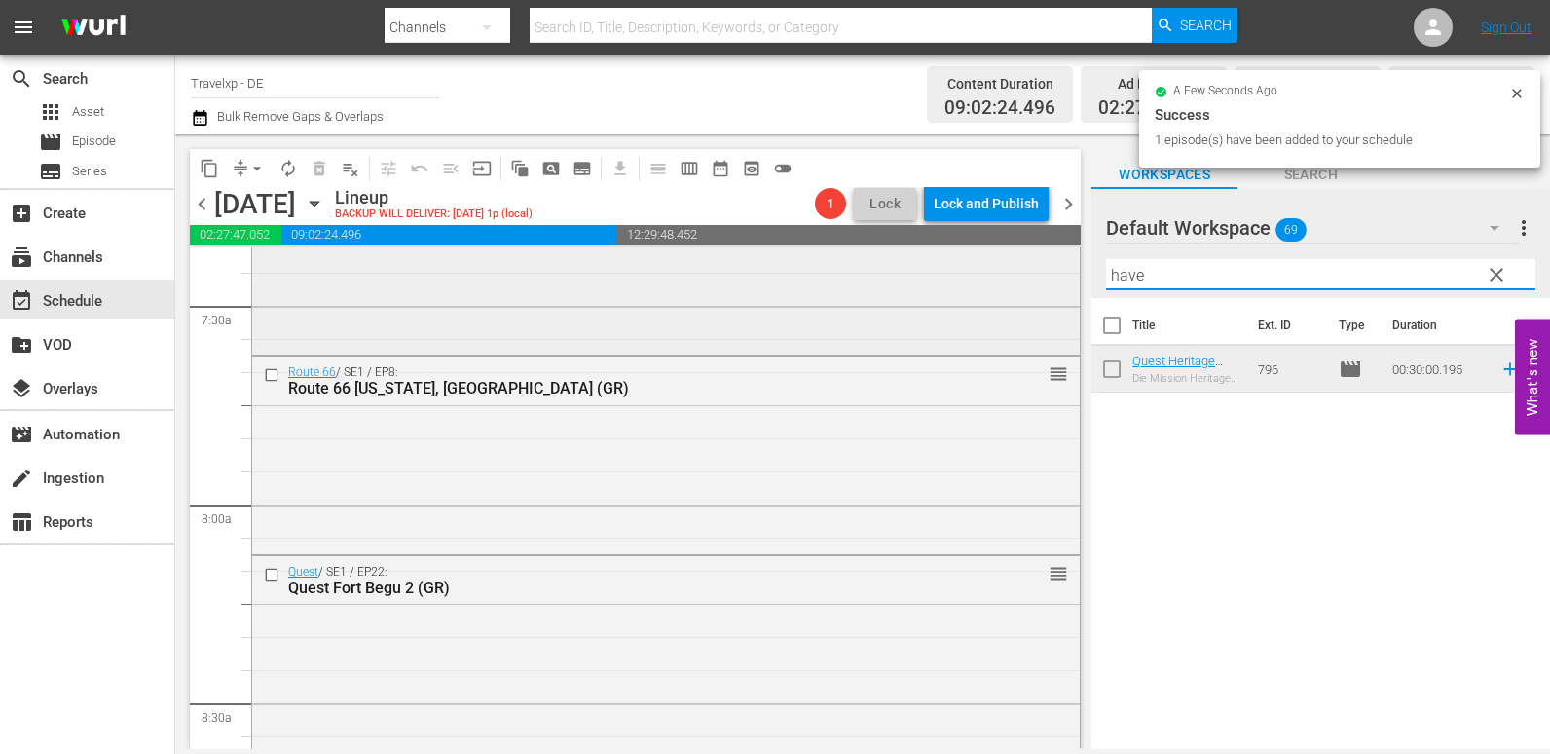
drag, startPoint x: 1162, startPoint y: 276, endPoint x: 1051, endPoint y: 268, distance: 111.3
click at [1051, 268] on div "content_copy compress arrow_drop_down autorenew_outlined delete_forever_outline…" at bounding box center [862, 441] width 1375 height 614
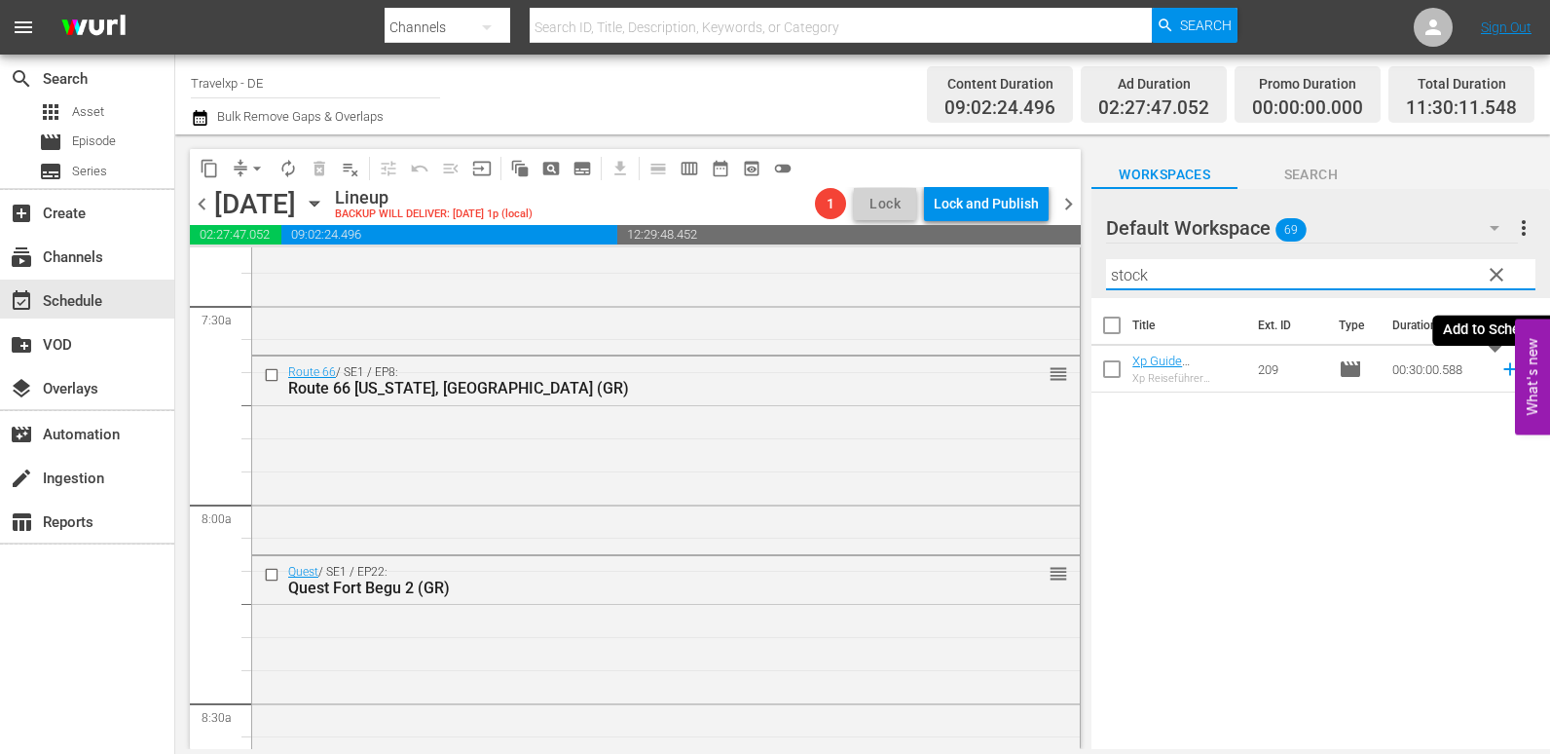
click at [1500, 368] on icon at bounding box center [1510, 368] width 21 height 21
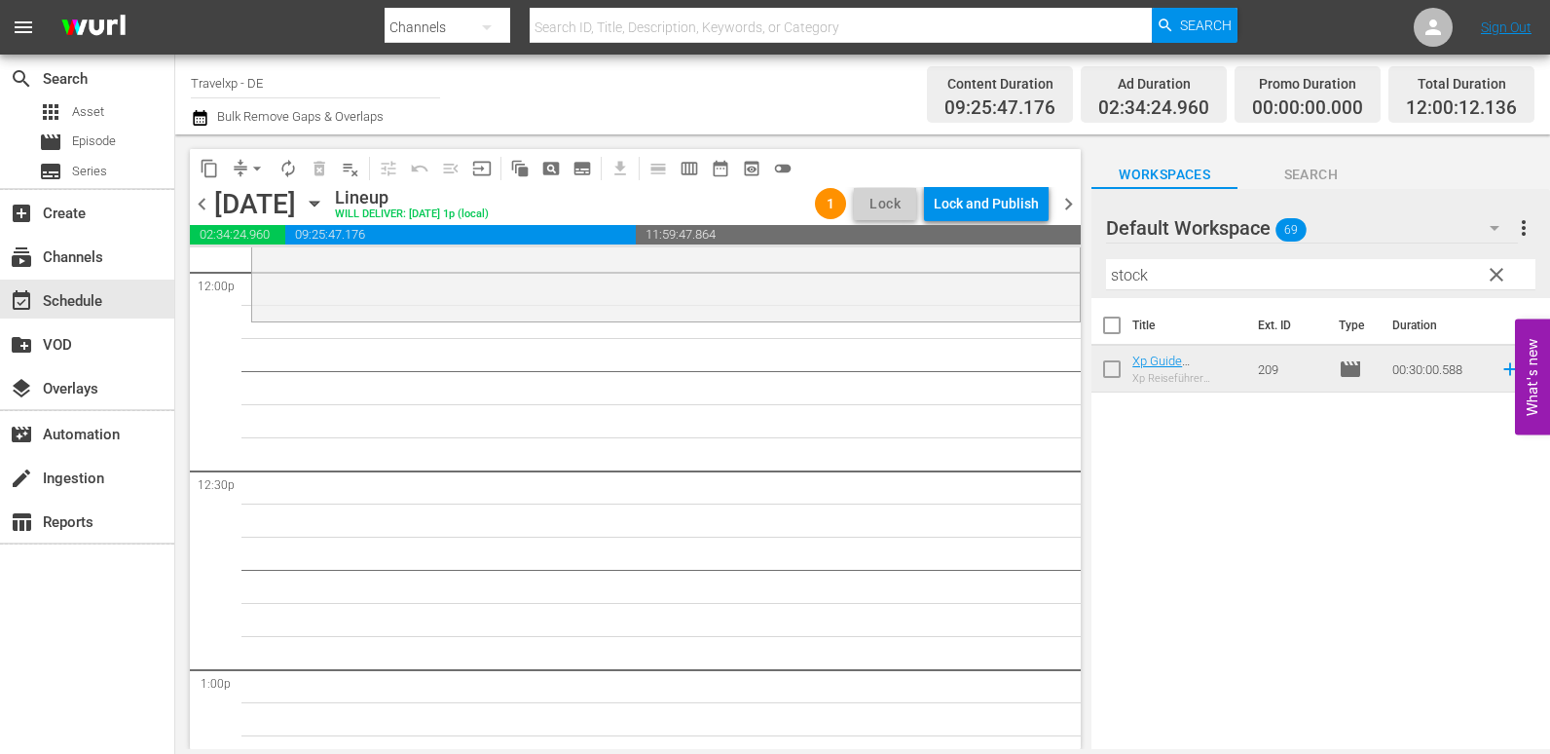
scroll to position [4771, 0]
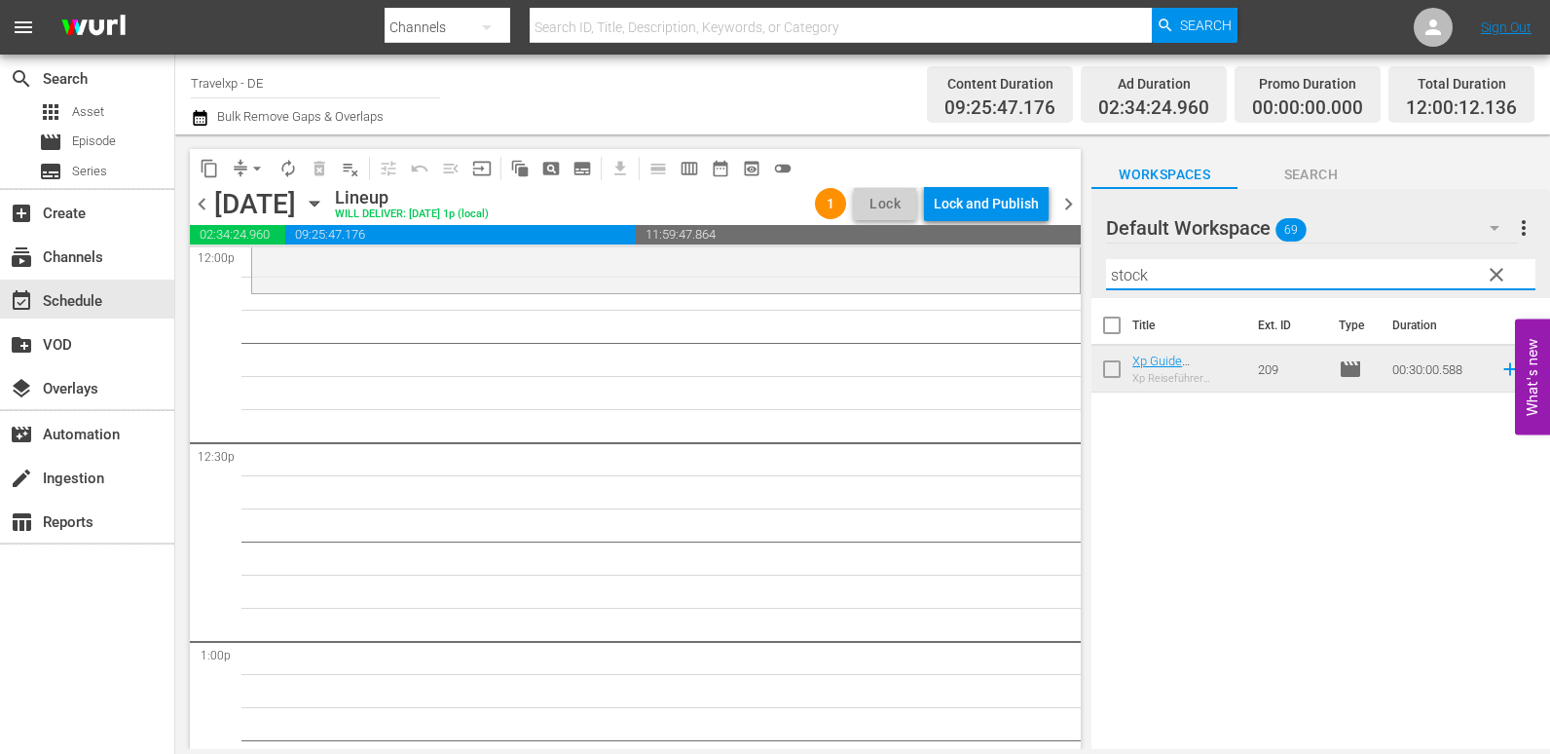
drag, startPoint x: 1158, startPoint y: 275, endPoint x: 1088, endPoint y: 291, distance: 72.0
click at [1088, 291] on div "content_copy compress arrow_drop_down autorenew_outlined delete_forever_outline…" at bounding box center [862, 441] width 1375 height 614
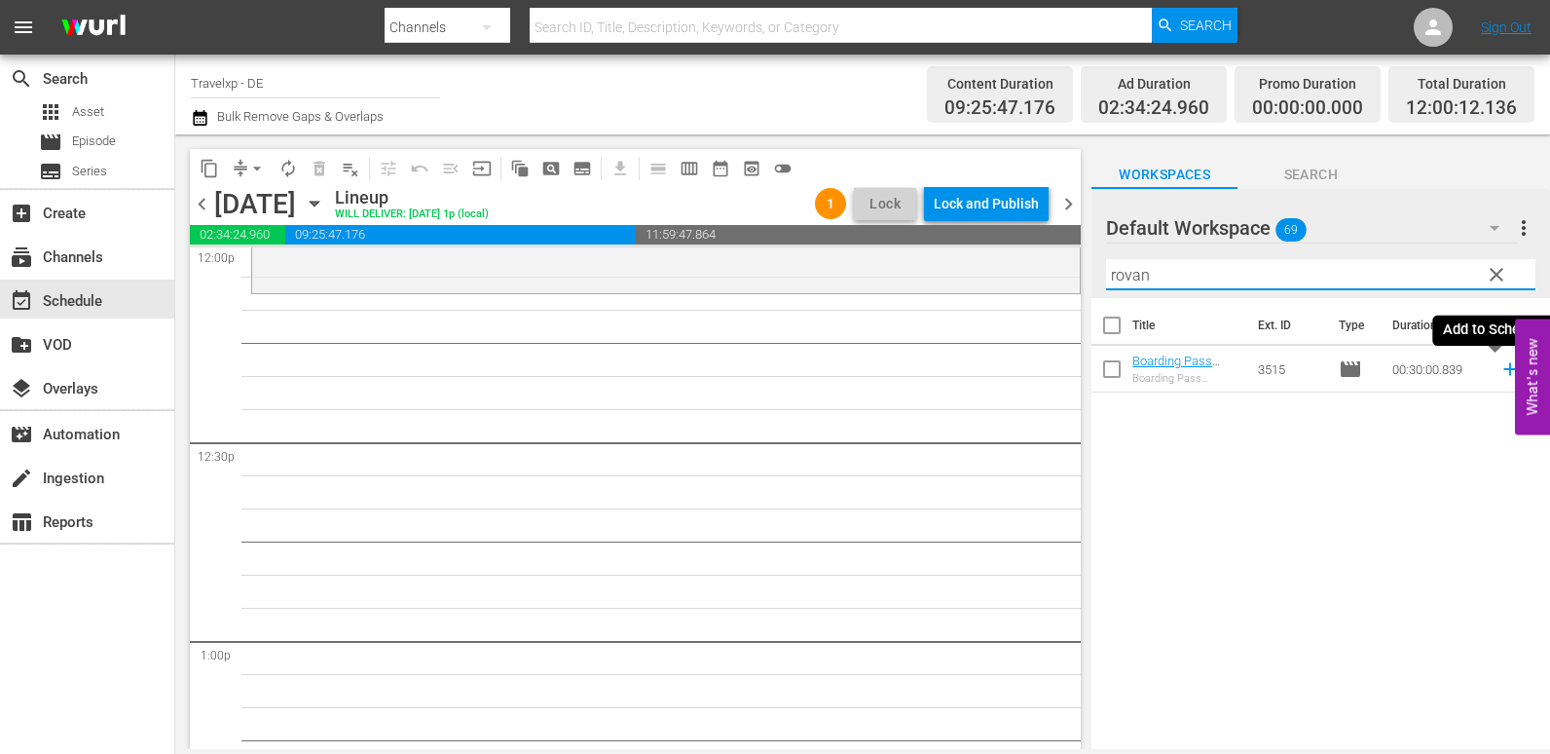
click at [1500, 369] on icon at bounding box center [1510, 368] width 21 height 21
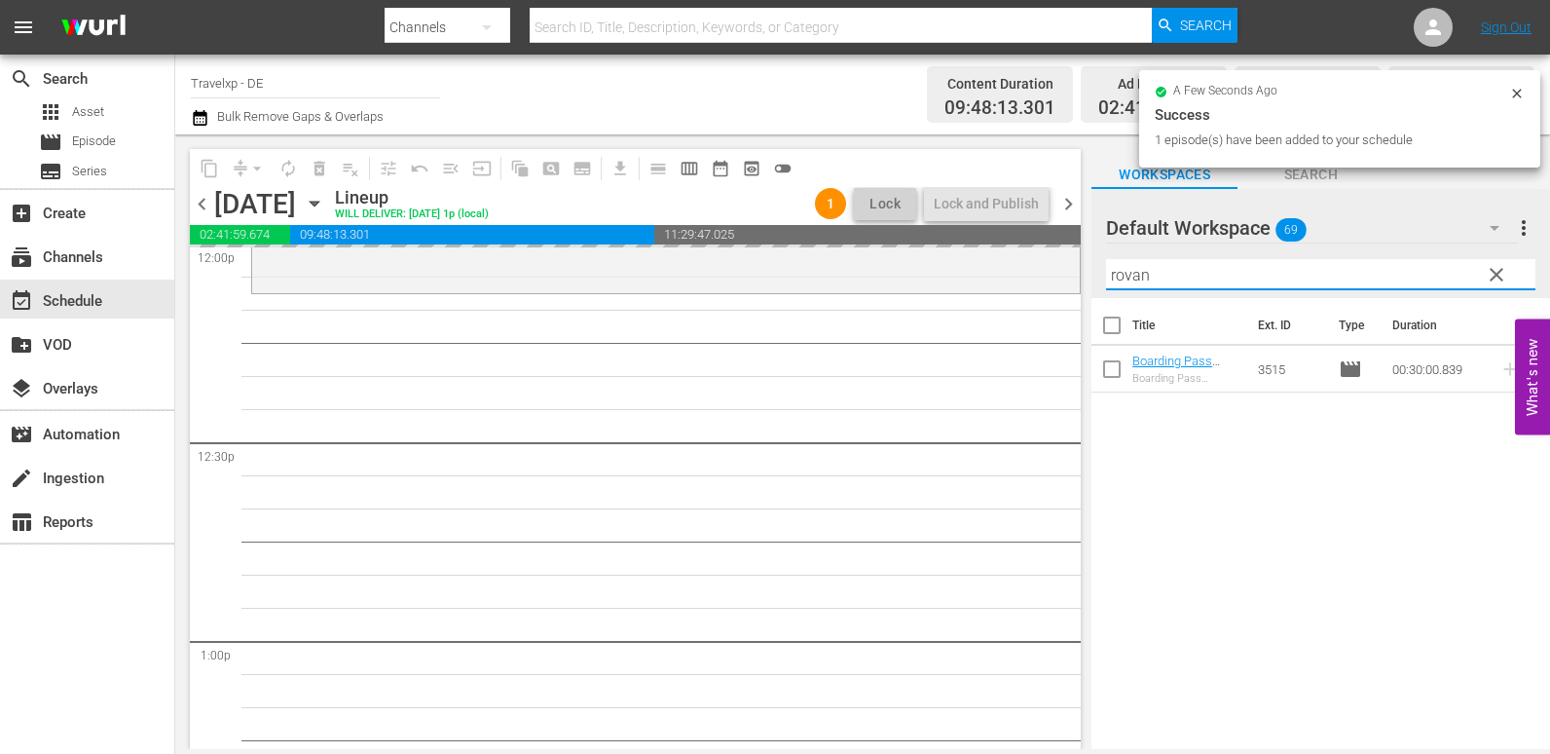
click at [1053, 280] on div "content_copy compress arrow_drop_down autorenew_outlined delete_forever_outline…" at bounding box center [862, 441] width 1375 height 614
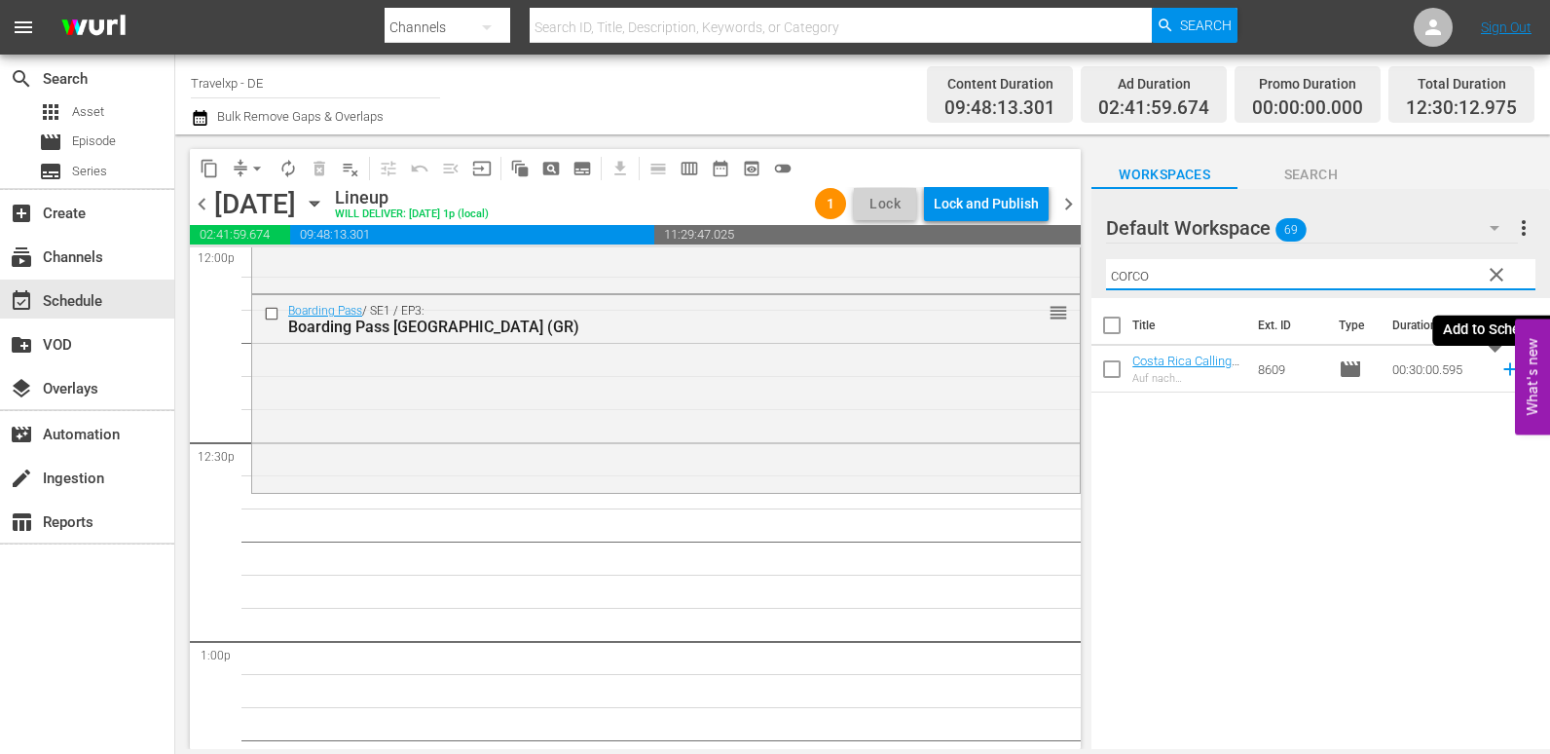
click at [1500, 375] on icon at bounding box center [1510, 368] width 21 height 21
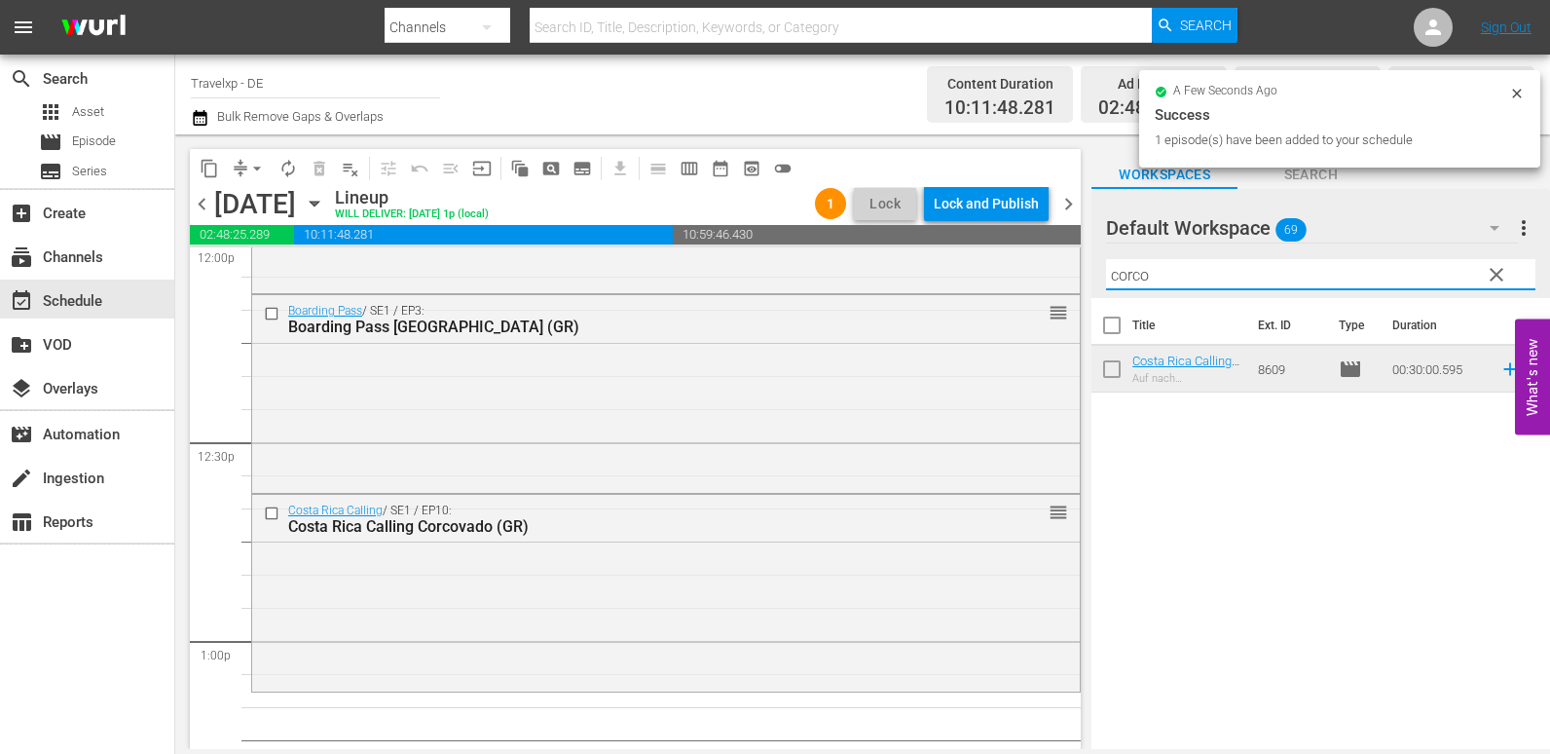
drag, startPoint x: 1176, startPoint y: 272, endPoint x: 1136, endPoint y: 273, distance: 39.9
click at [1037, 278] on div "content_copy compress arrow_drop_down autorenew_outlined delete_forever_outline…" at bounding box center [862, 441] width 1375 height 614
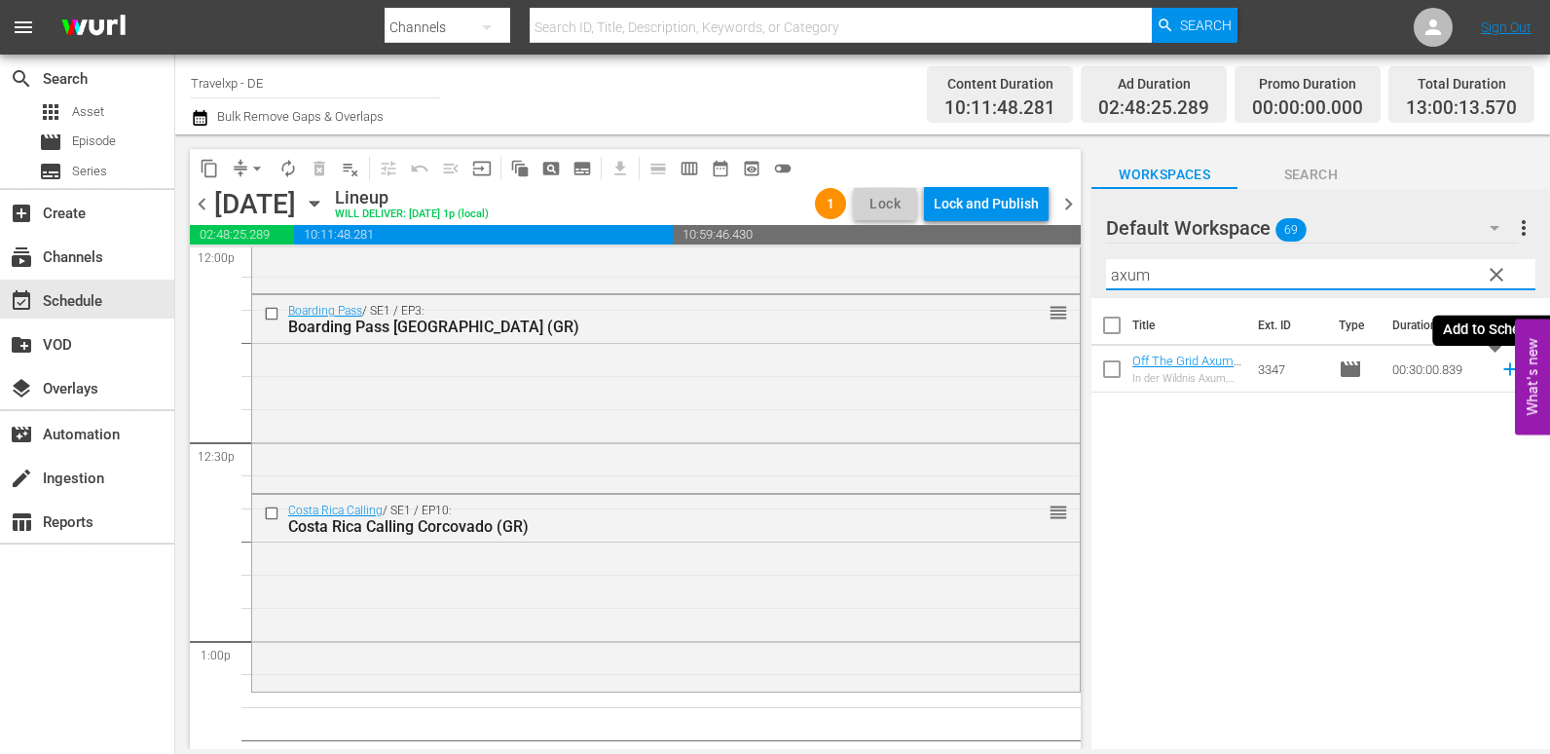
click at [1500, 367] on icon at bounding box center [1510, 368] width 21 height 21
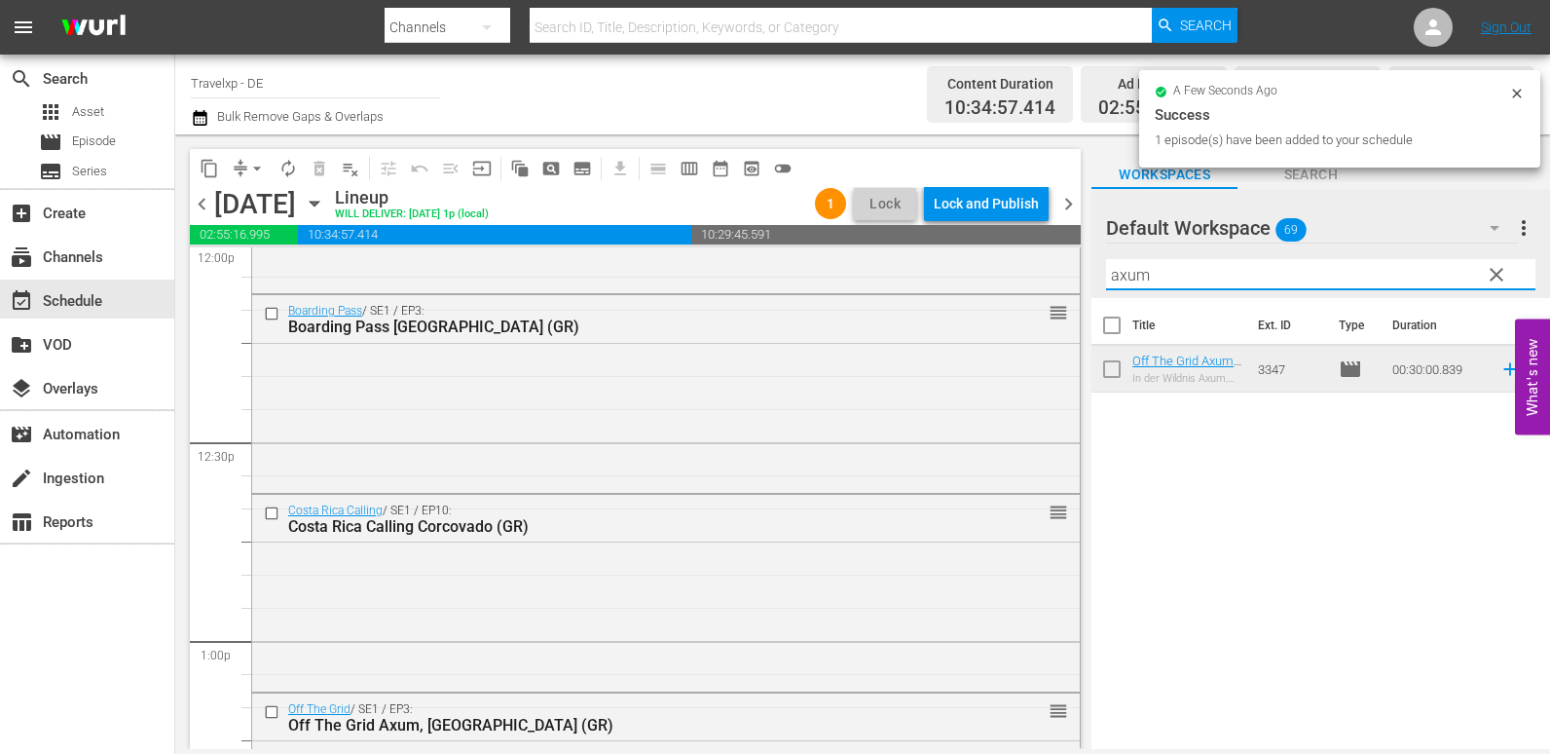
drag, startPoint x: 1152, startPoint y: 283, endPoint x: 1111, endPoint y: 290, distance: 41.5
click at [1111, 290] on div "Filter by Title axum" at bounding box center [1320, 274] width 429 height 47
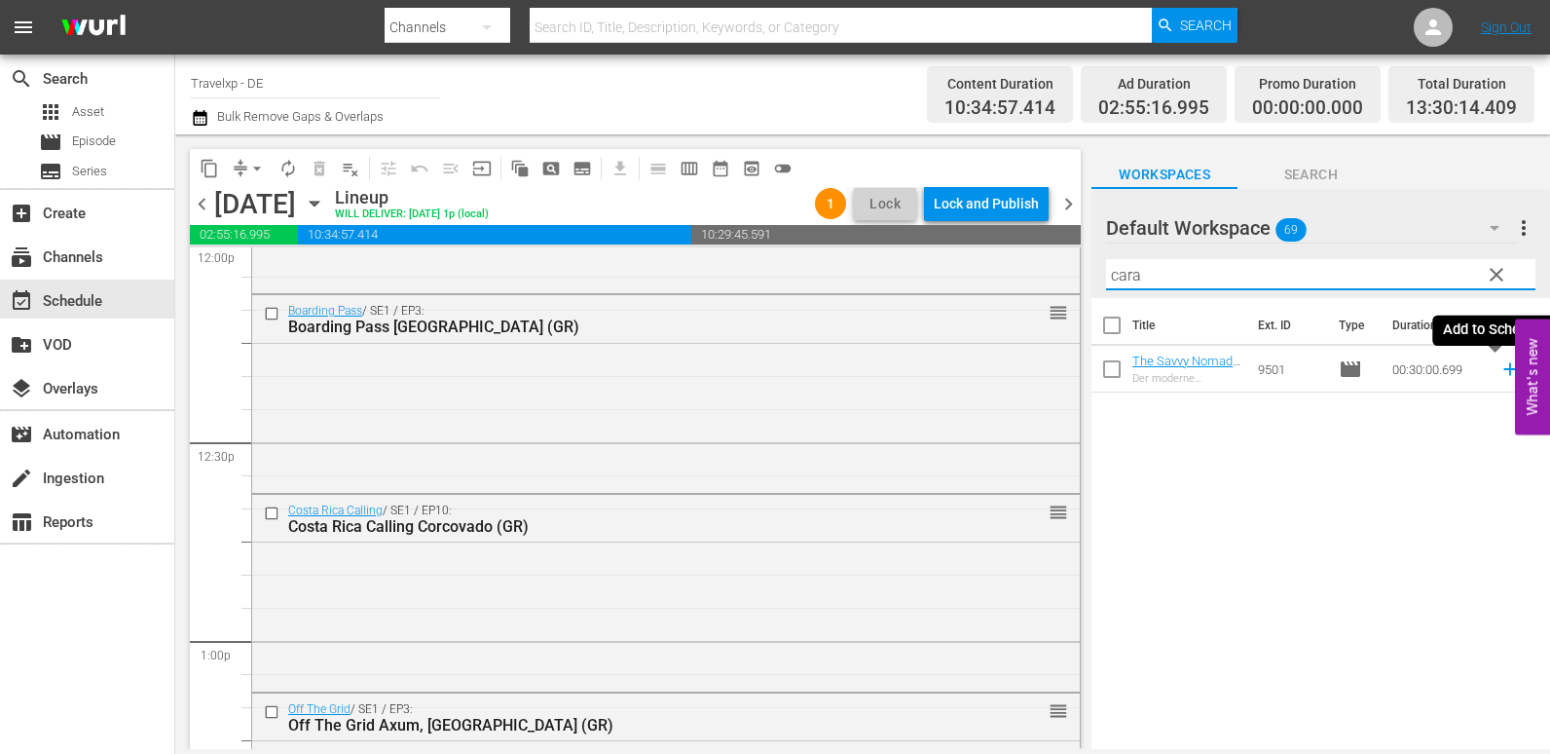
click at [1503, 372] on icon at bounding box center [1509, 369] width 13 height 13
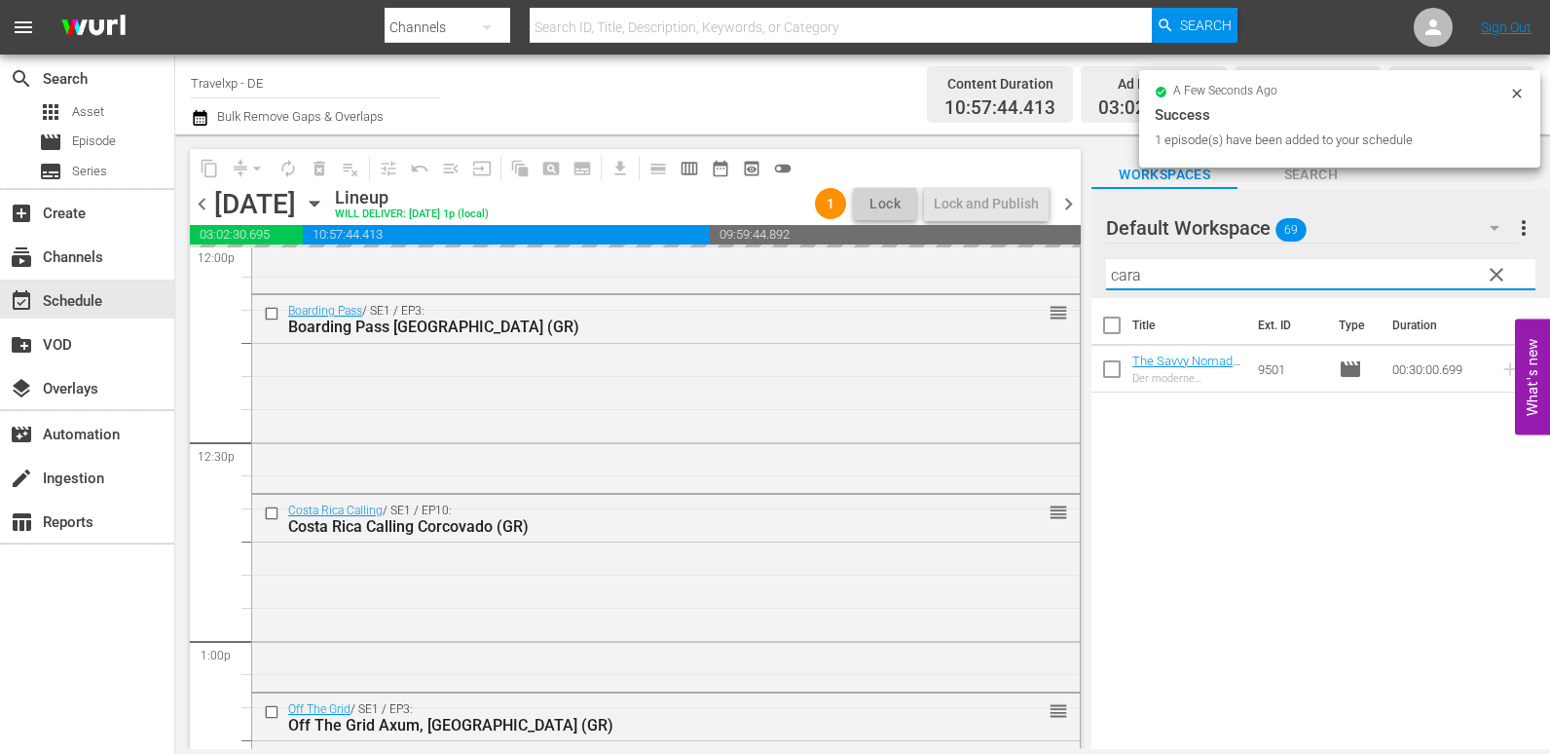
click at [957, 279] on div "content_copy compress arrow_drop_down autorenew_outlined delete_forever_outline…" at bounding box center [862, 441] width 1375 height 614
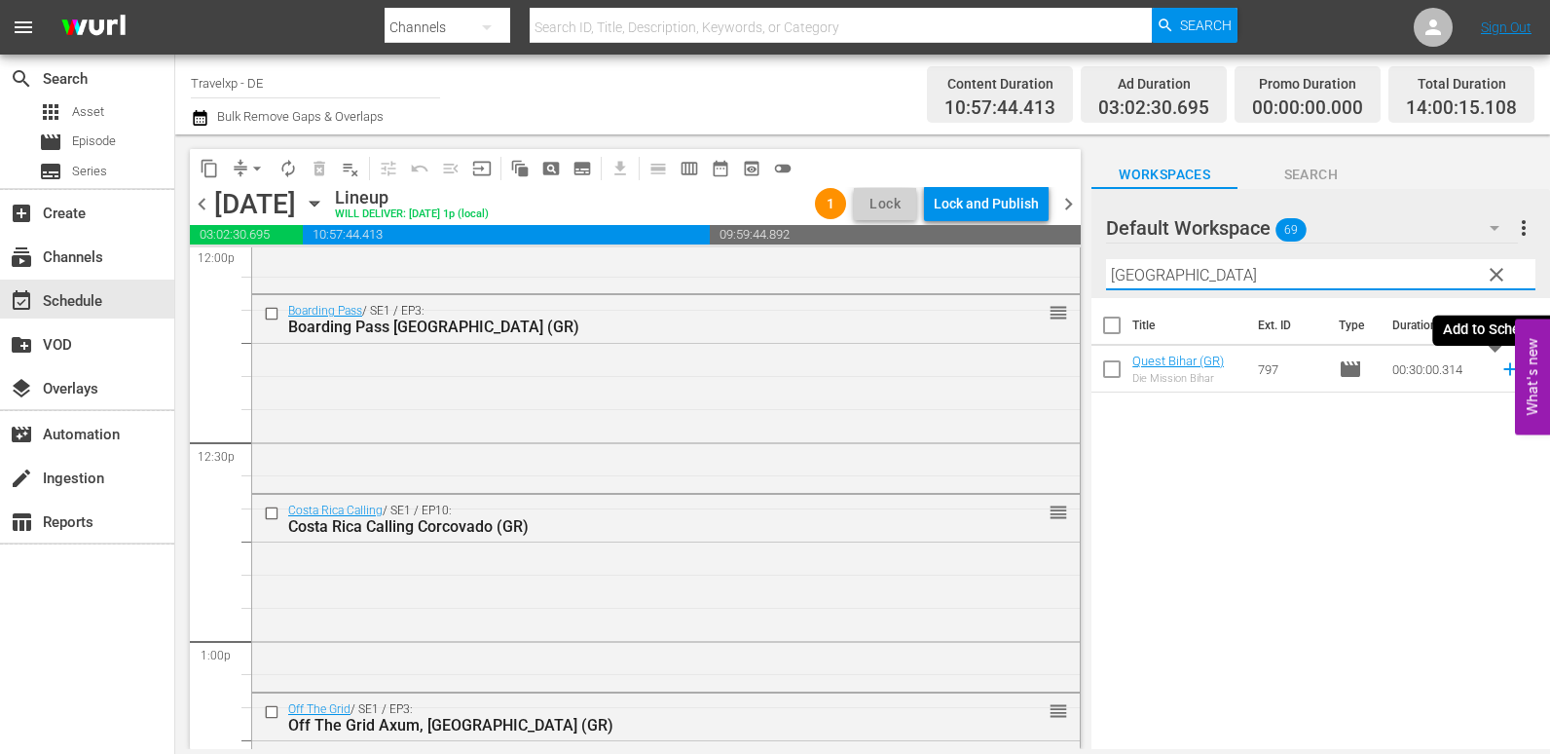
click at [1500, 374] on icon at bounding box center [1510, 368] width 21 height 21
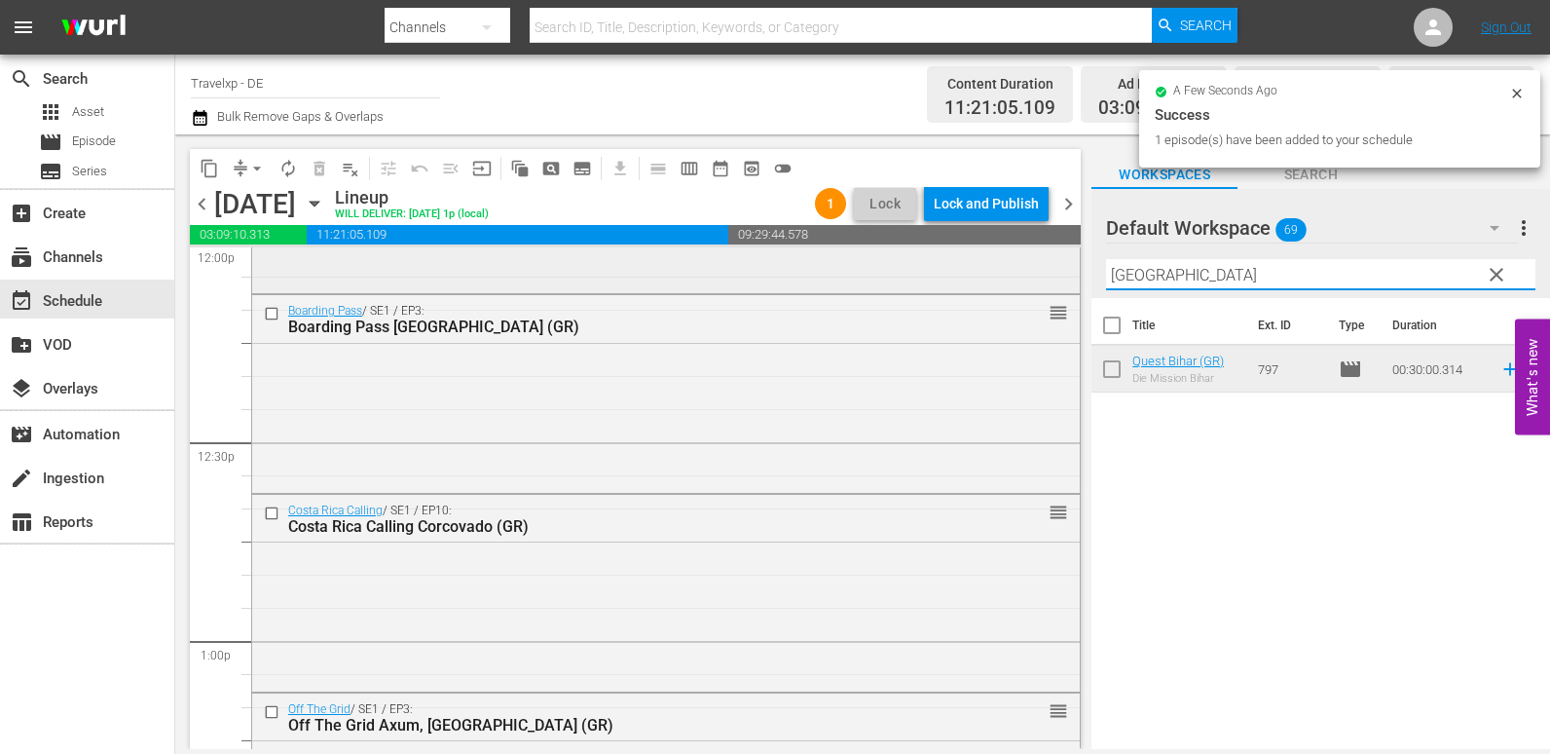
drag, startPoint x: 1191, startPoint y: 274, endPoint x: 1052, endPoint y: 270, distance: 139.3
click at [1052, 270] on div "content_copy compress arrow_drop_down autorenew_outlined delete_forever_outline…" at bounding box center [862, 441] width 1375 height 614
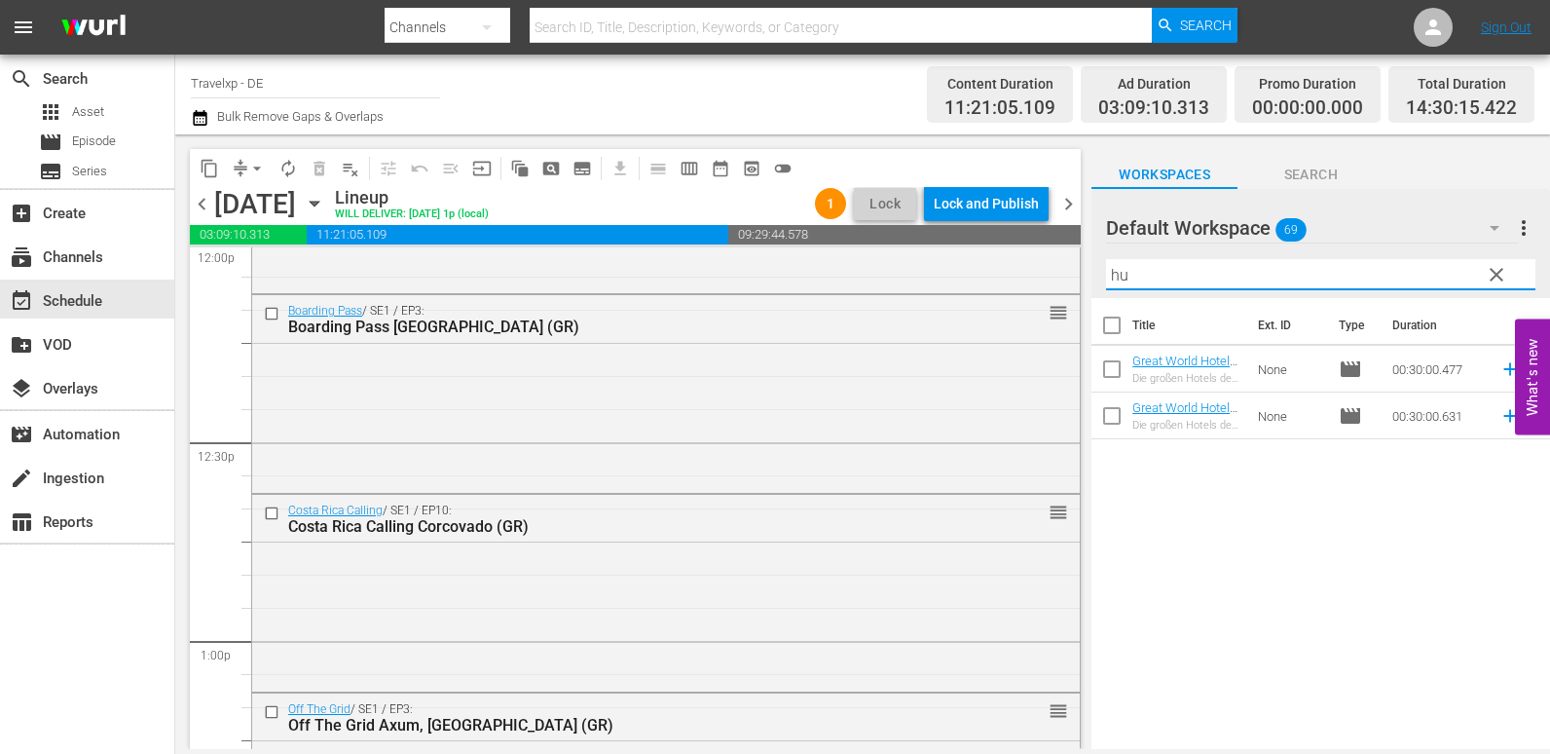
type input "h"
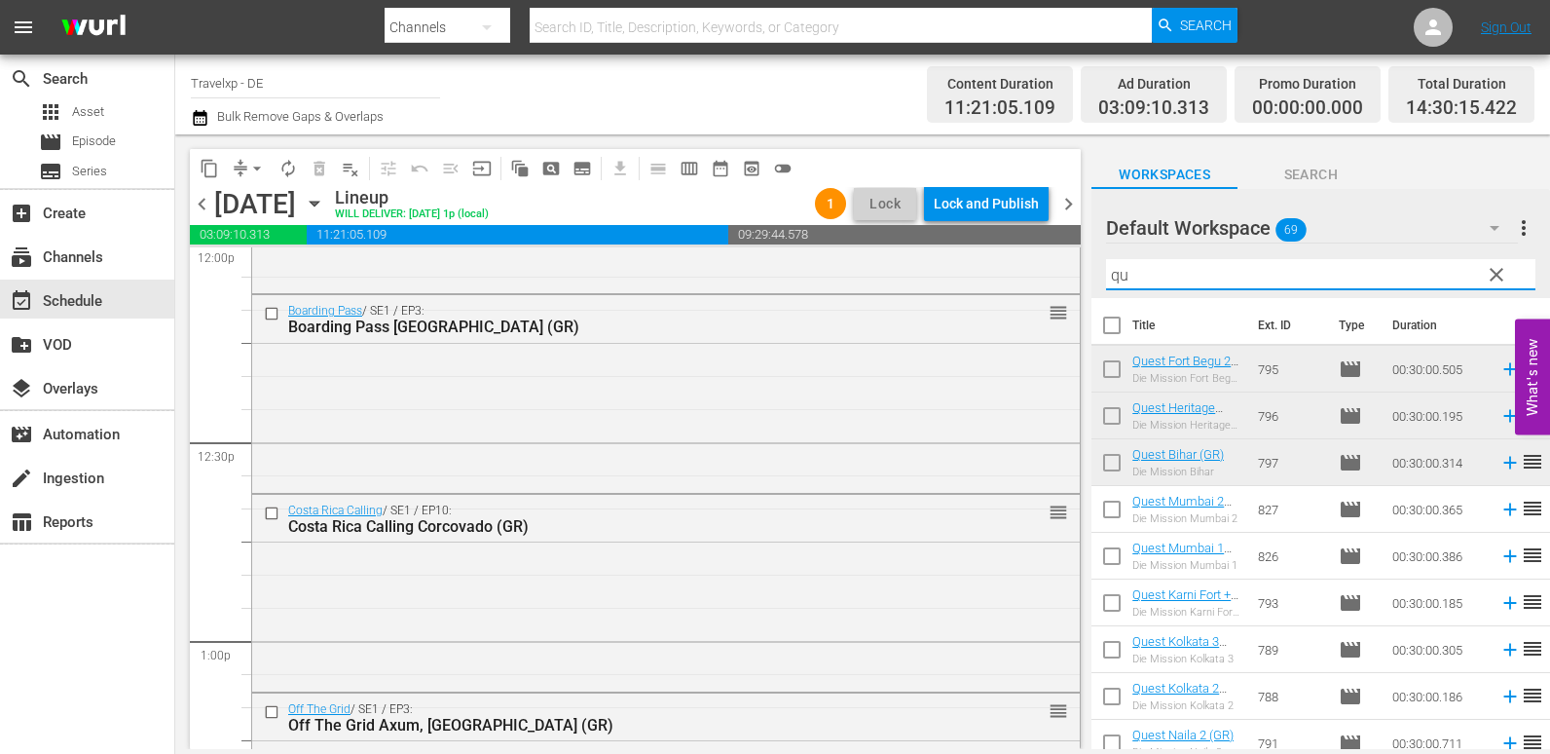
type input "q"
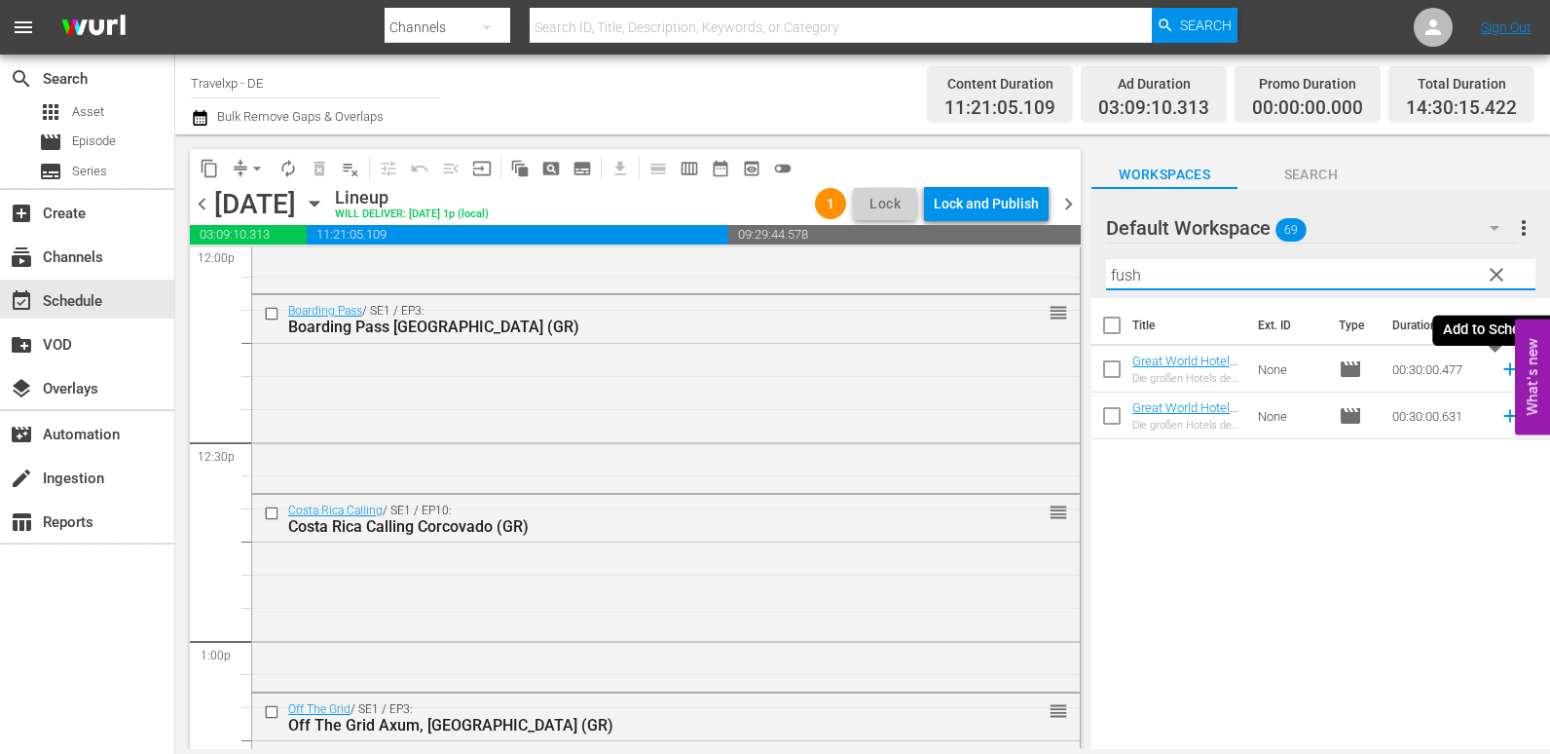
click at [1503, 370] on icon at bounding box center [1509, 369] width 13 height 13
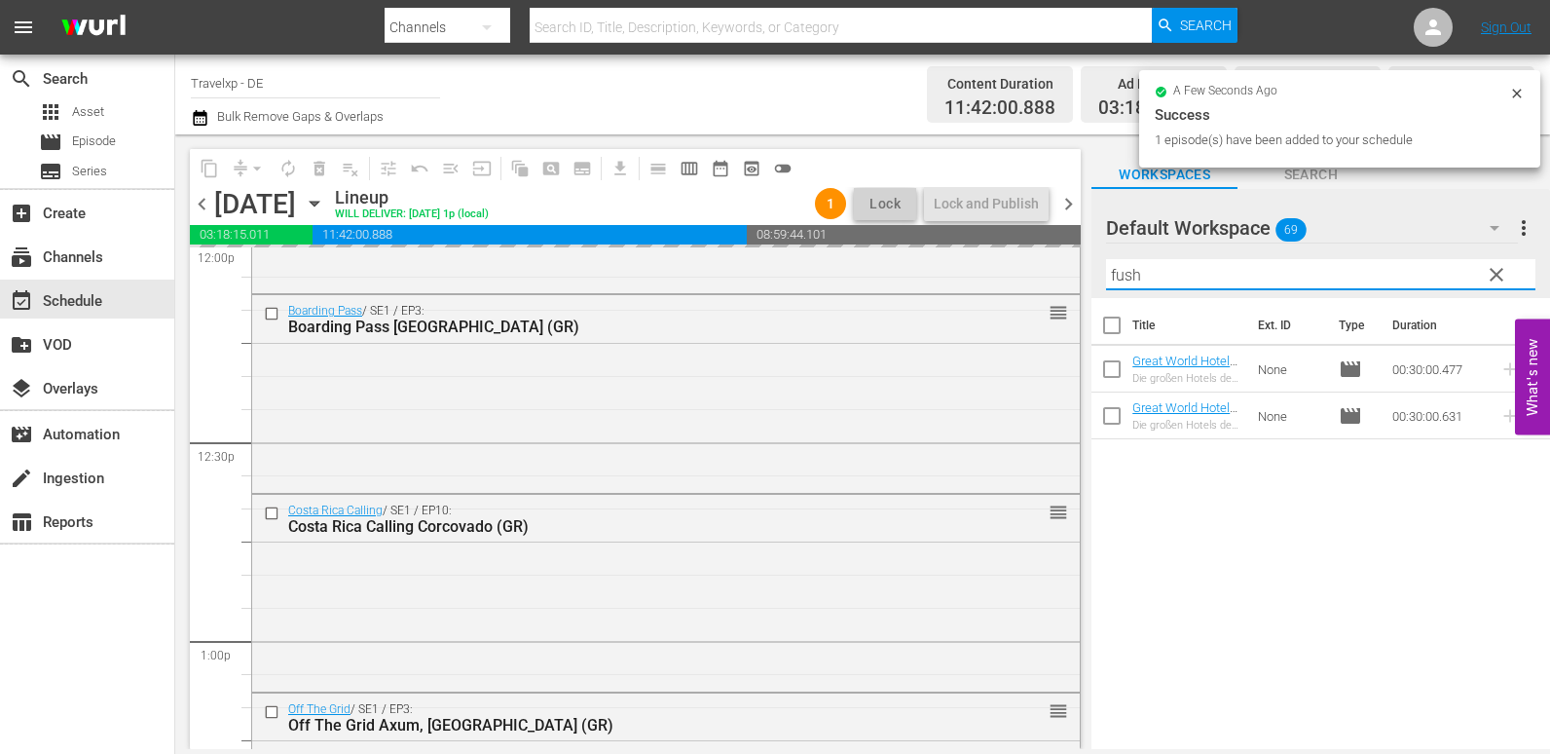
click at [1045, 278] on div "content_copy compress arrow_drop_down autorenew_outlined delete_forever_outline…" at bounding box center [862, 441] width 1375 height 614
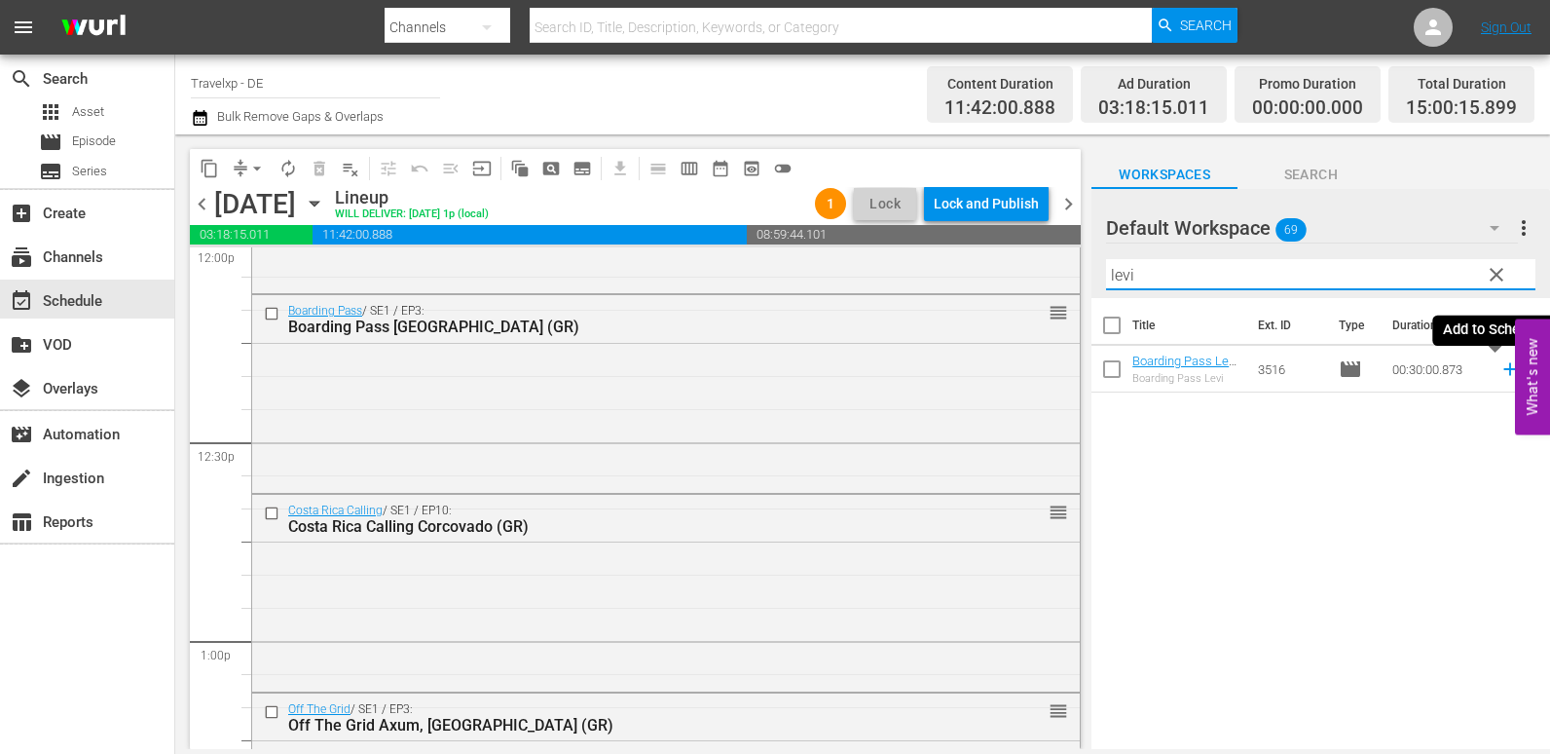
click at [1500, 365] on icon at bounding box center [1510, 368] width 21 height 21
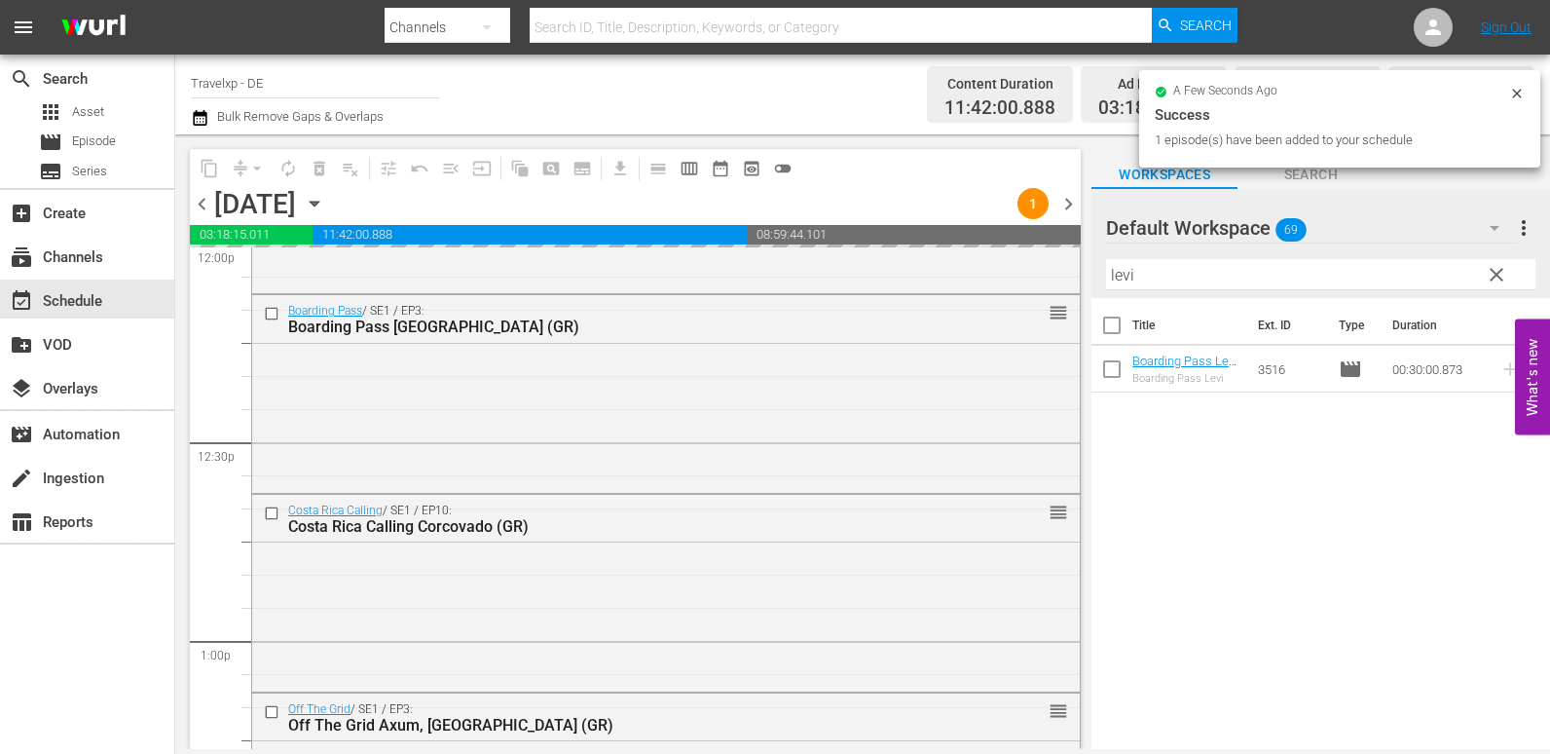
drag, startPoint x: 1146, startPoint y: 272, endPoint x: 1078, endPoint y: 272, distance: 68.2
click at [1078, 272] on div "content_copy compress arrow_drop_down autorenew_outlined delete_forever_outline…" at bounding box center [862, 441] width 1375 height 614
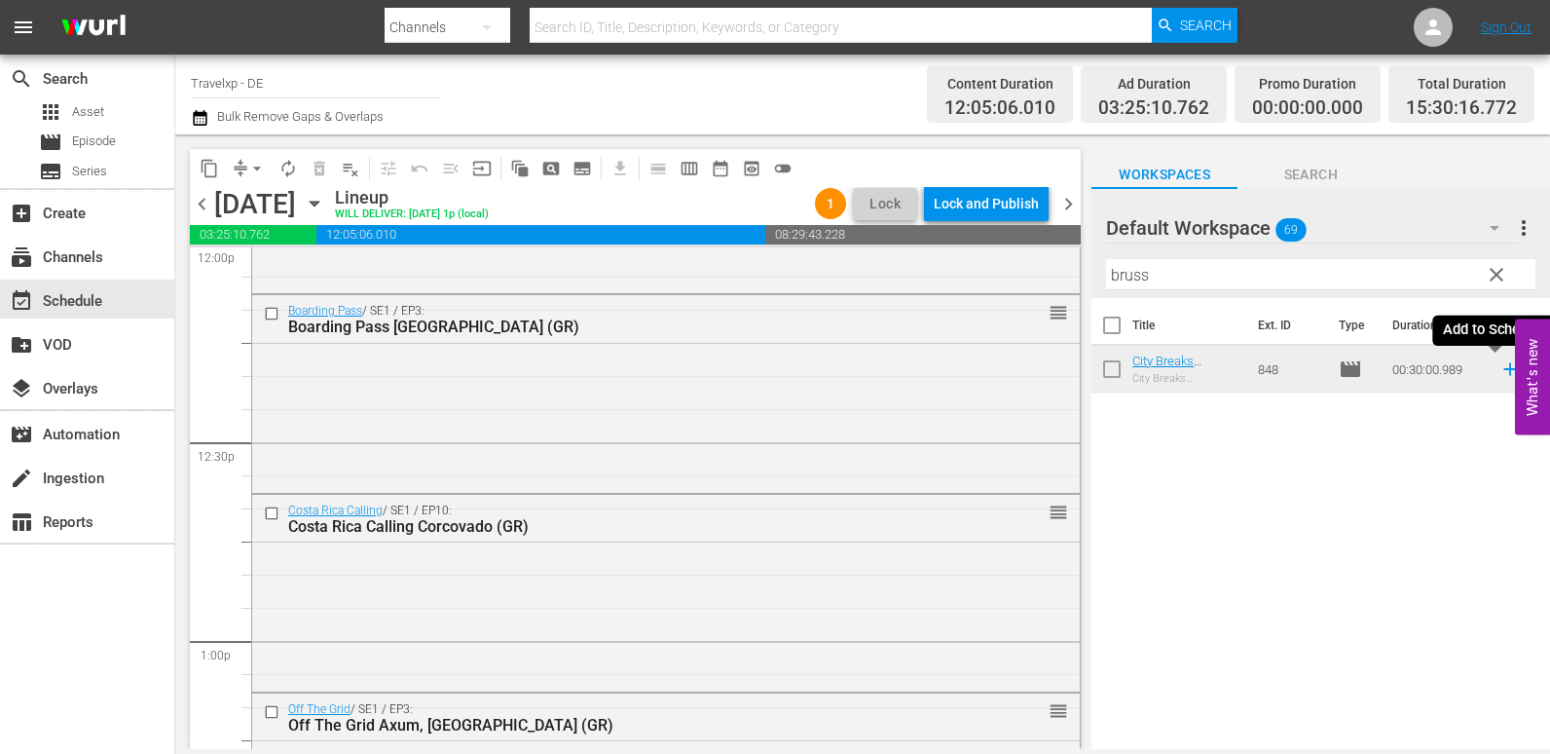
click at [1500, 377] on icon at bounding box center [1510, 368] width 21 height 21
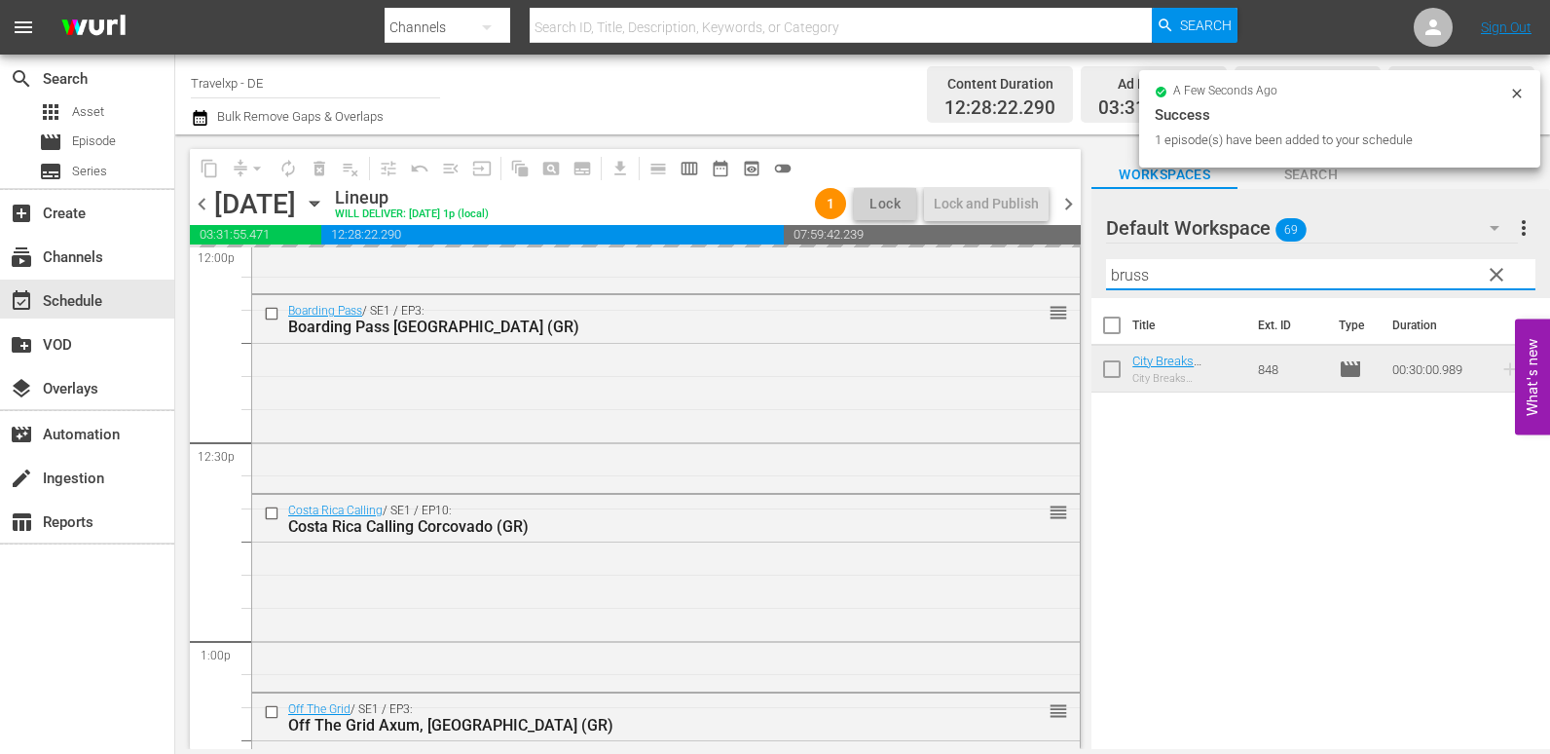
drag, startPoint x: 1167, startPoint y: 266, endPoint x: 1114, endPoint y: 265, distance: 52.6
click at [1114, 265] on input "bruss" at bounding box center [1320, 274] width 429 height 31
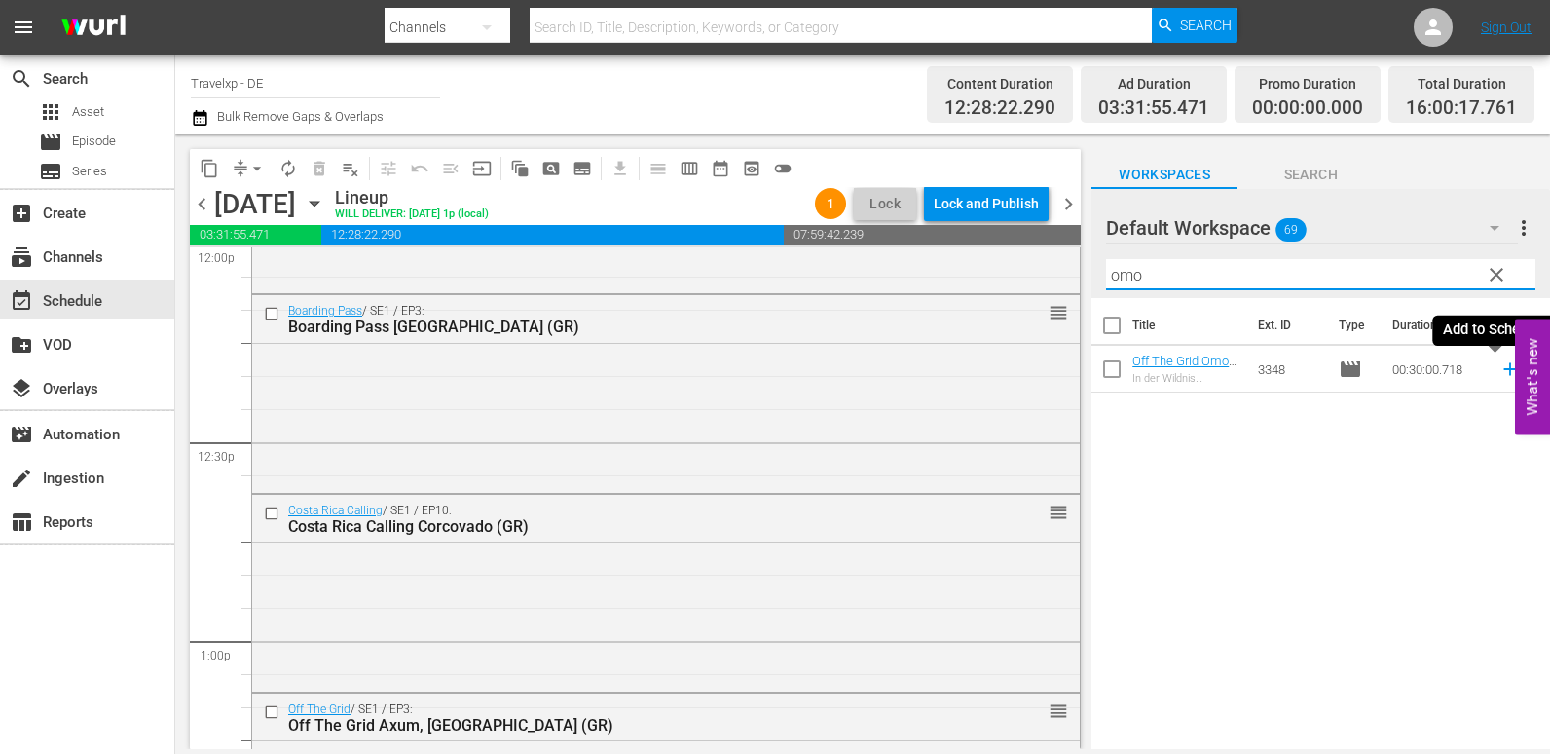
click at [1503, 369] on icon at bounding box center [1509, 369] width 13 height 13
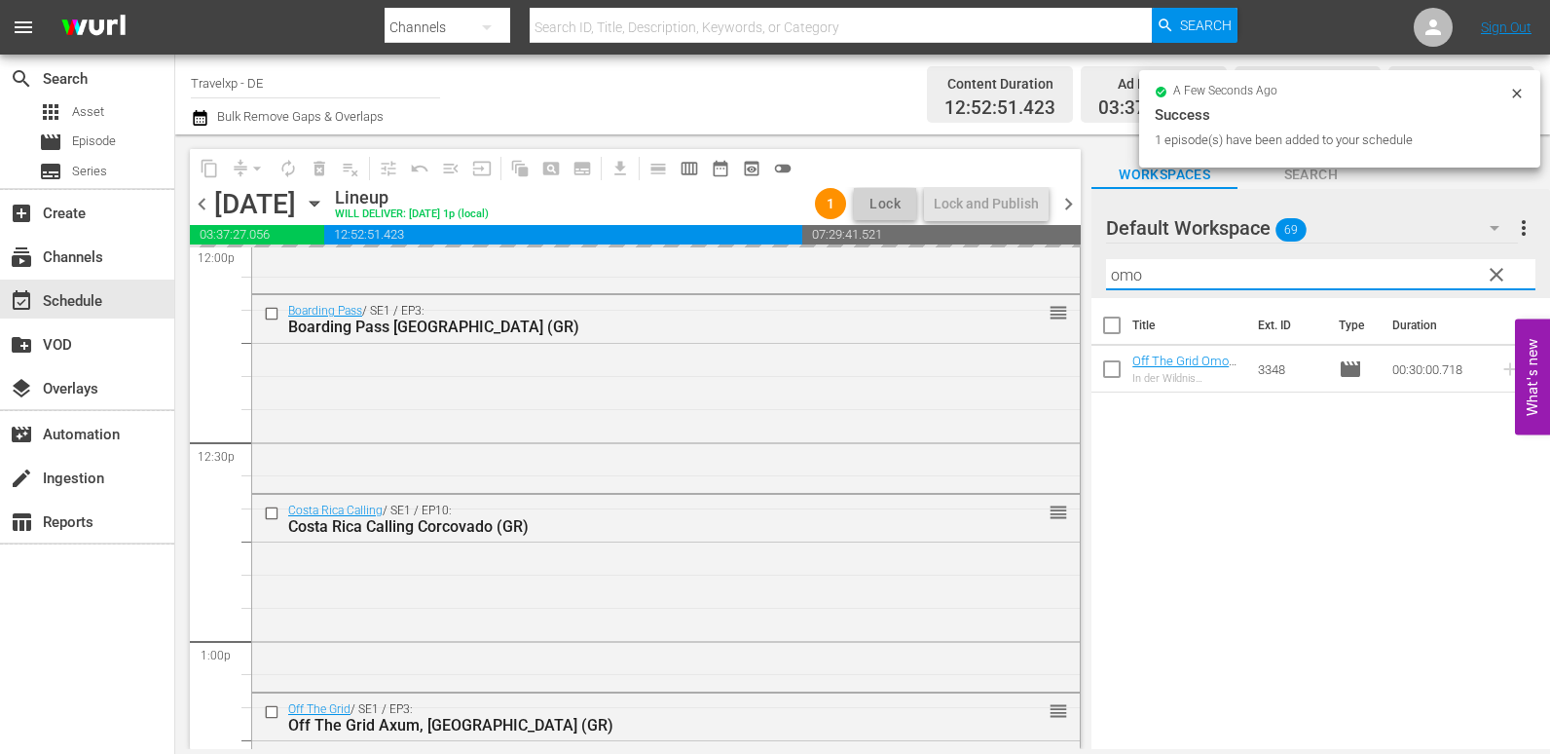
drag, startPoint x: 1166, startPoint y: 274, endPoint x: 1095, endPoint y: 278, distance: 70.2
click at [1095, 278] on div "Default Workspace 69 Default more_vert clear Filter by Title omo" at bounding box center [1321, 243] width 459 height 109
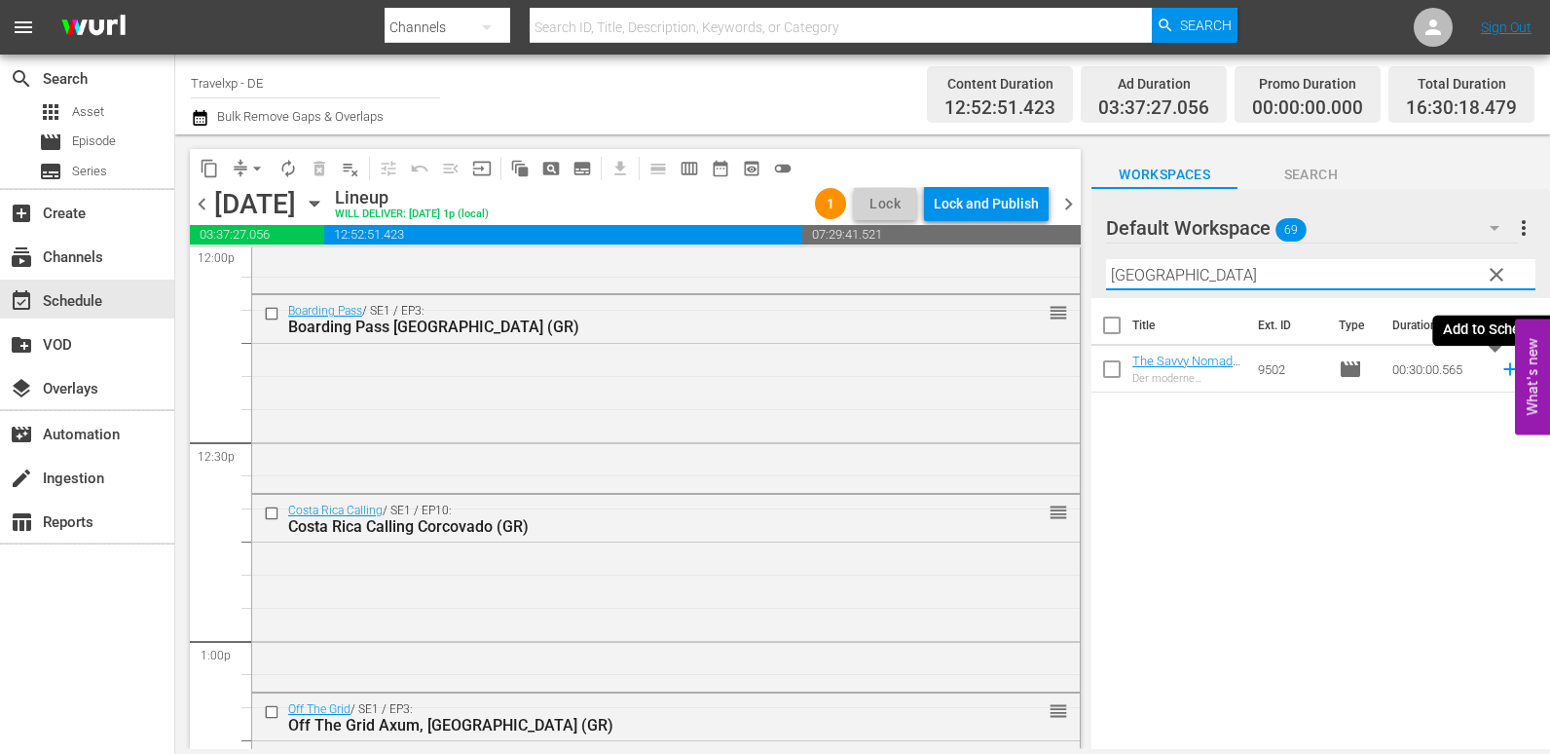
drag, startPoint x: 1493, startPoint y: 375, endPoint x: 1451, endPoint y: 383, distance: 42.6
click at [1500, 375] on icon at bounding box center [1510, 368] width 21 height 21
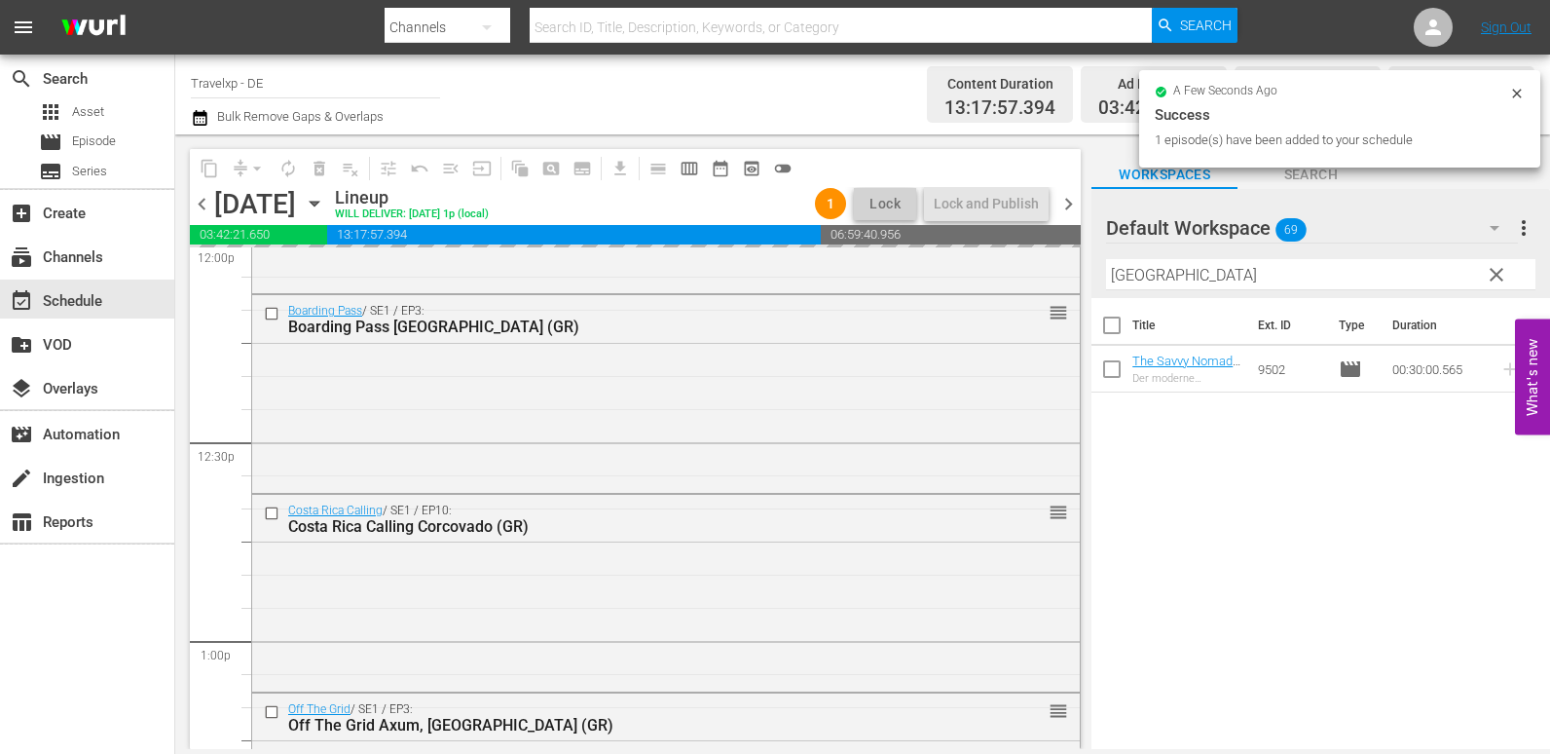
click at [1091, 270] on div "content_copy compress arrow_drop_down autorenew_outlined delete_forever_outline…" at bounding box center [862, 441] width 1375 height 614
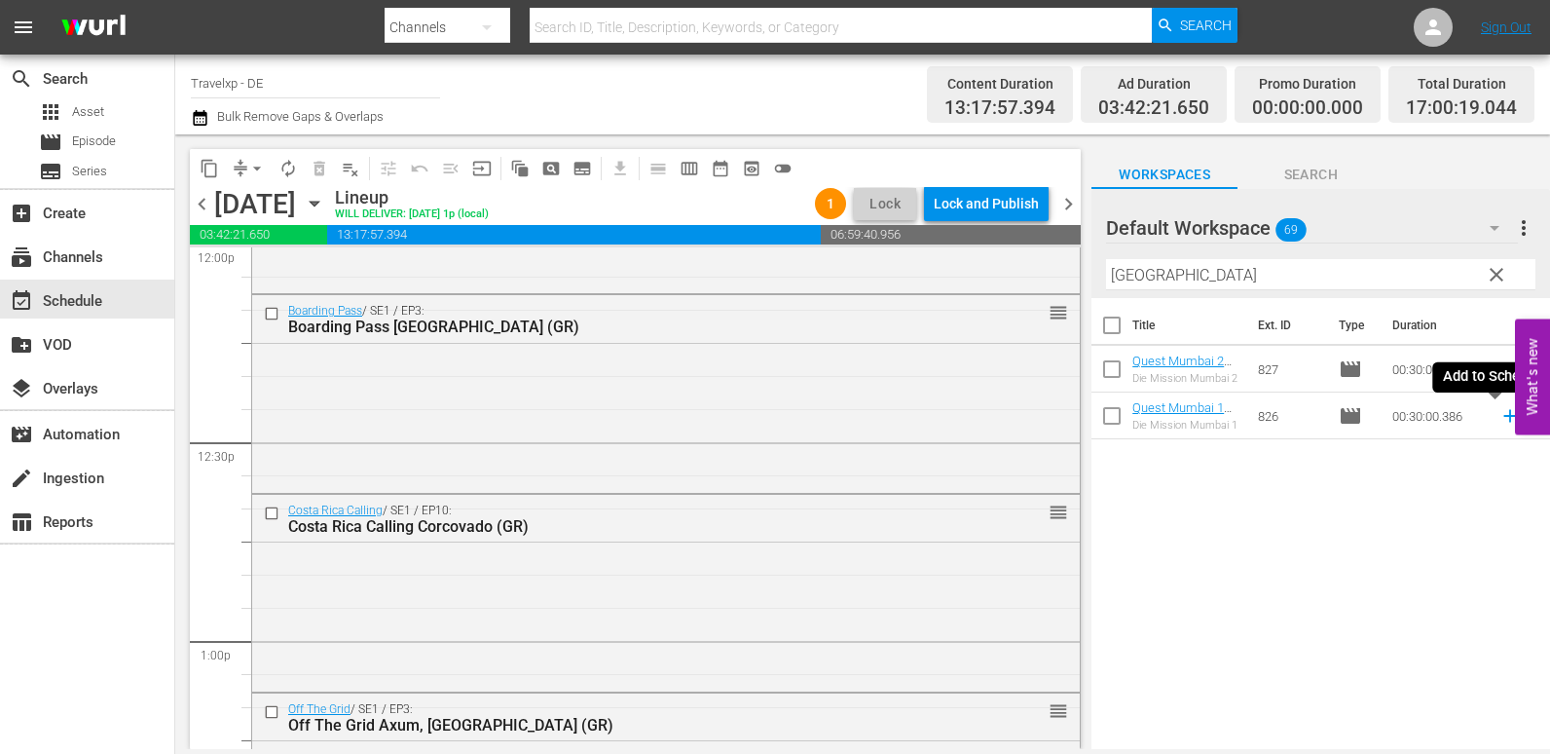
click at [1500, 421] on icon at bounding box center [1510, 415] width 21 height 21
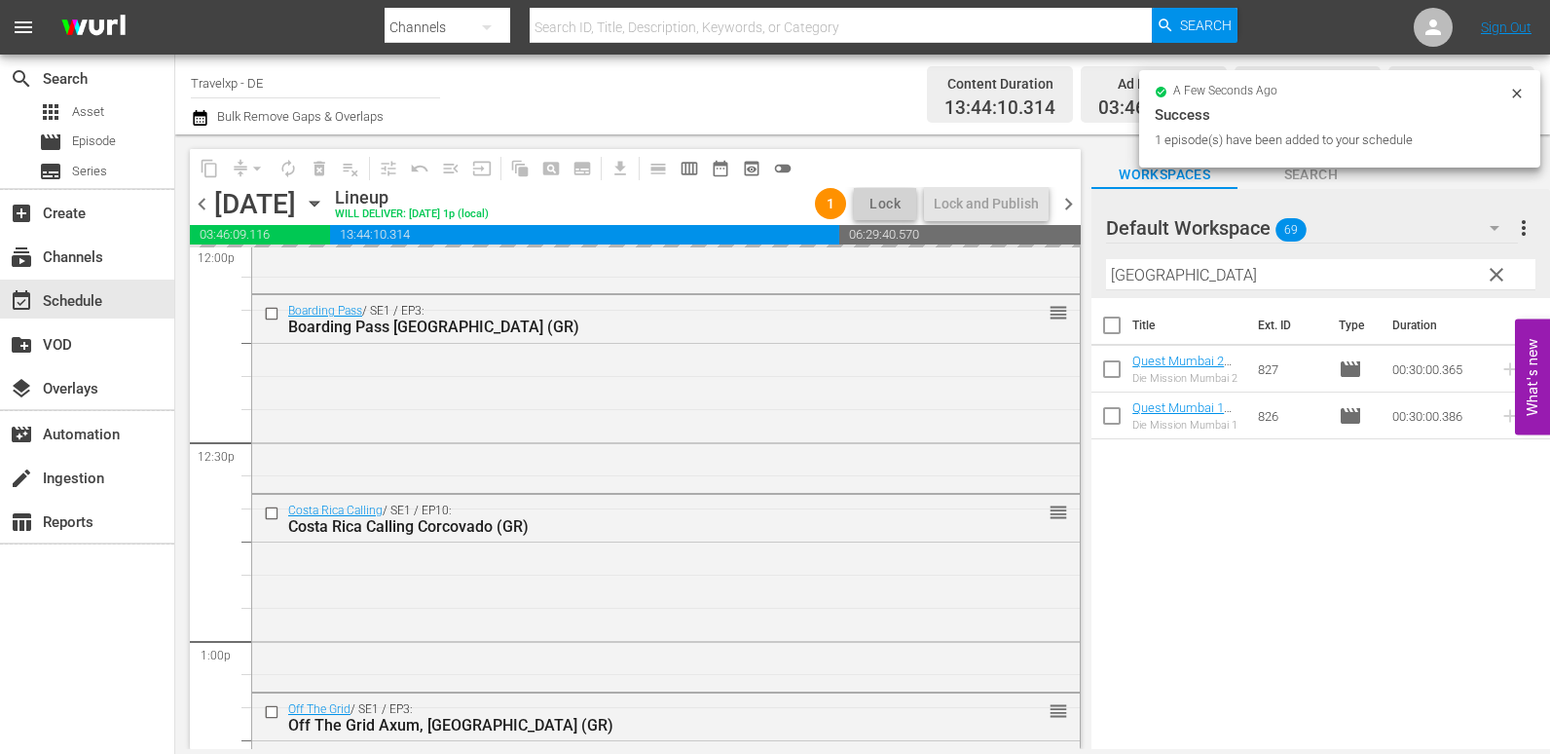
click at [984, 278] on div "content_copy compress arrow_drop_down autorenew_outlined delete_forever_outline…" at bounding box center [862, 441] width 1375 height 614
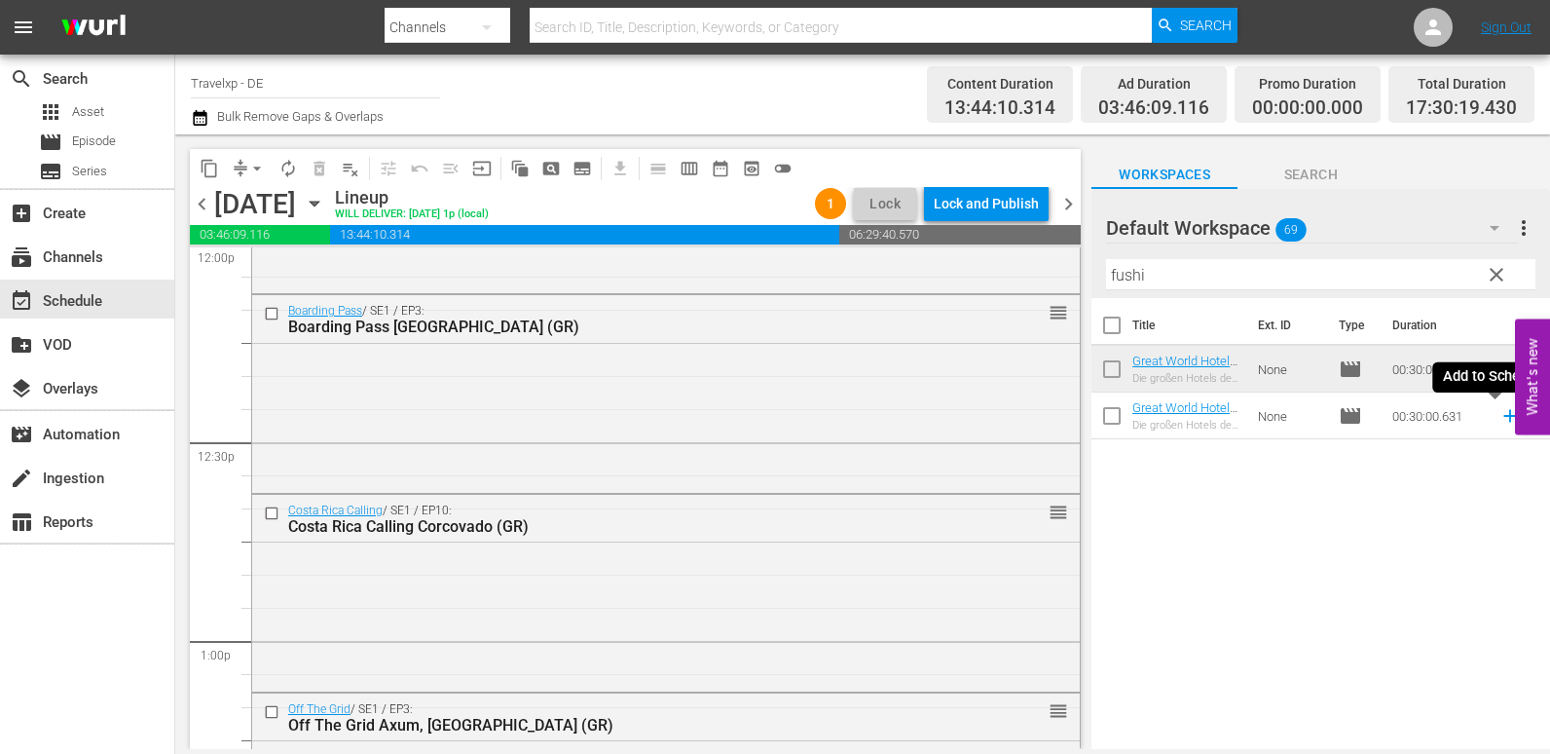
click at [1500, 424] on icon at bounding box center [1510, 415] width 21 height 21
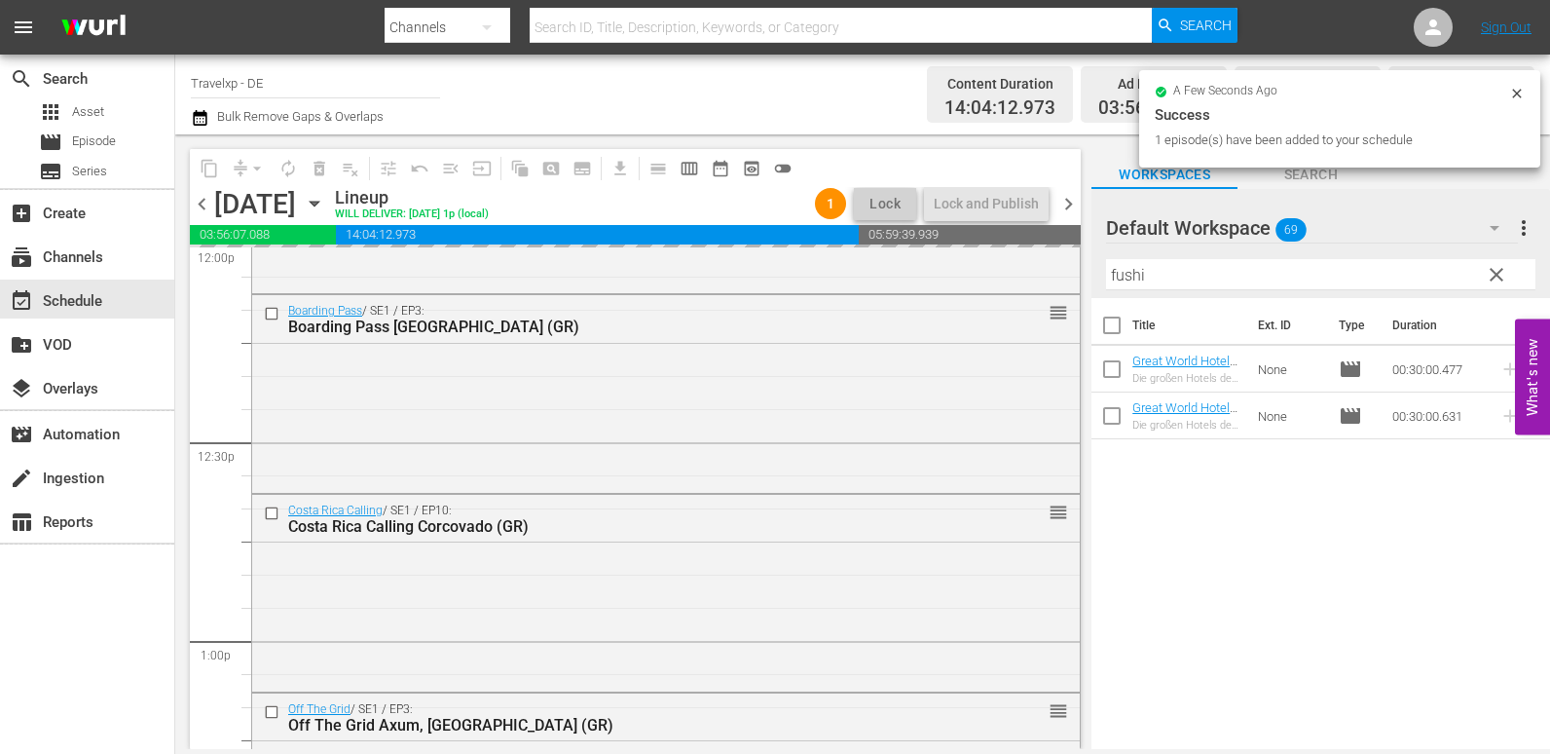
drag, startPoint x: 1166, startPoint y: 281, endPoint x: 1070, endPoint y: 293, distance: 96.1
click at [1070, 293] on div "content_copy compress arrow_drop_down autorenew_outlined delete_forever_outline…" at bounding box center [862, 441] width 1375 height 614
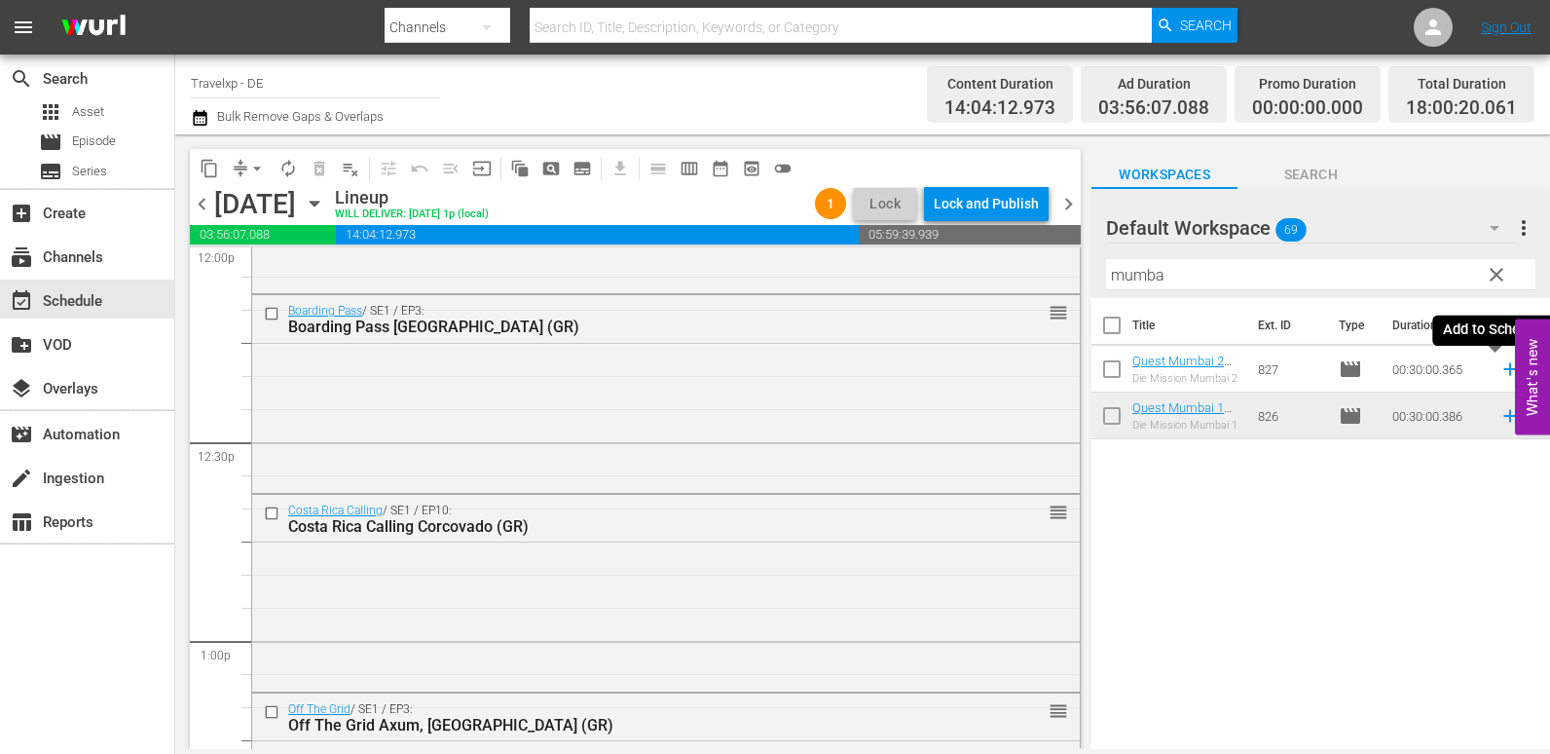
click at [1500, 369] on icon at bounding box center [1510, 368] width 21 height 21
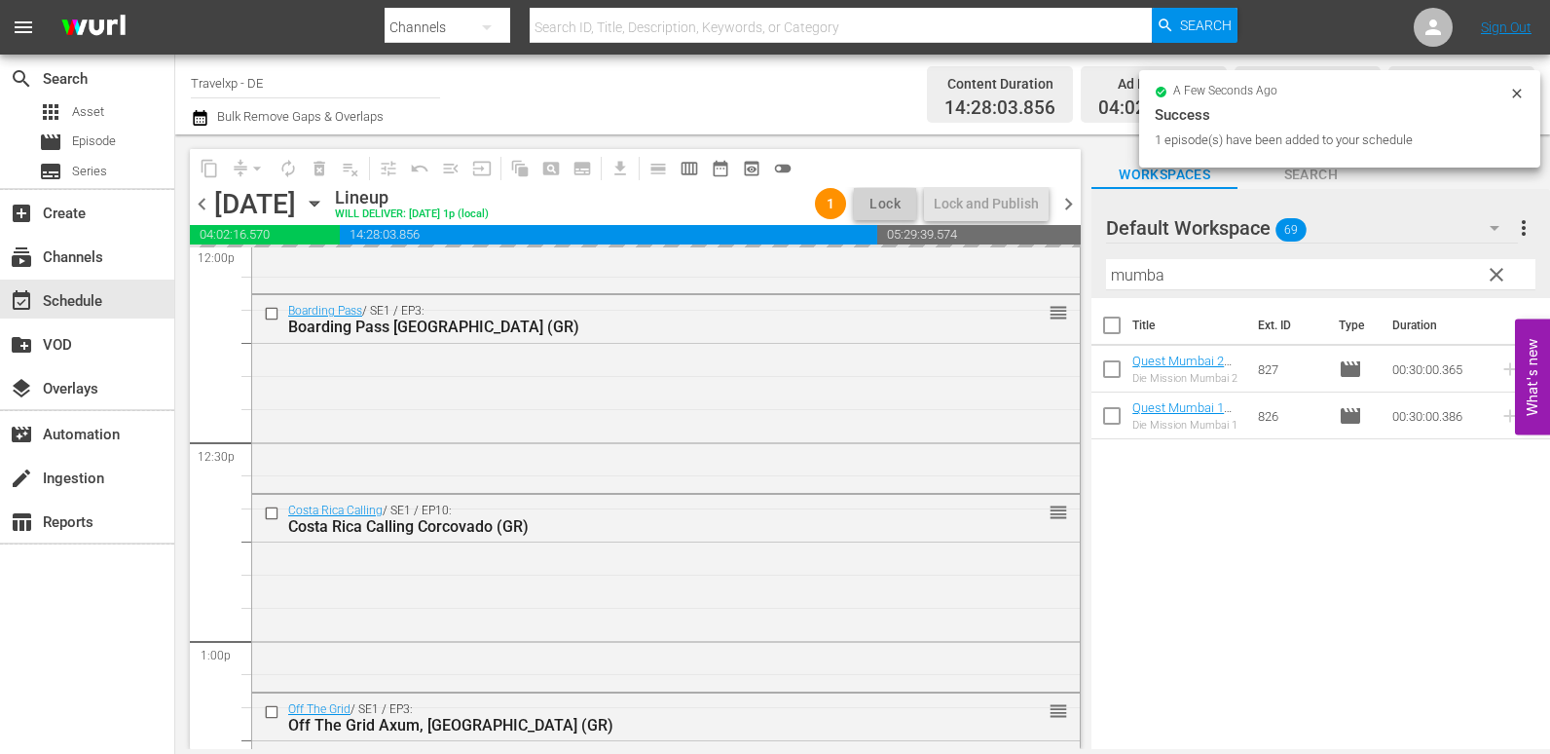
drag, startPoint x: 1182, startPoint y: 273, endPoint x: 1108, endPoint y: 280, distance: 74.4
click at [1108, 280] on input "mumba" at bounding box center [1320, 274] width 429 height 31
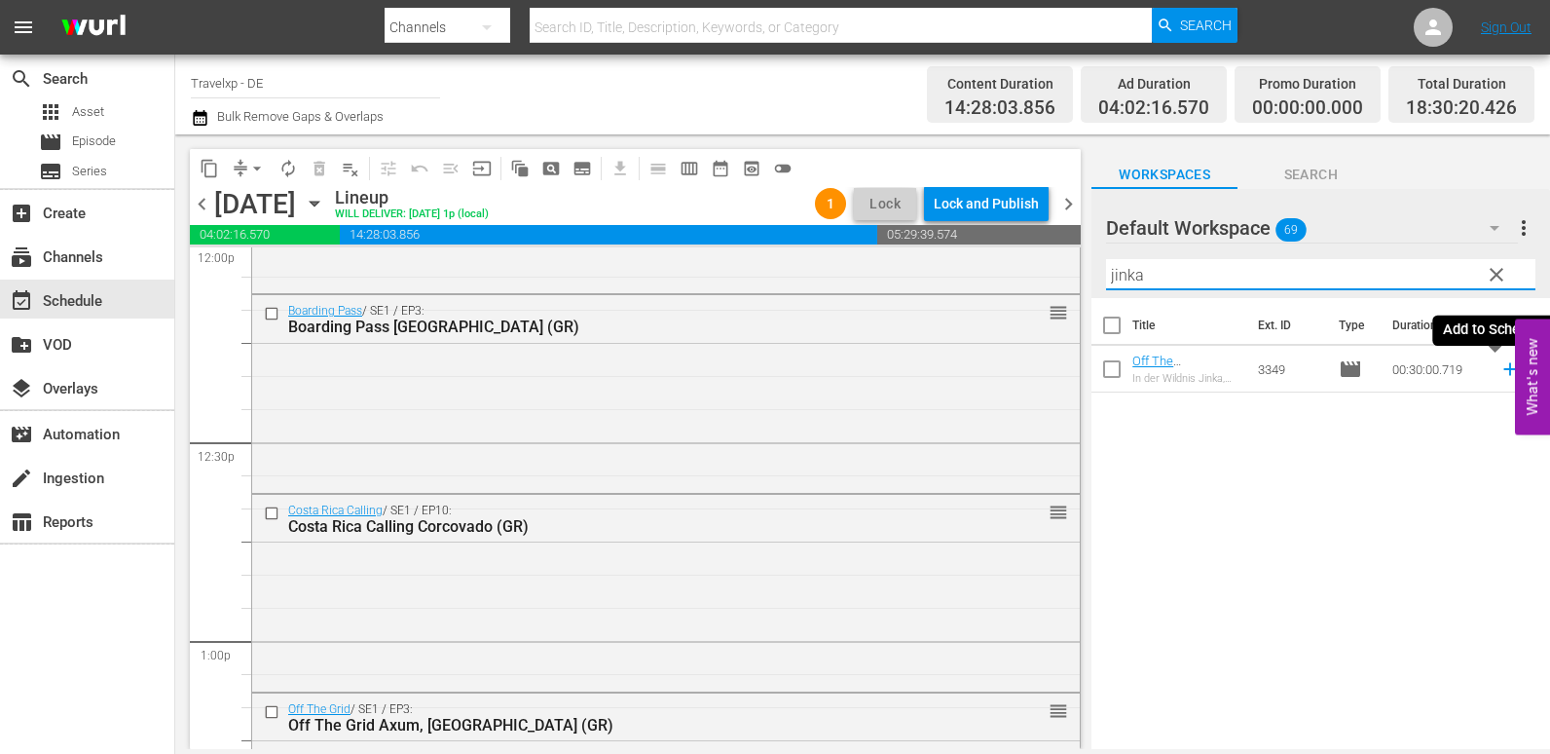
click at [1500, 366] on icon at bounding box center [1510, 368] width 21 height 21
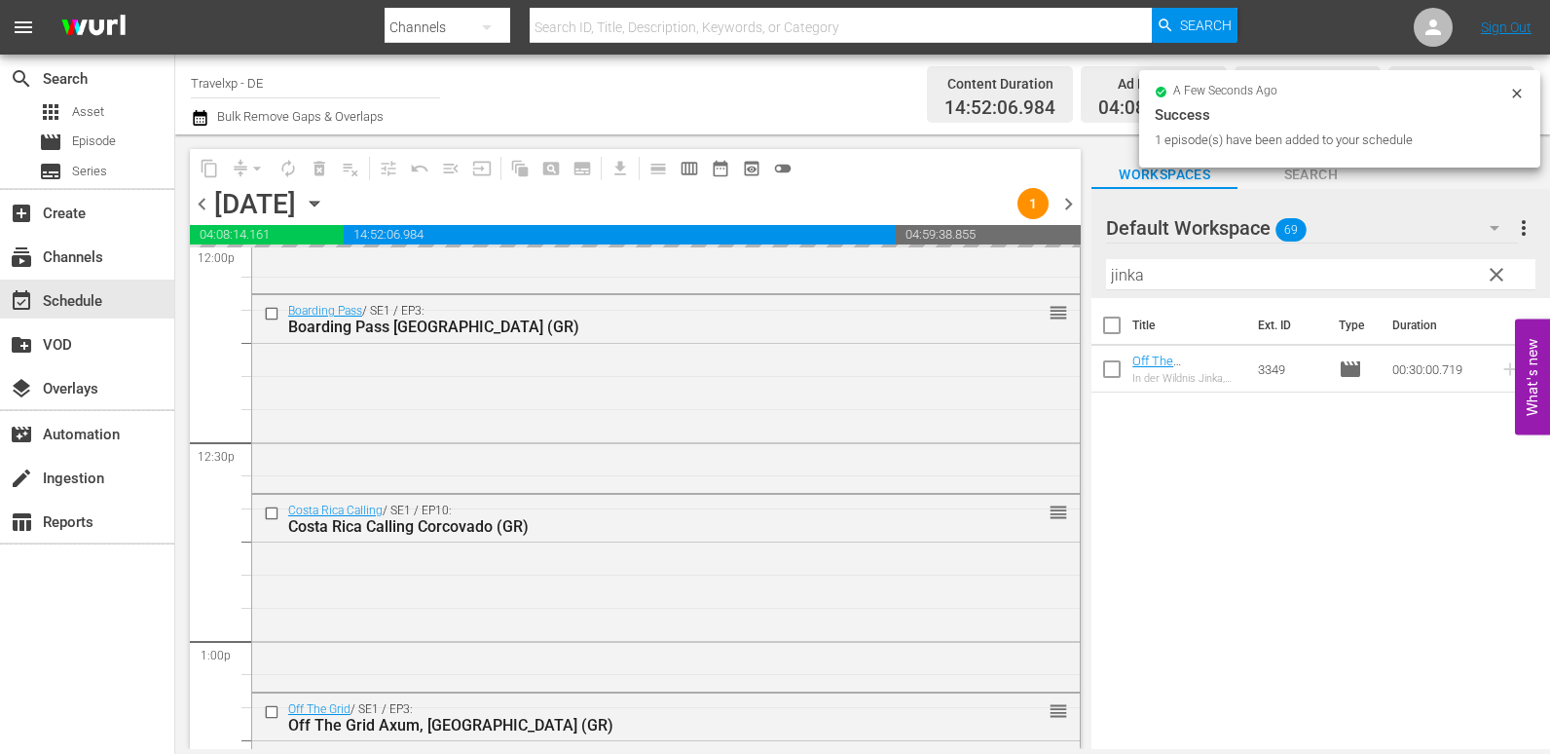
drag, startPoint x: 1151, startPoint y: 275, endPoint x: 1076, endPoint y: 275, distance: 75.0
click at [1076, 275] on div "content_copy compress arrow_drop_down autorenew_outlined delete_forever_outline…" at bounding box center [862, 441] width 1375 height 614
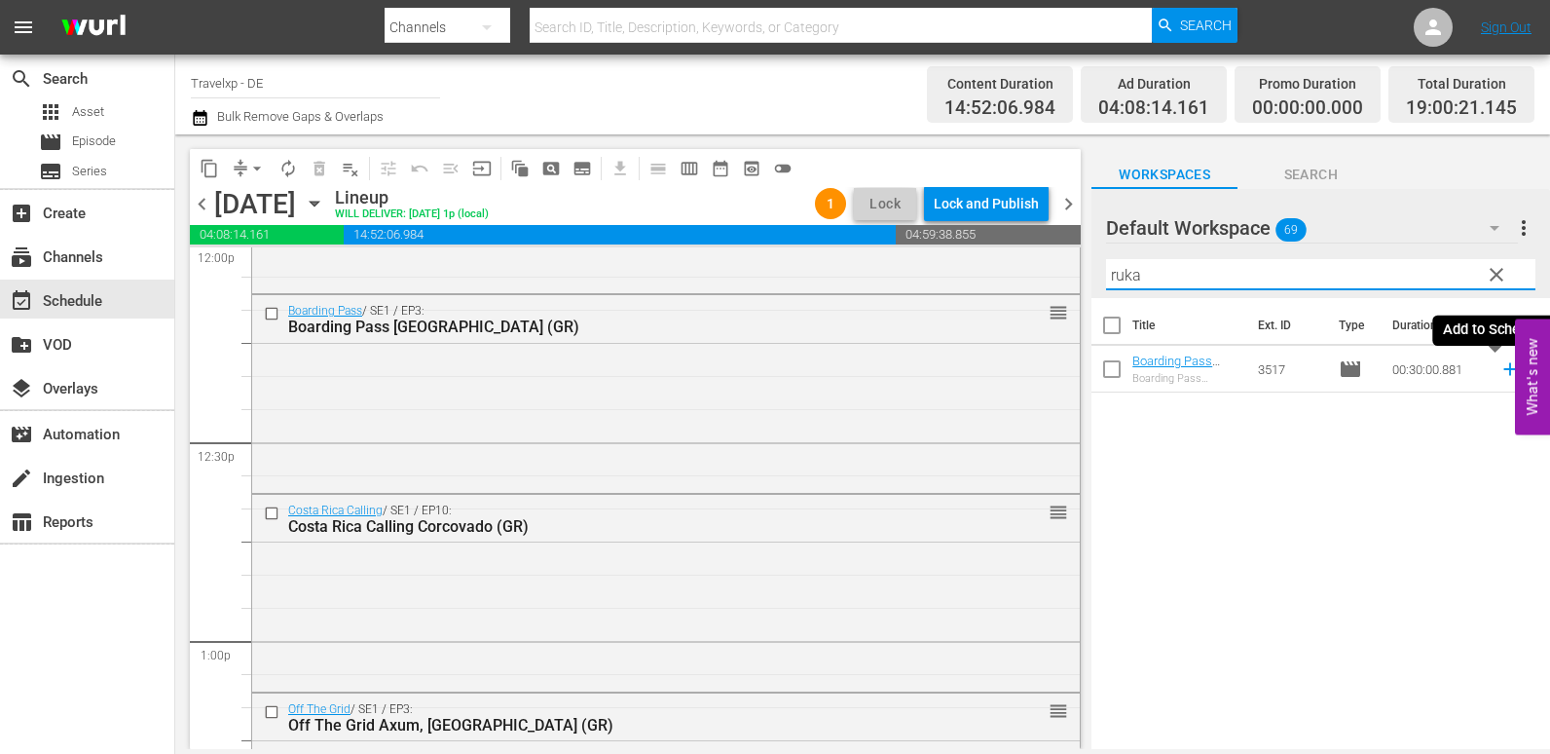
click at [1503, 365] on icon at bounding box center [1509, 369] width 13 height 13
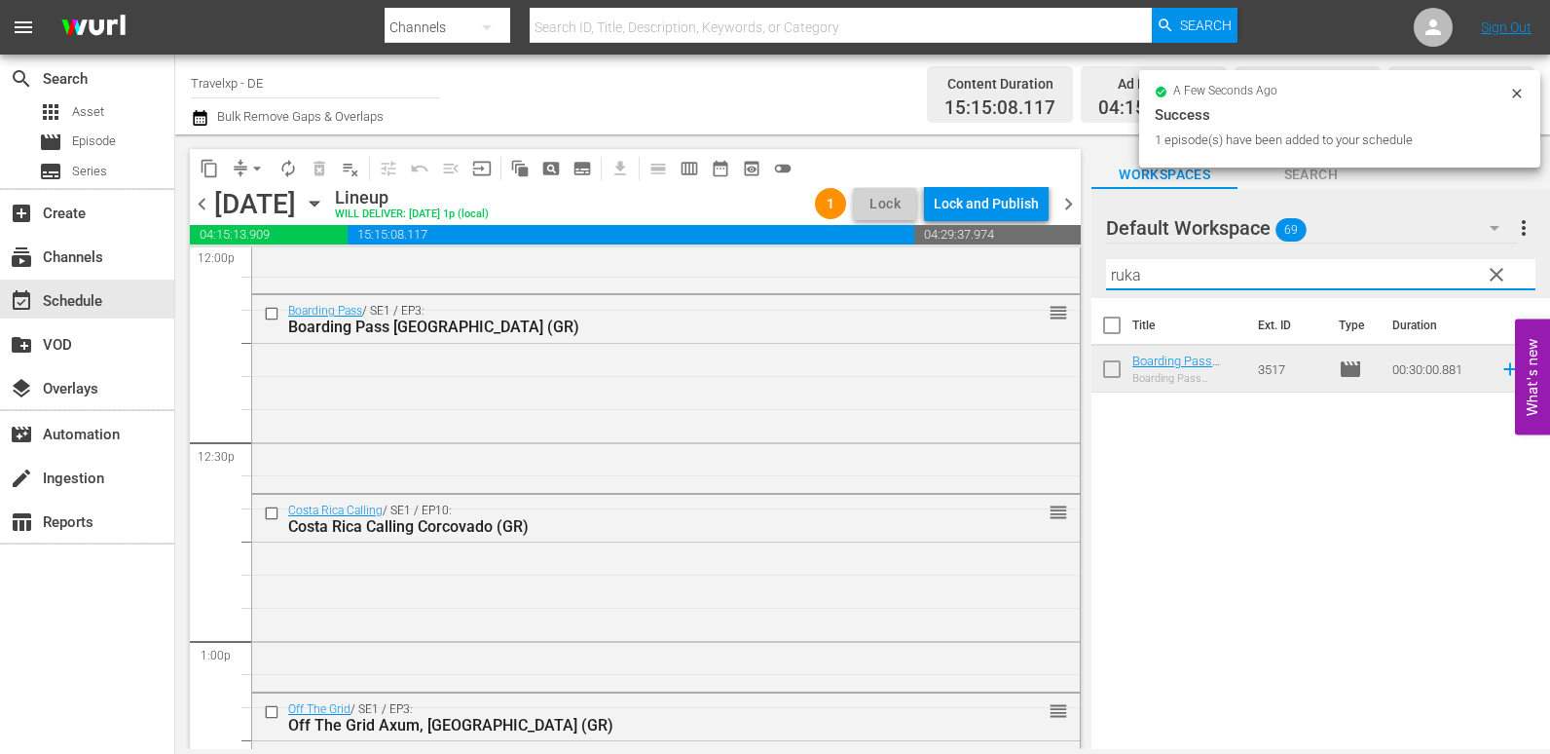
drag, startPoint x: 1197, startPoint y: 260, endPoint x: 1121, endPoint y: 269, distance: 76.5
click at [1121, 269] on input "ruka" at bounding box center [1320, 274] width 429 height 31
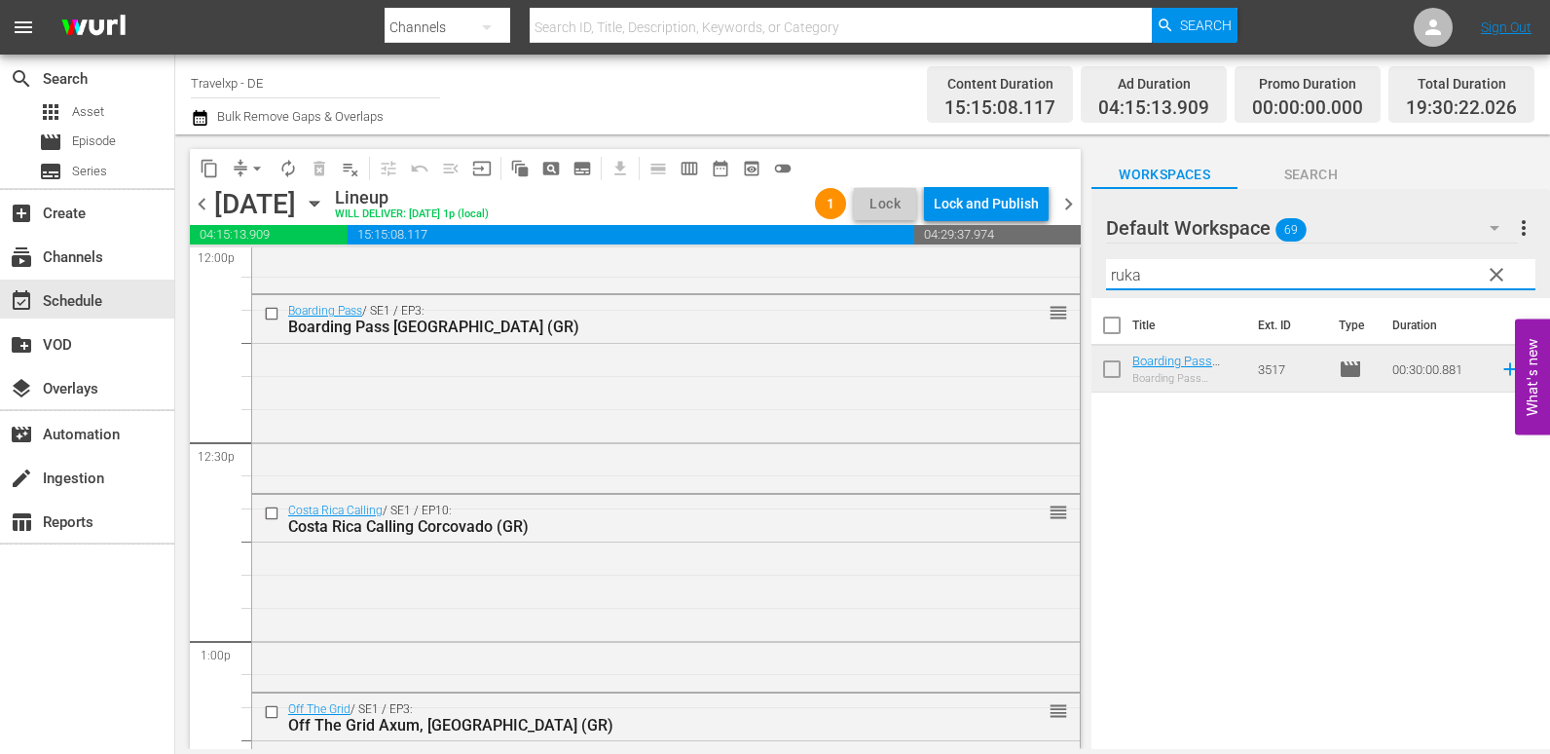
type input "r"
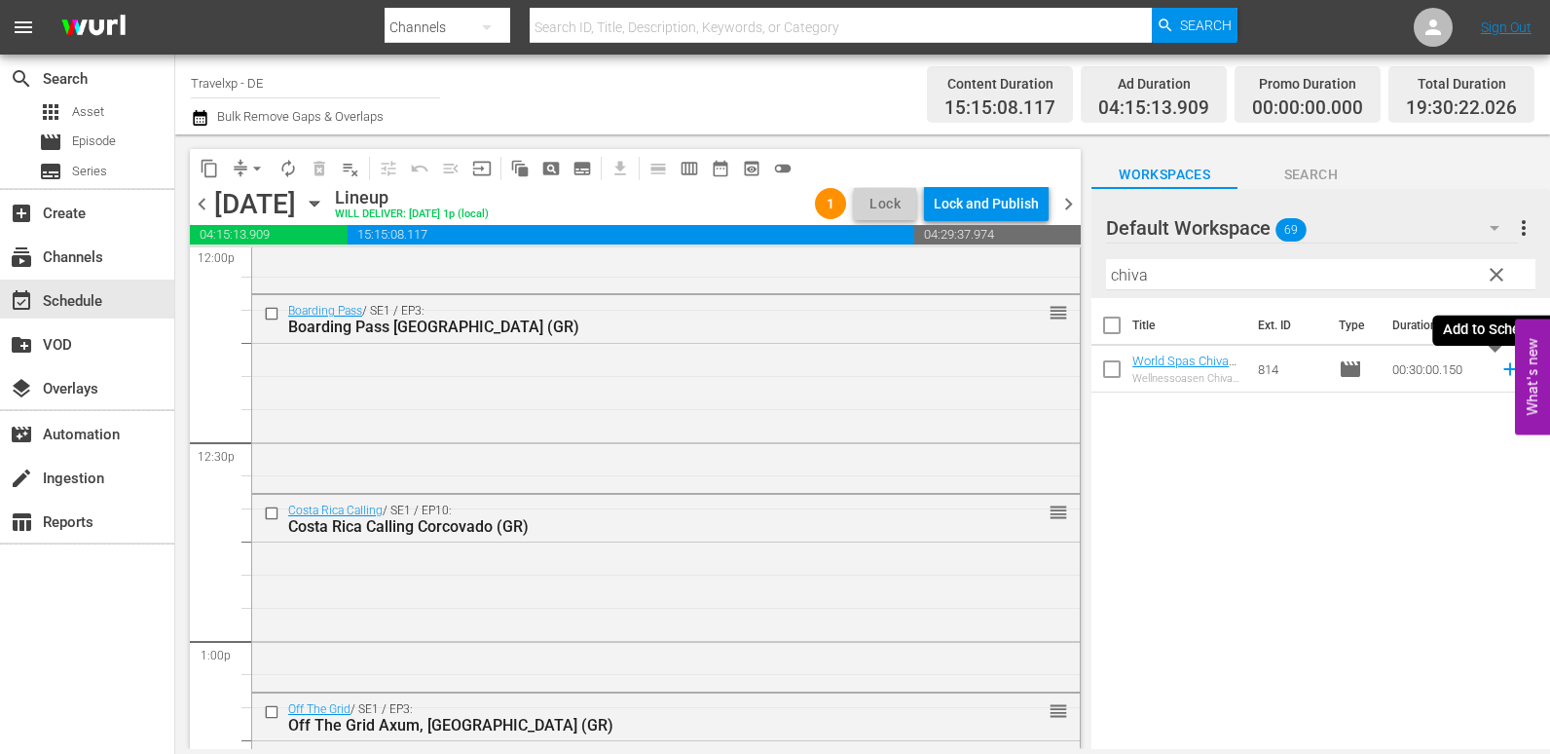
click at [1503, 367] on icon at bounding box center [1509, 369] width 13 height 13
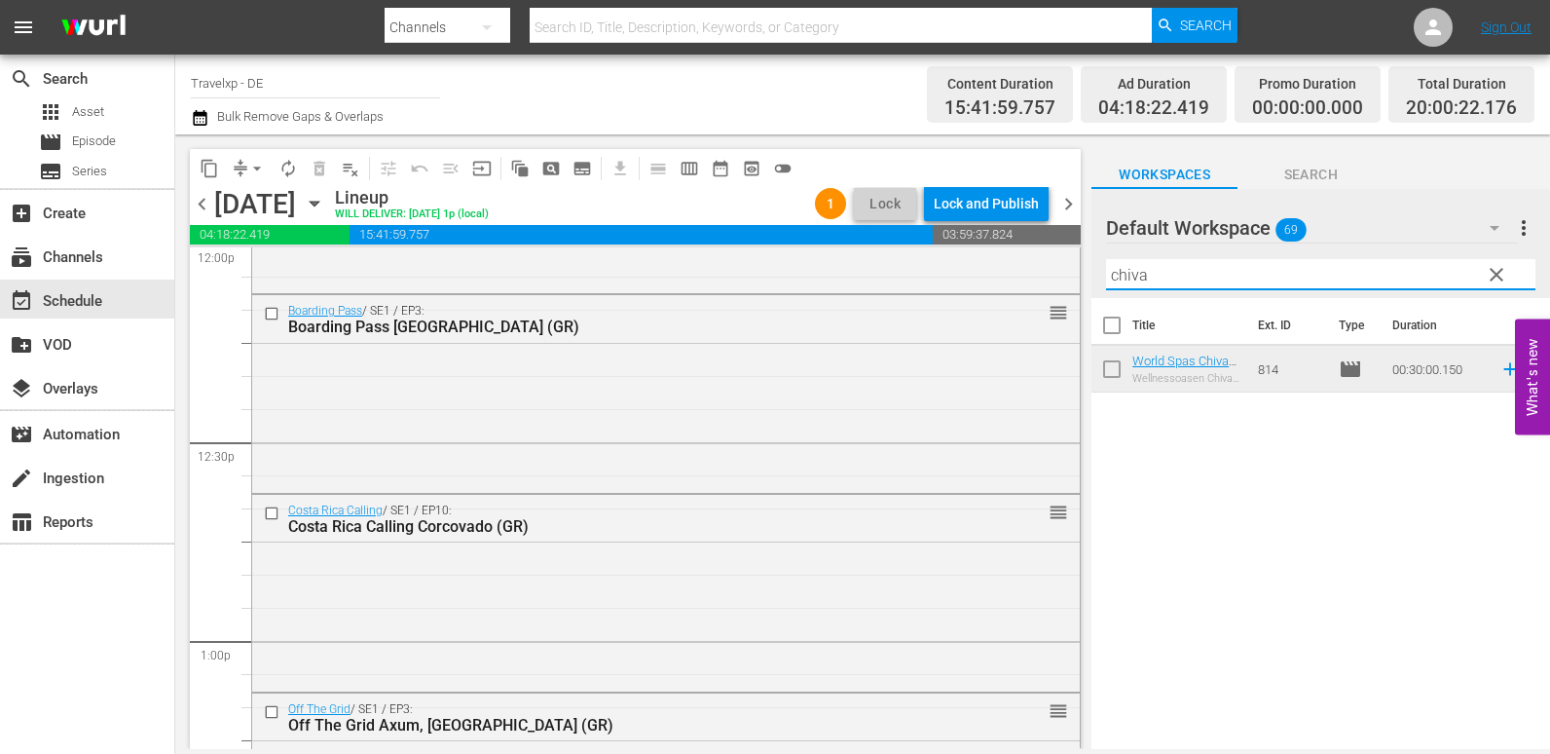
drag, startPoint x: 1107, startPoint y: 283, endPoint x: 1072, endPoint y: 283, distance: 35.1
click at [1072, 283] on div "content_copy compress arrow_drop_down autorenew_outlined delete_forever_outline…" at bounding box center [862, 441] width 1375 height 614
type input "bohol"
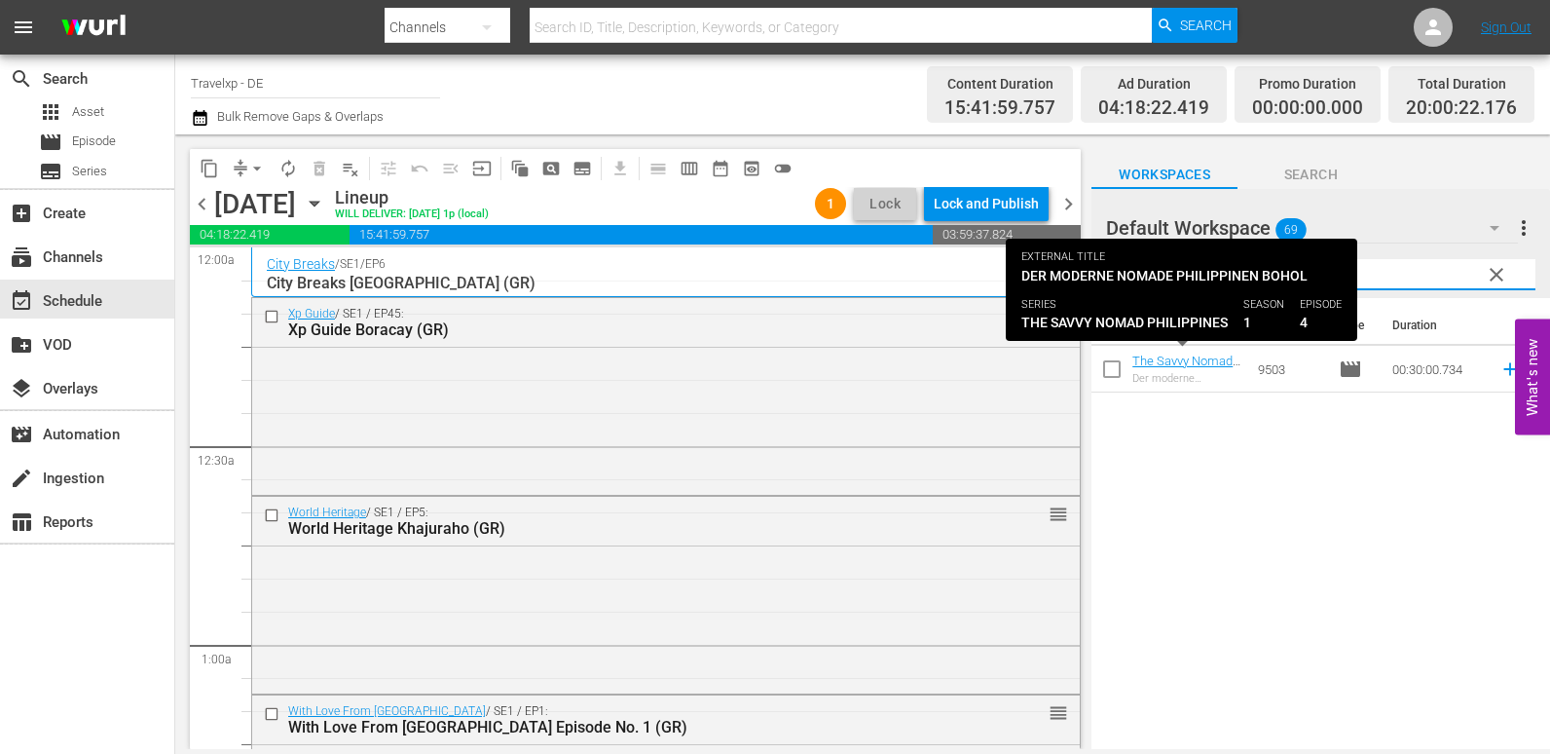
scroll to position [4771, 0]
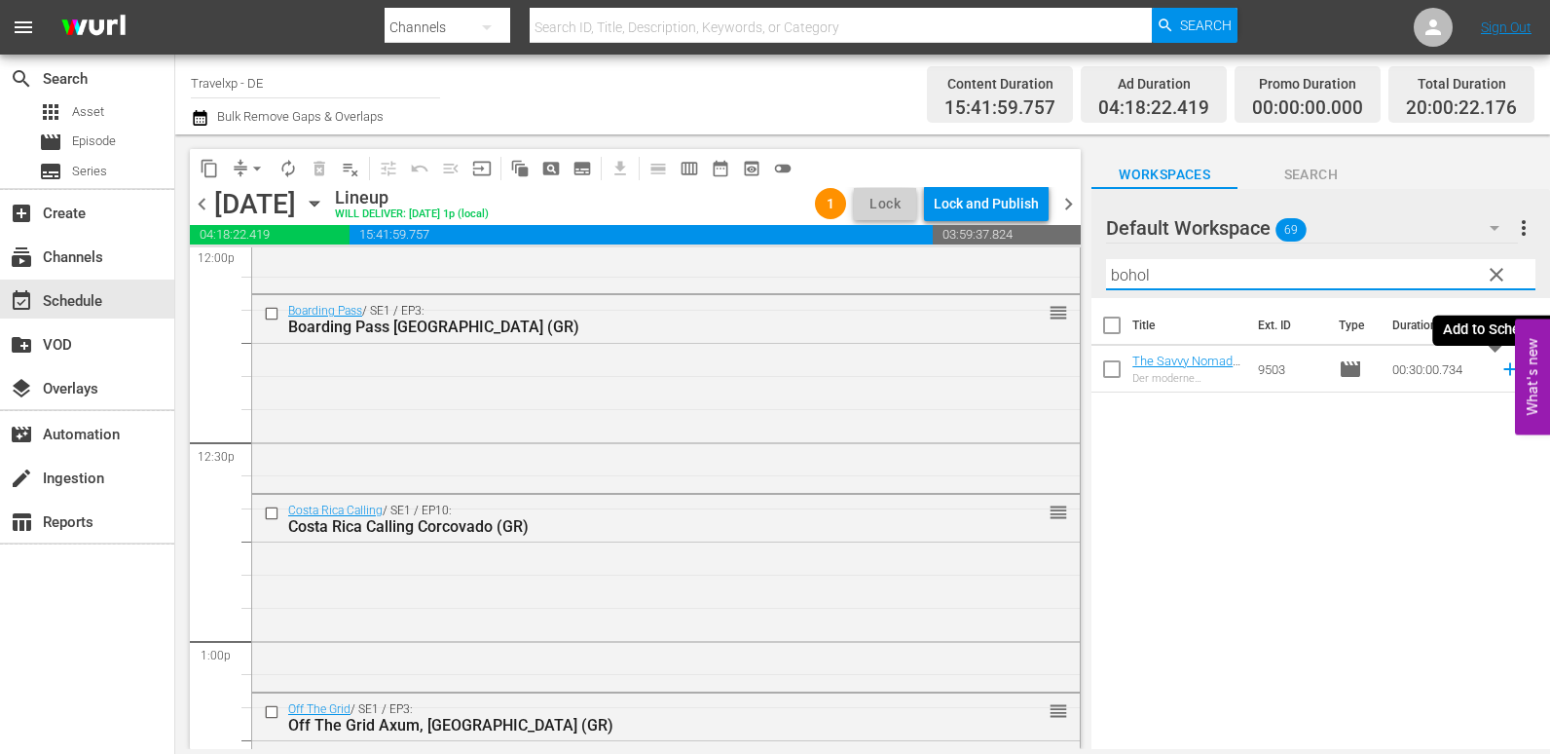
click at [1503, 371] on icon at bounding box center [1509, 369] width 13 height 13
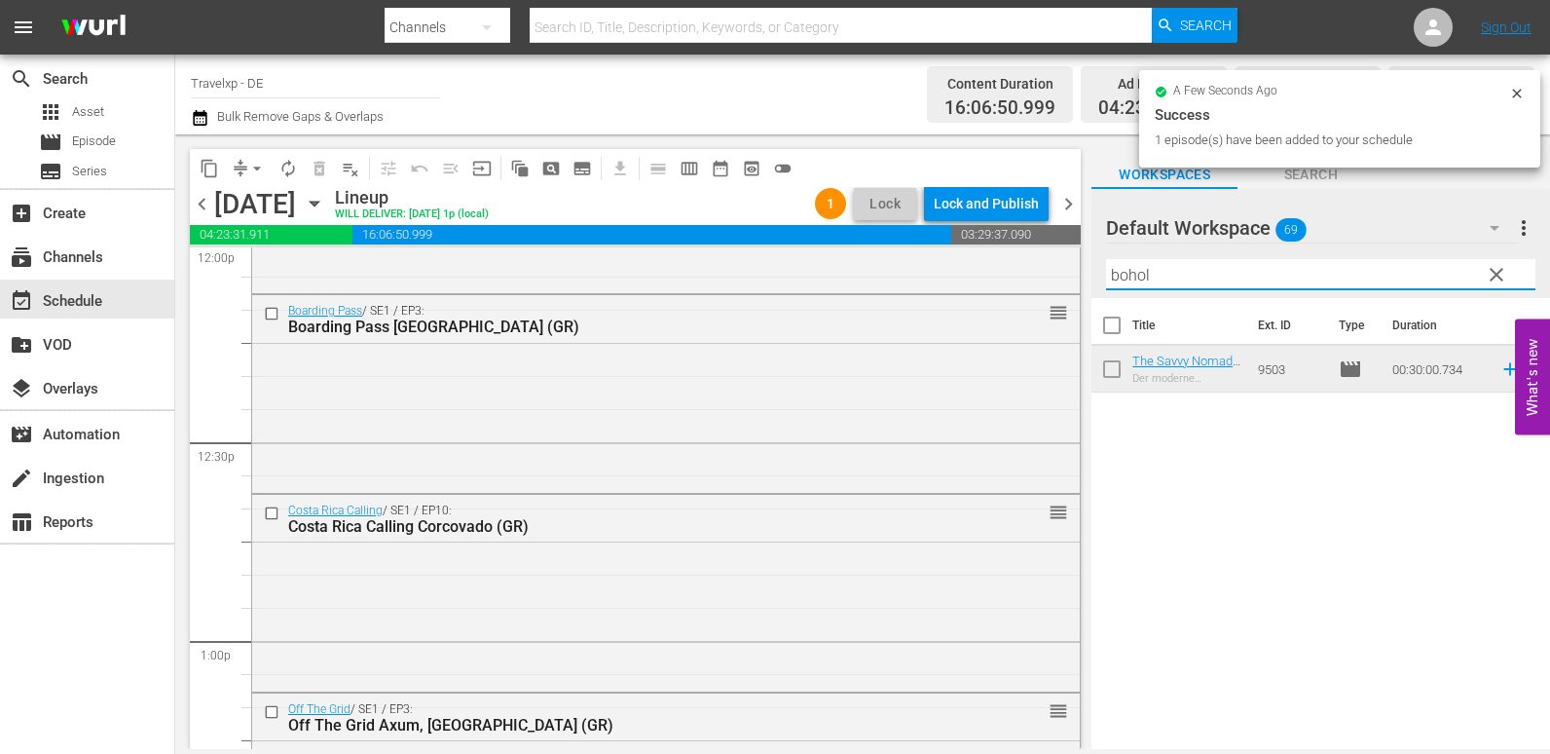
drag, startPoint x: 1181, startPoint y: 279, endPoint x: 1089, endPoint y: 268, distance: 93.2
click at [1089, 268] on div "content_copy compress arrow_drop_down autorenew_outlined delete_forever_outline…" at bounding box center [862, 441] width 1375 height 614
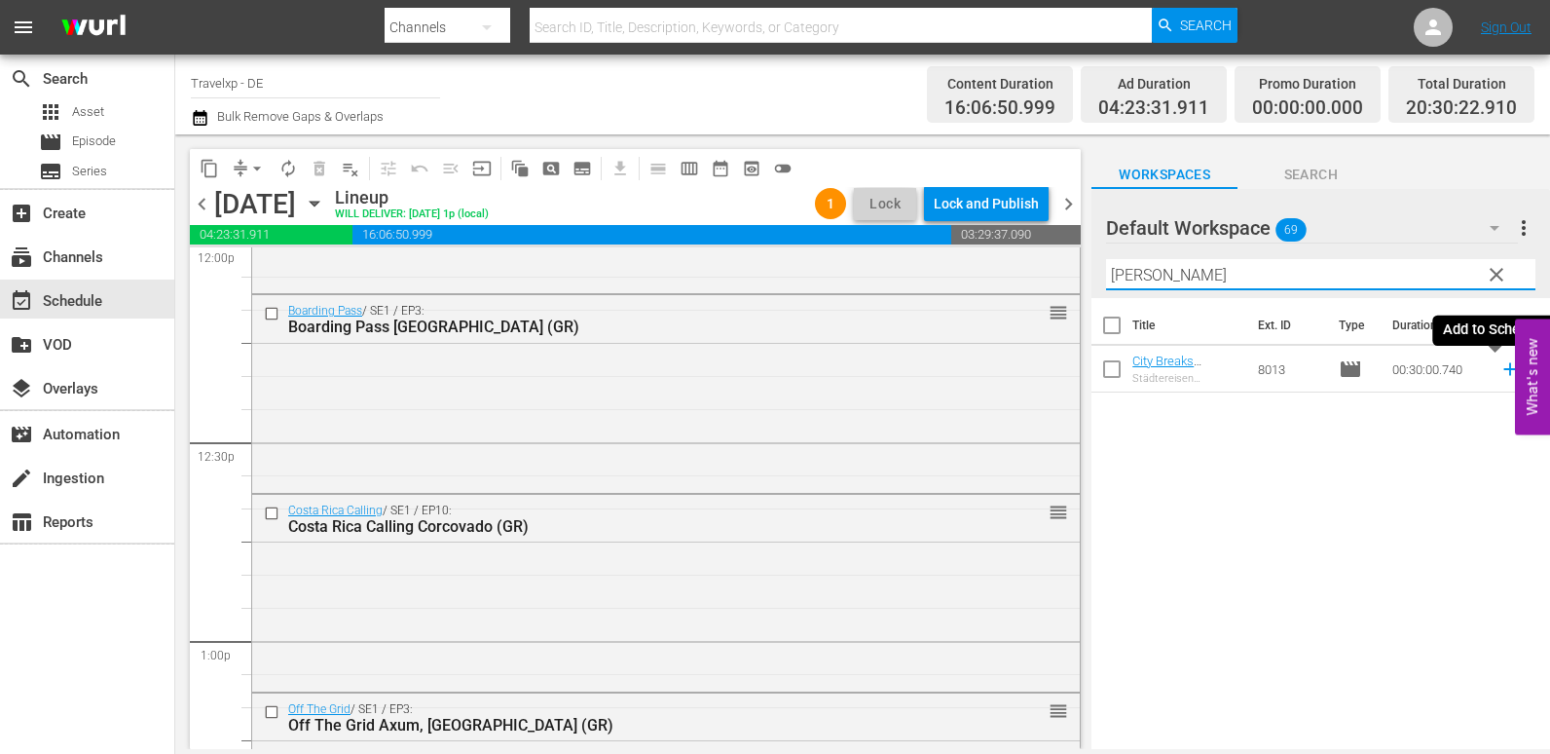
click at [1500, 368] on icon at bounding box center [1510, 368] width 21 height 21
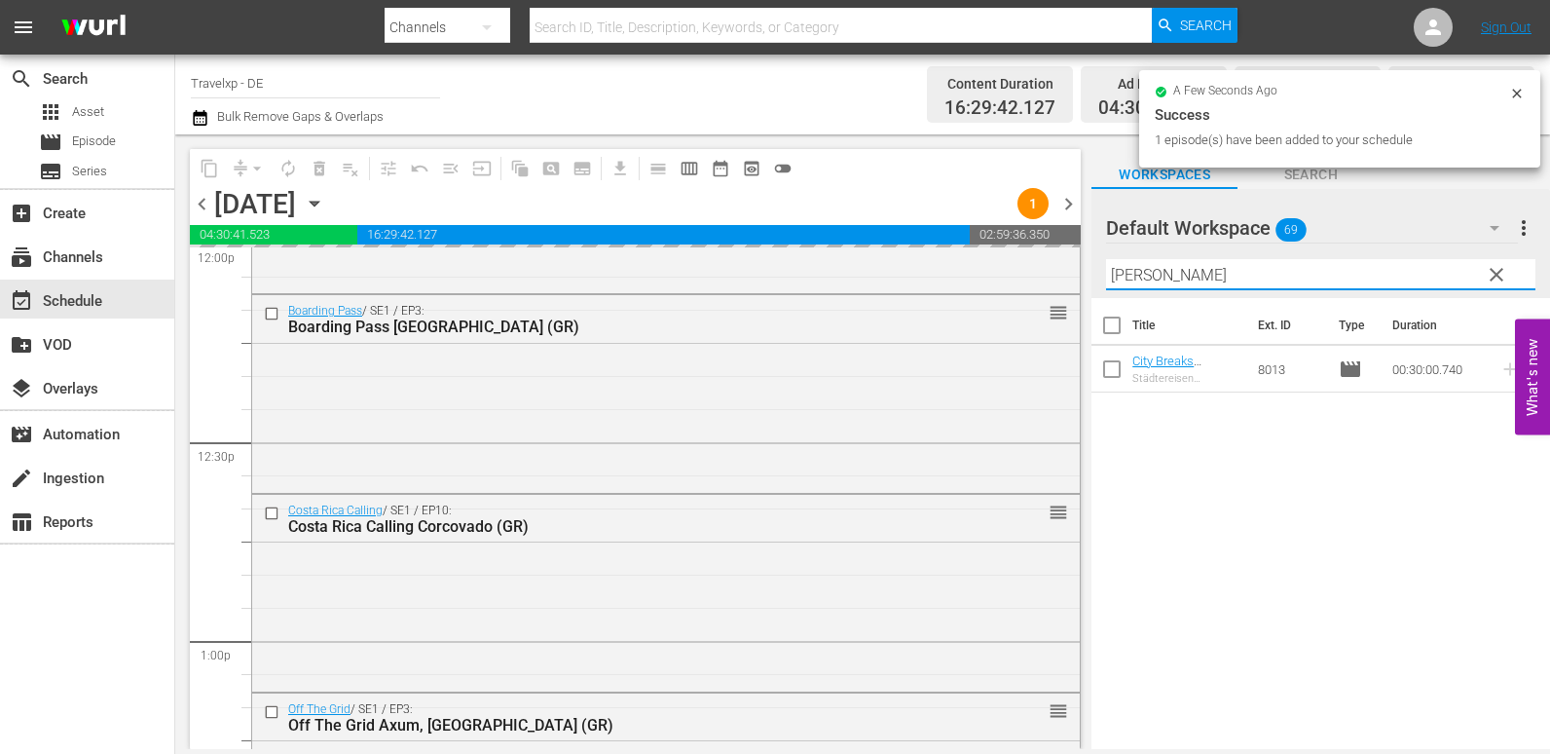
drag, startPoint x: 1147, startPoint y: 274, endPoint x: 1084, endPoint y: 275, distance: 63.3
click at [1084, 275] on div "content_copy compress arrow_drop_down autorenew_outlined delete_forever_outline…" at bounding box center [862, 441] width 1375 height 614
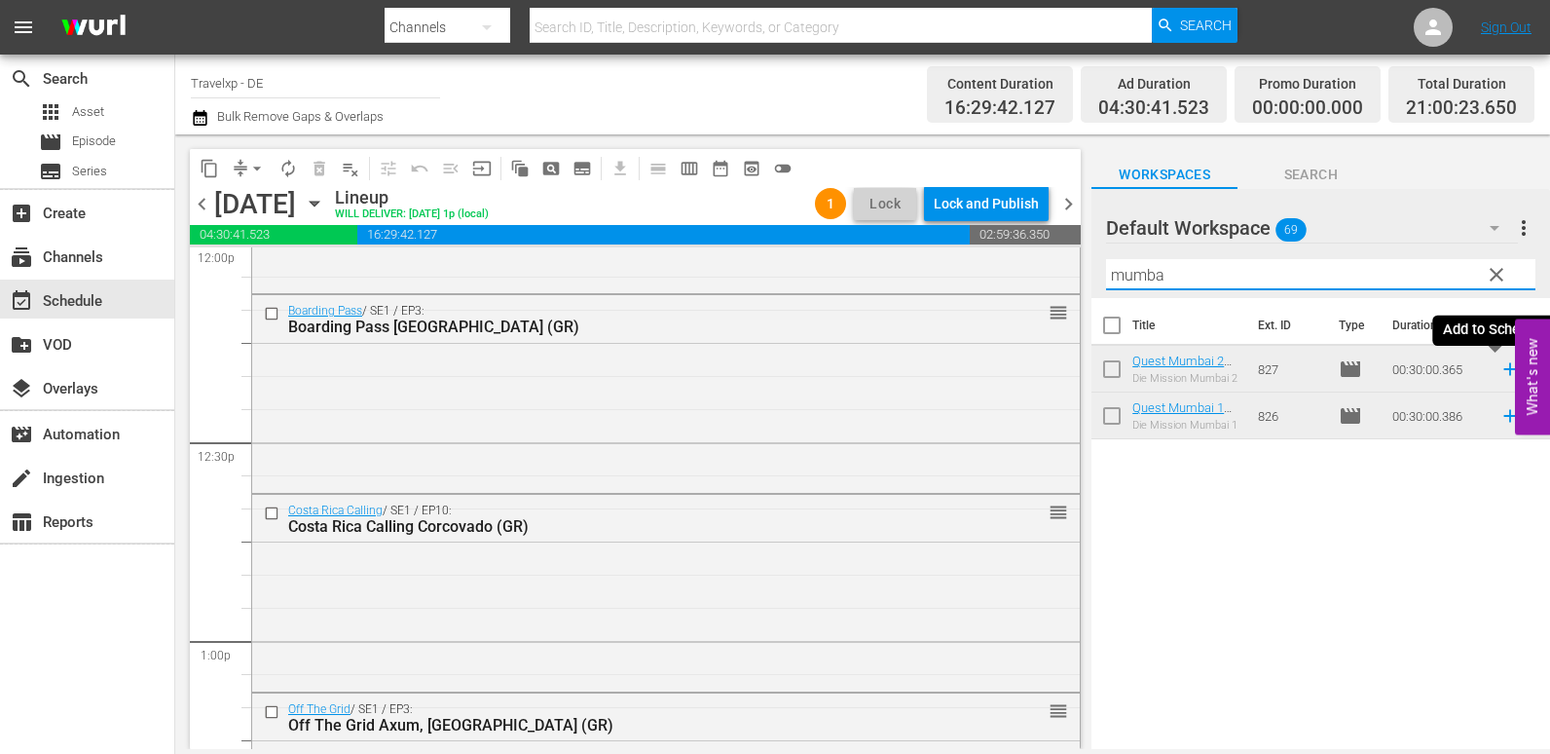
click at [1500, 373] on icon at bounding box center [1510, 368] width 21 height 21
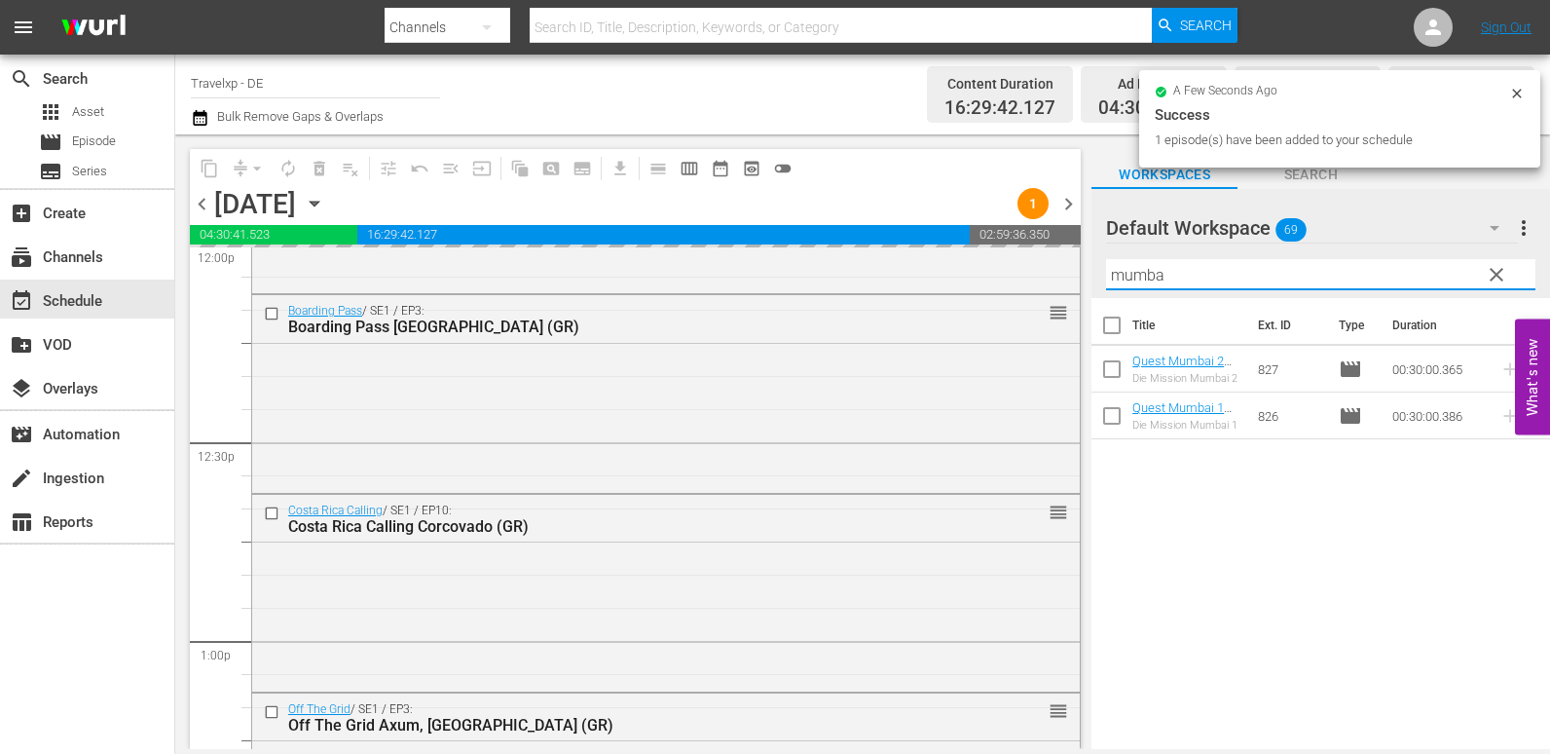
click at [1093, 276] on div "Default Workspace 69 Default more_vert clear Filter by Title mumba" at bounding box center [1321, 243] width 459 height 109
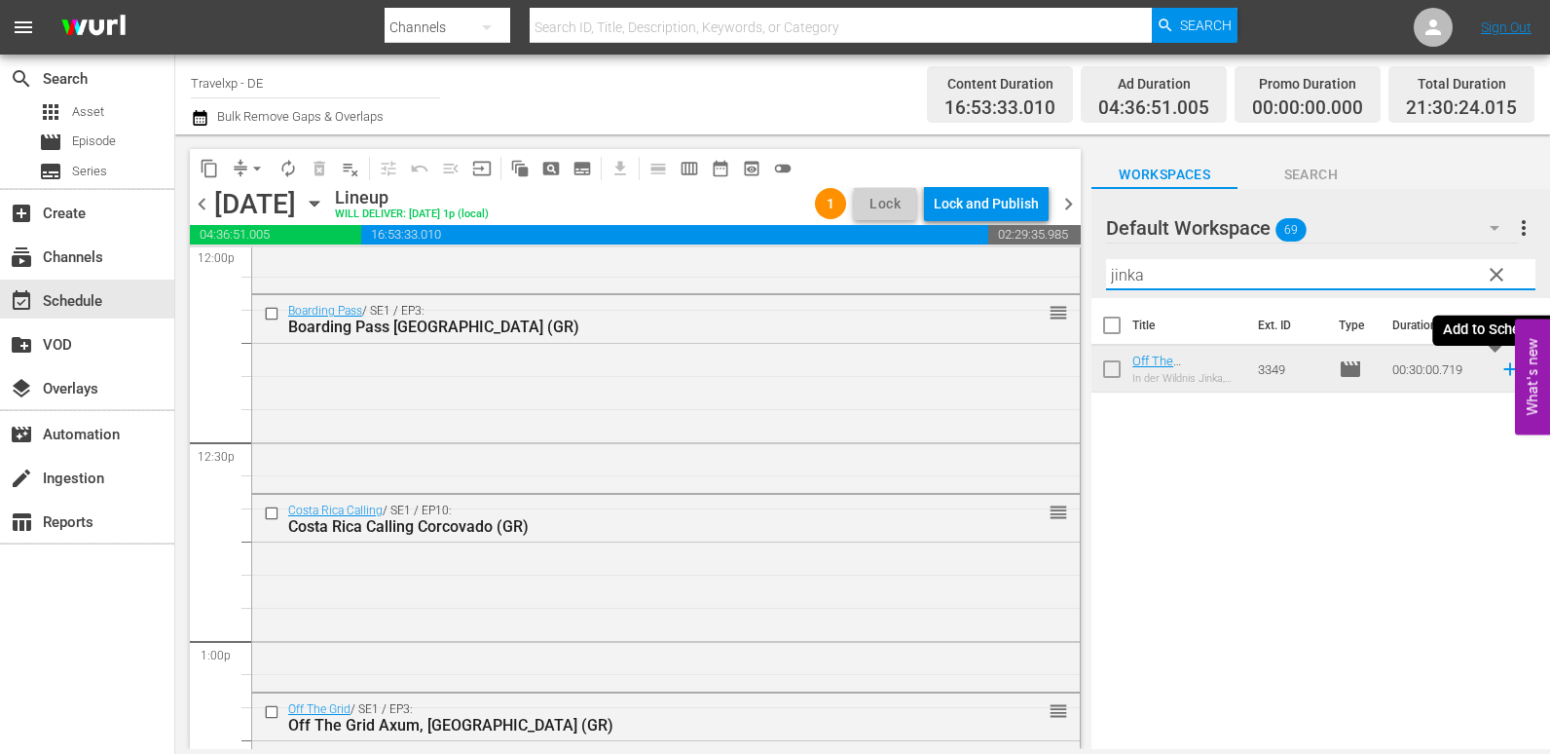
click at [1503, 374] on icon at bounding box center [1509, 369] width 13 height 13
click at [1060, 284] on div "content_copy compress arrow_drop_down autorenew_outlined delete_forever_outline…" at bounding box center [862, 441] width 1375 height 614
click at [1500, 366] on icon at bounding box center [1510, 368] width 21 height 21
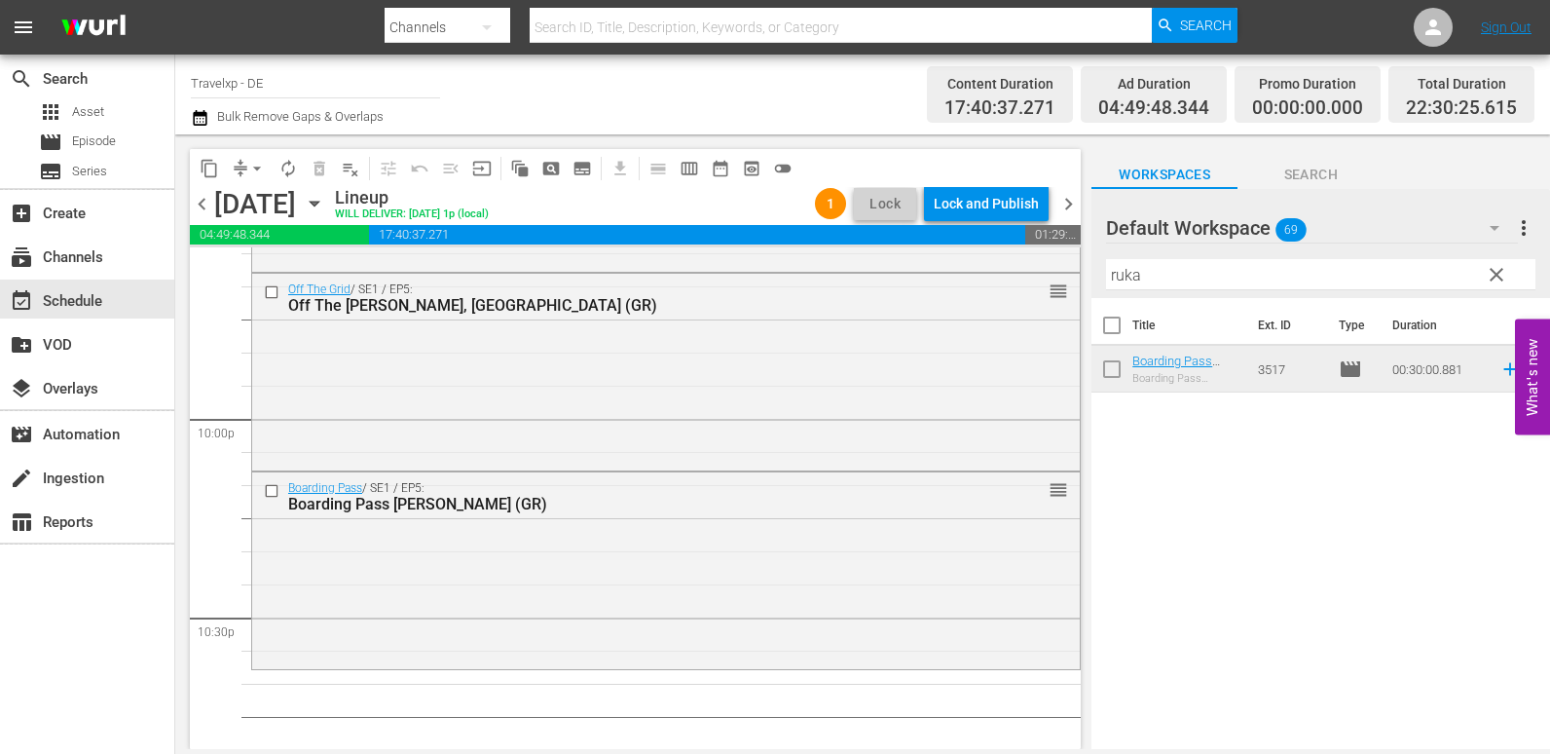
scroll to position [8666, 0]
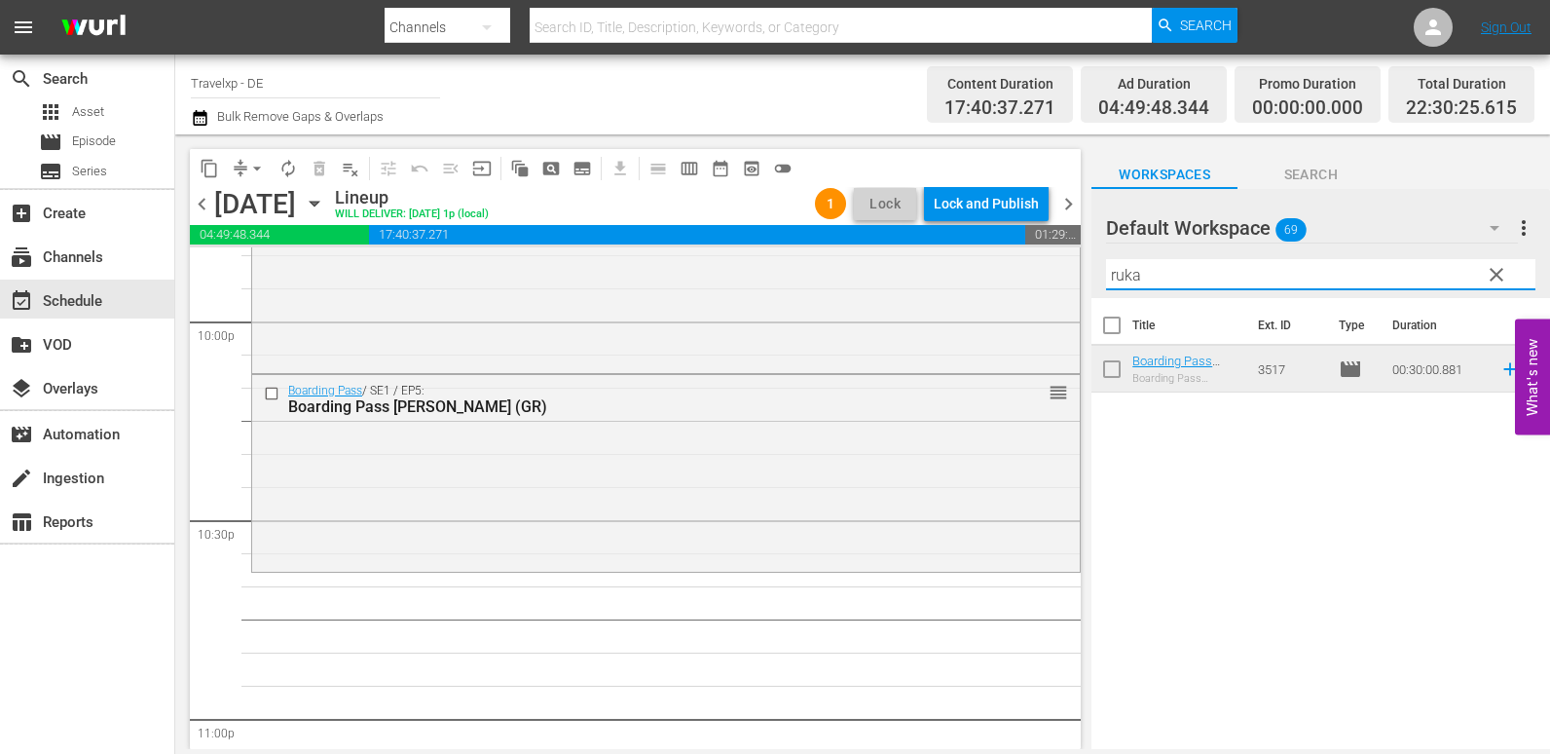
drag, startPoint x: 1124, startPoint y: 275, endPoint x: 1112, endPoint y: 276, distance: 11.7
click at [1112, 276] on input "ruka" at bounding box center [1320, 274] width 429 height 31
click at [1502, 372] on icon at bounding box center [1510, 368] width 21 height 21
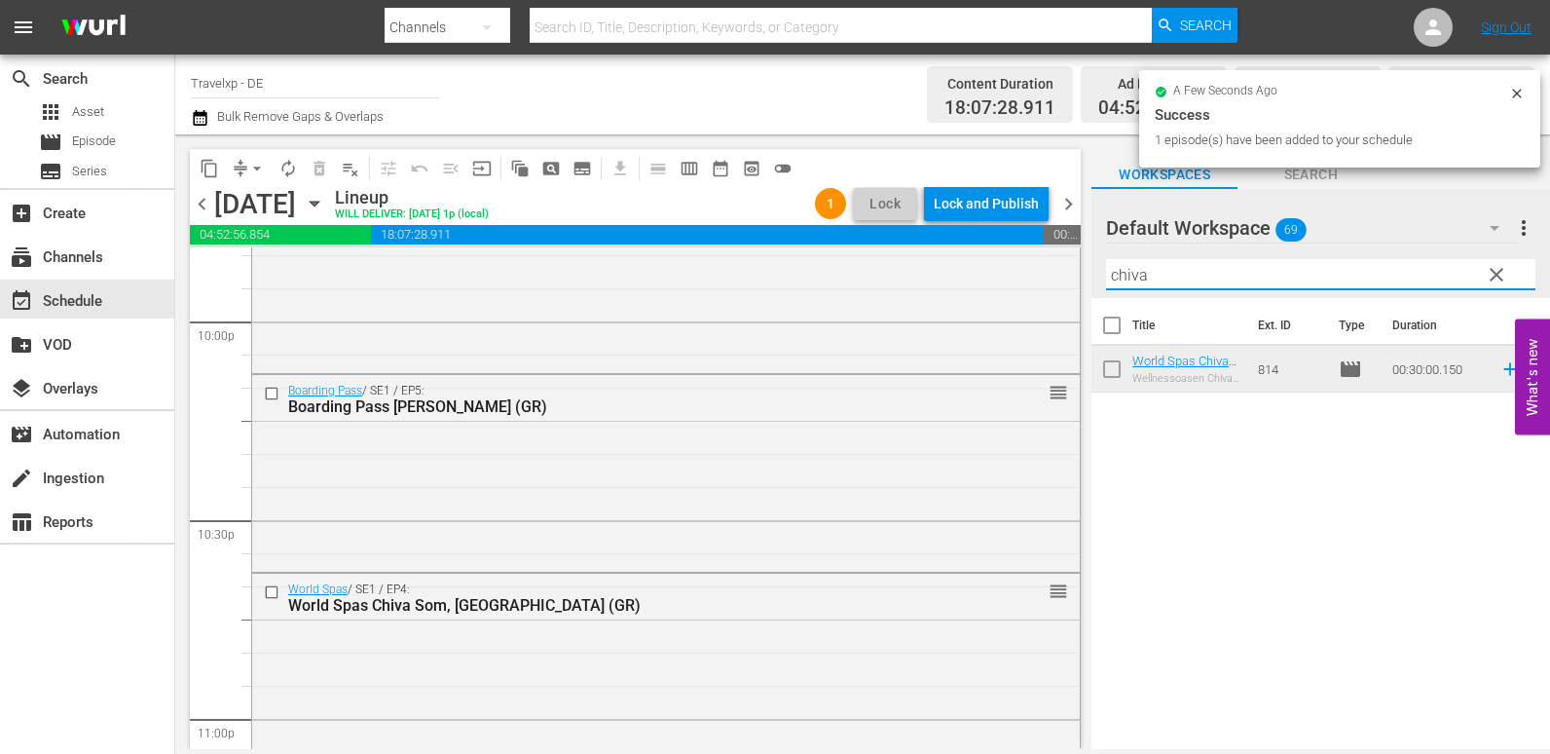
drag, startPoint x: 1165, startPoint y: 273, endPoint x: 1073, endPoint y: 260, distance: 92.4
click at [1073, 260] on div "content_copy compress arrow_drop_down autorenew_outlined delete_forever_outline…" at bounding box center [862, 441] width 1375 height 614
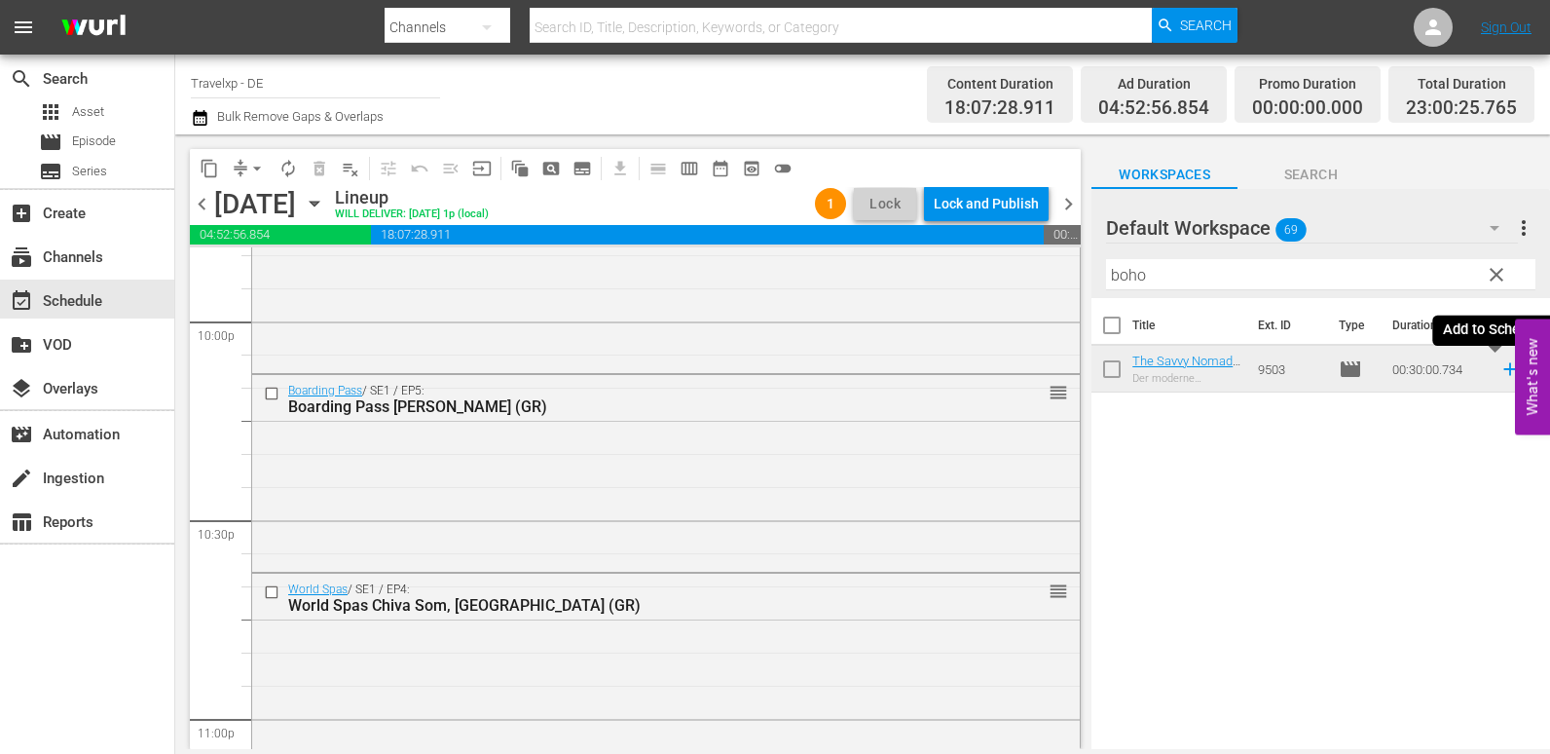
click at [1503, 372] on icon at bounding box center [1509, 369] width 13 height 13
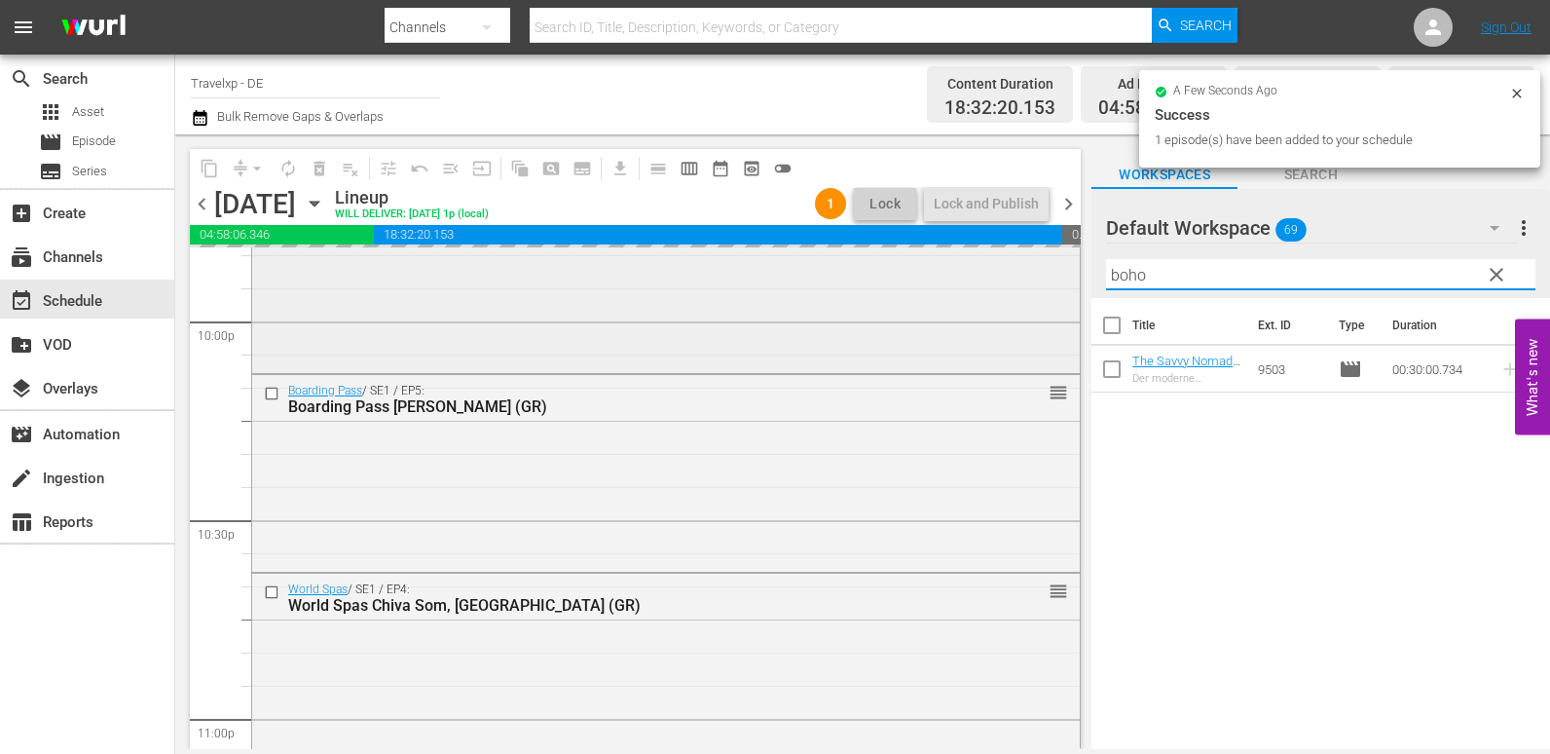
click at [1065, 288] on div "content_copy compress arrow_drop_down autorenew_outlined delete_forever_outline…" at bounding box center [862, 441] width 1375 height 614
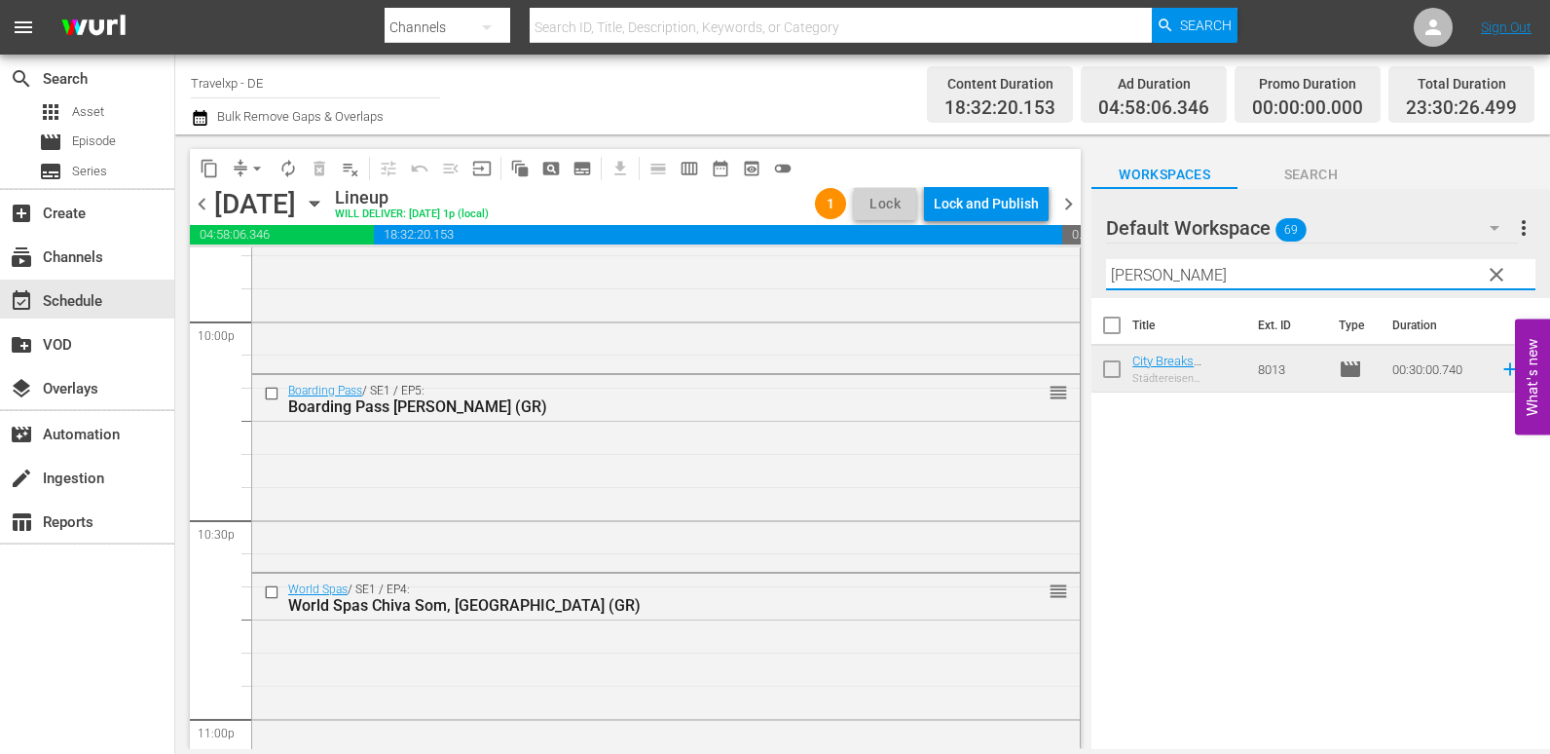
type input "[PERSON_NAME]"
click at [1500, 369] on icon at bounding box center [1510, 368] width 21 height 21
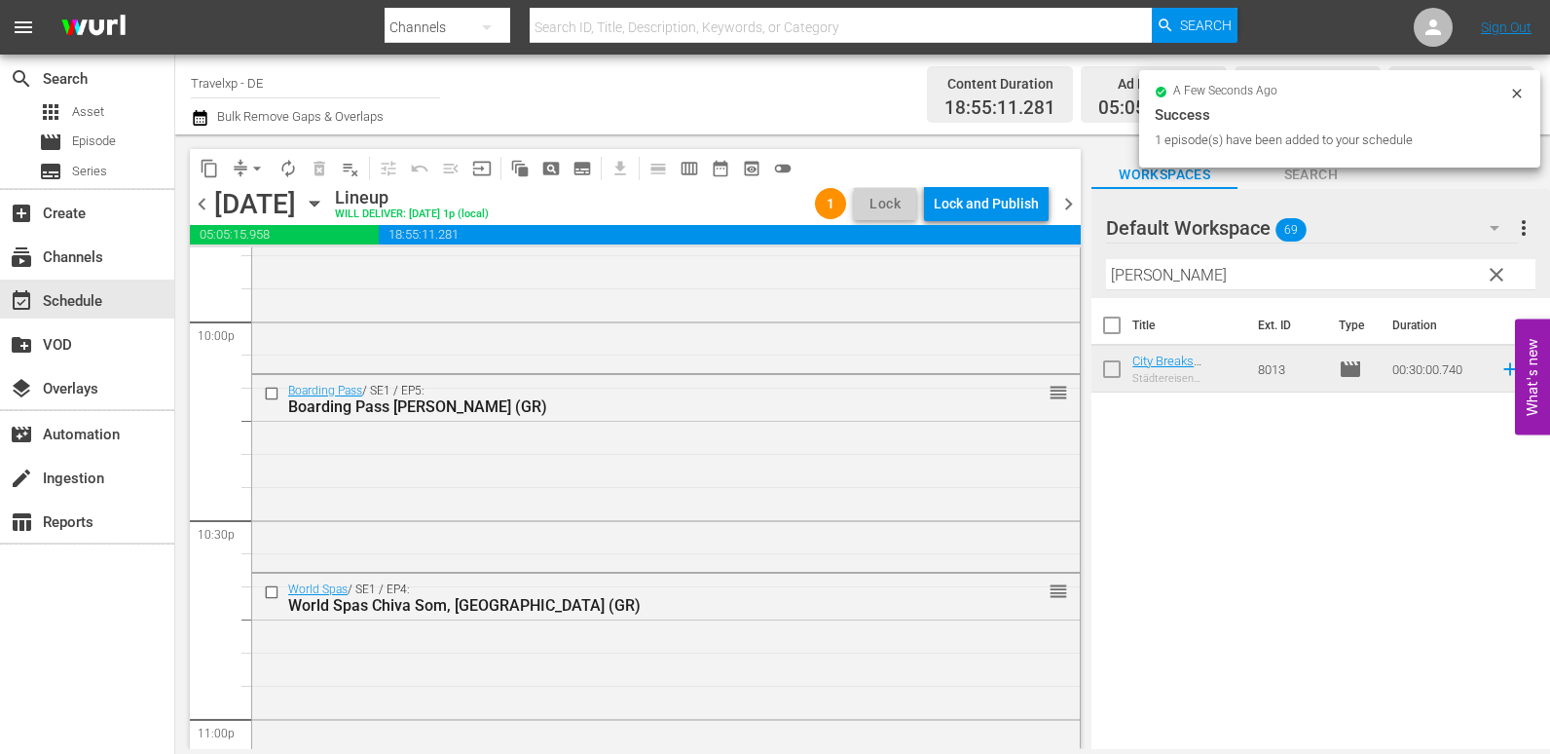
click at [974, 200] on div "Lock and Publish" at bounding box center [986, 203] width 105 height 35
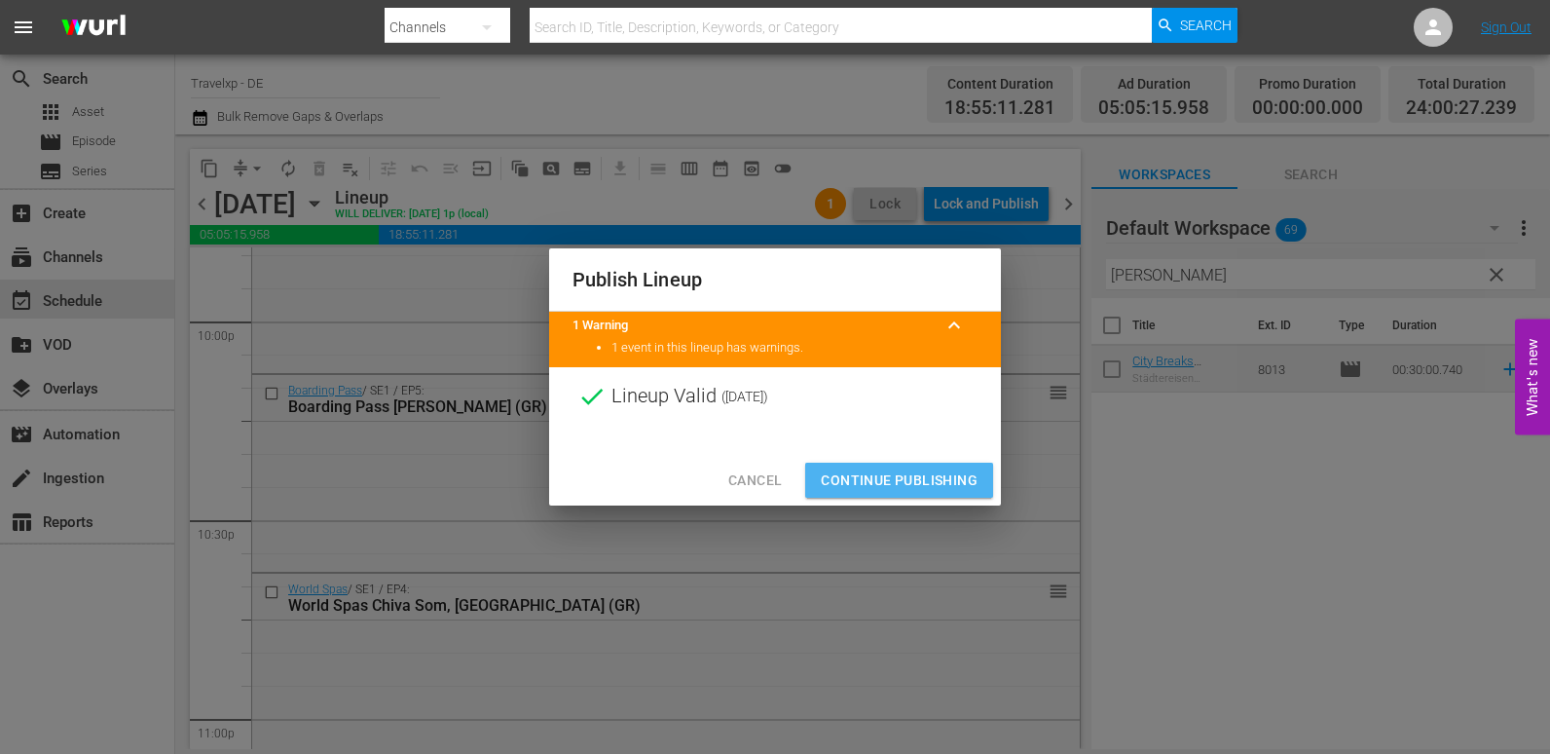
click at [889, 473] on span "Continue Publishing" at bounding box center [899, 480] width 157 height 24
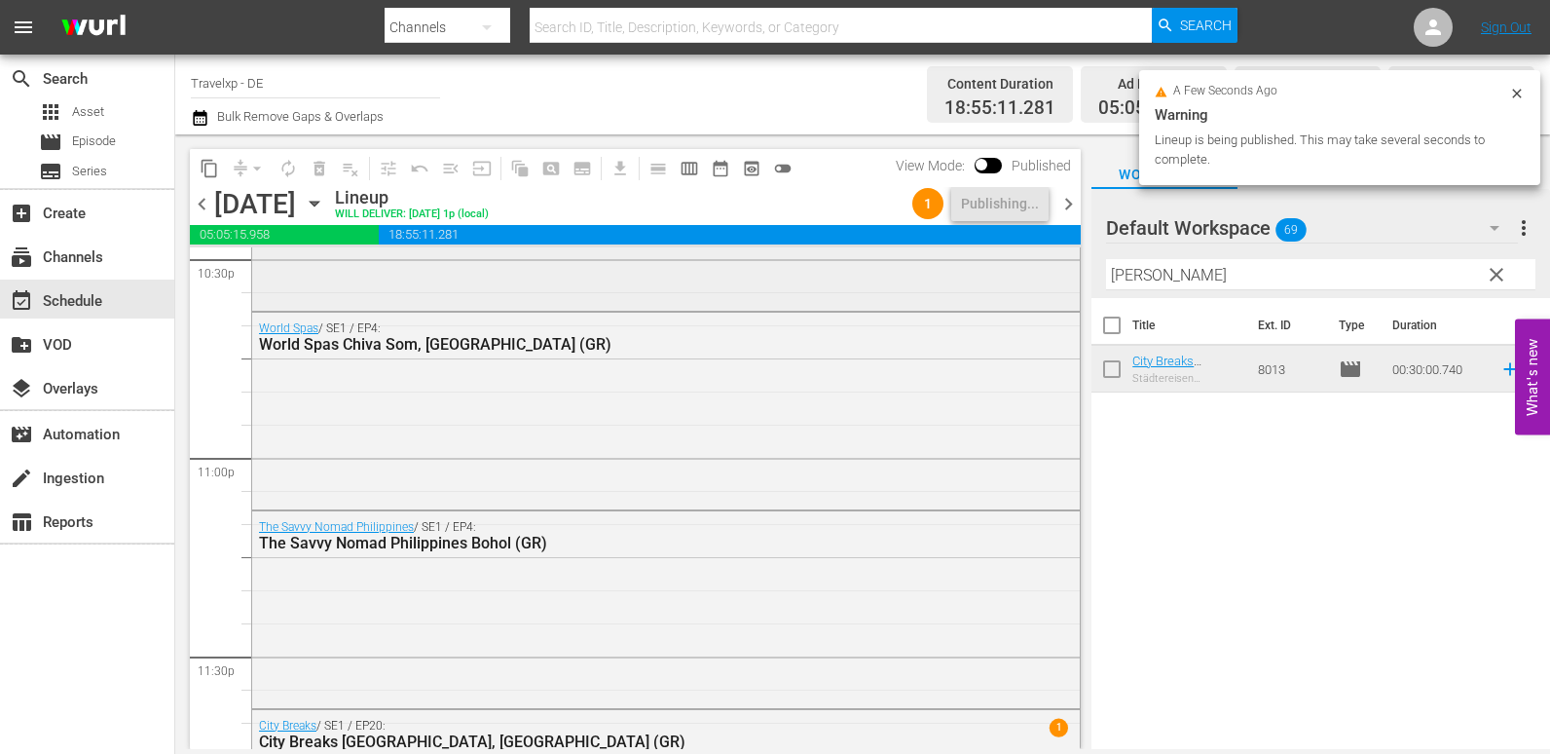
scroll to position [9086, 0]
